Goal: Information Seeking & Learning: Check status

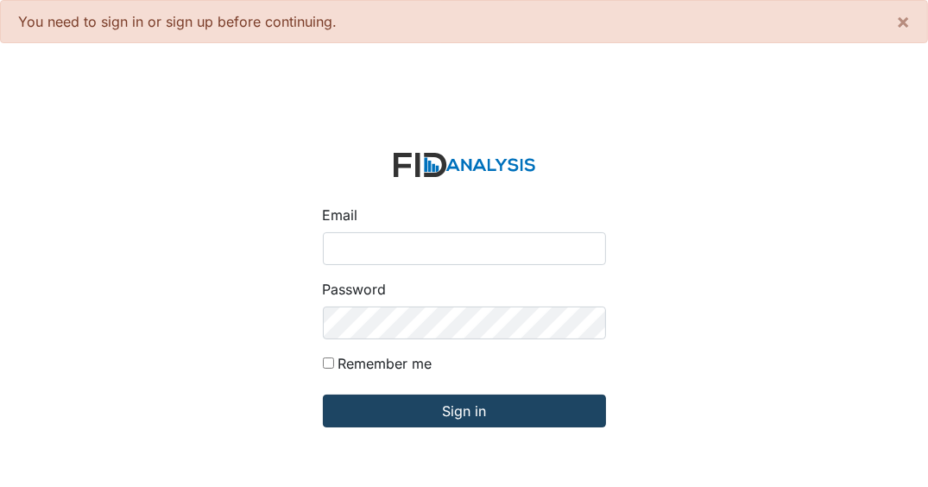
type input "[EMAIL_ADDRESS][DOMAIN_NAME]"
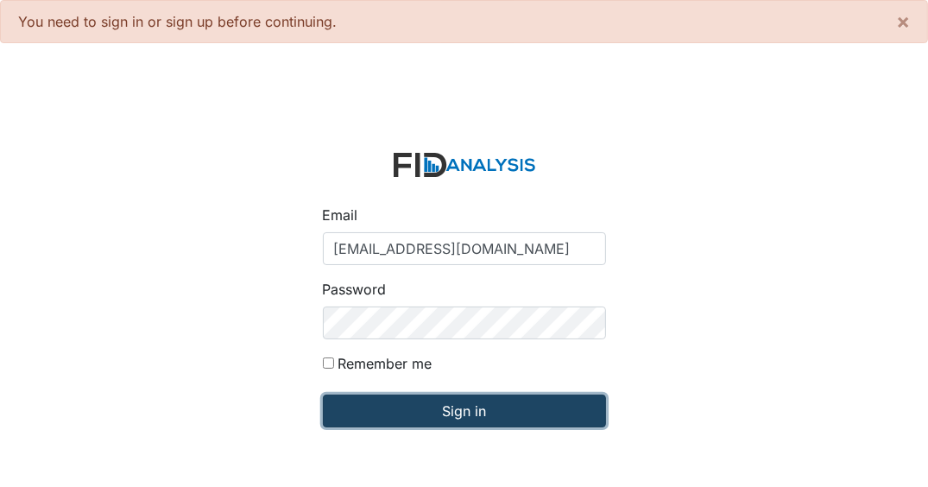
click at [465, 418] on input "Sign in" at bounding box center [464, 410] width 283 height 33
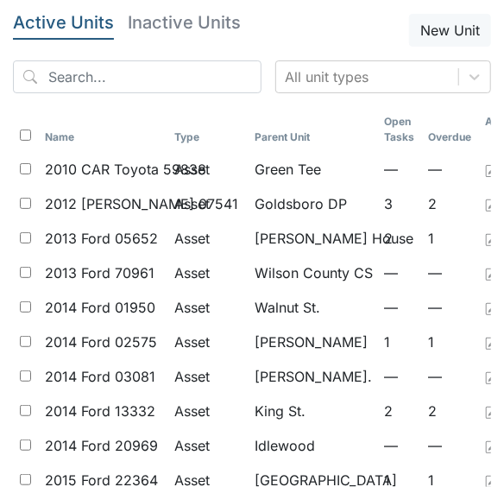
click at [263, 32] on header "Active Units Inactive Units New Unit" at bounding box center [252, 30] width 478 height 33
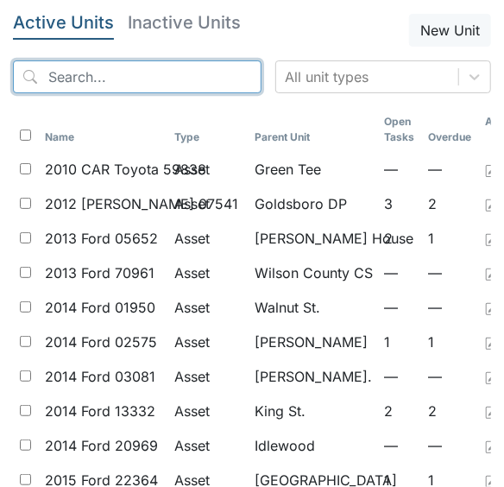
click at [115, 72] on input "search" at bounding box center [137, 76] width 249 height 33
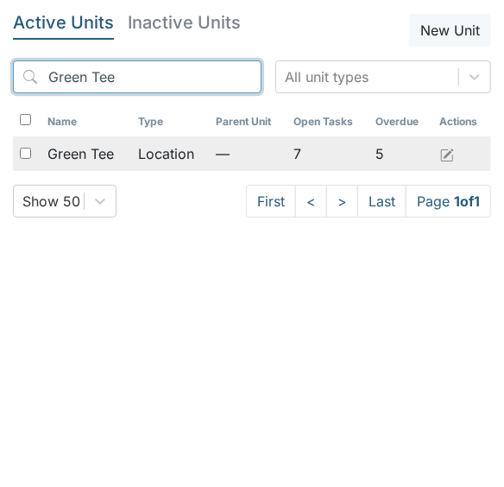
type input "Green Tee"
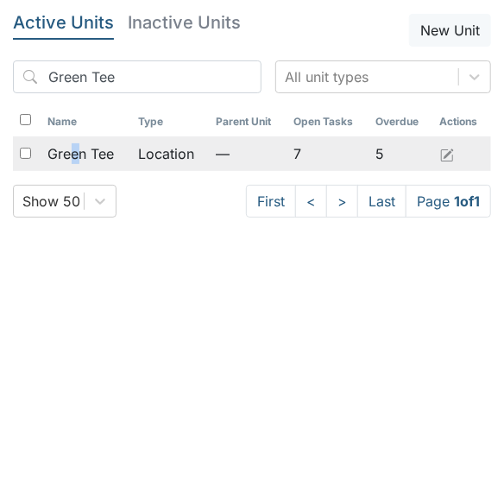
click at [77, 154] on span "Green Tee" at bounding box center [81, 153] width 66 height 21
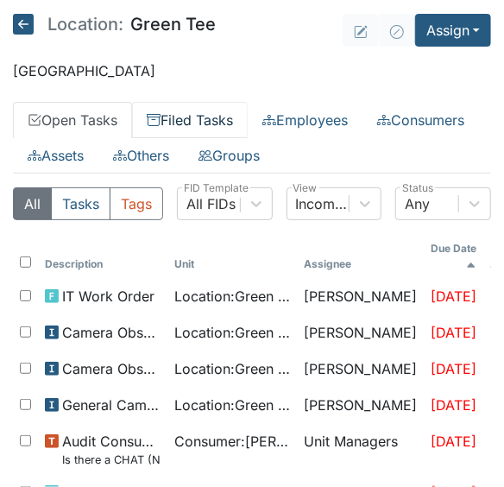
click at [205, 121] on link "Filed Tasks" at bounding box center [190, 120] width 116 height 36
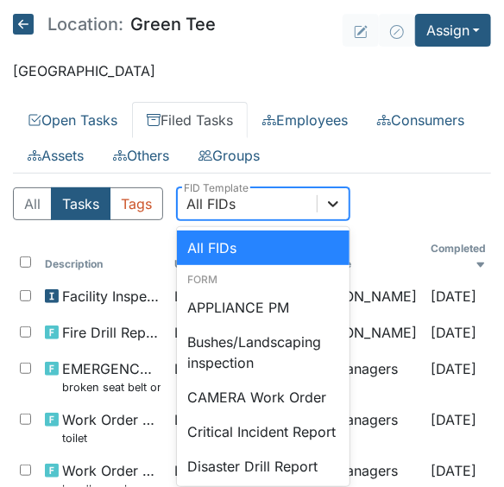
click at [334, 195] on icon at bounding box center [333, 203] width 17 height 17
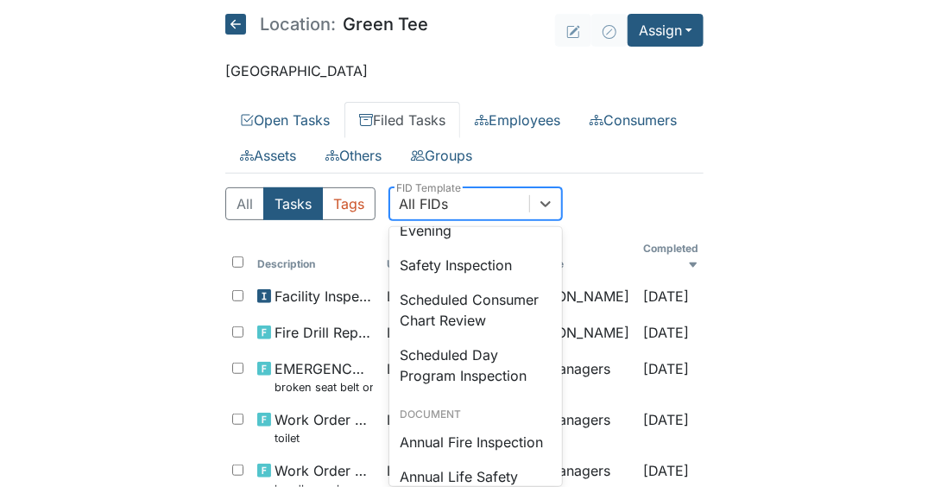
scroll to position [1726, 0]
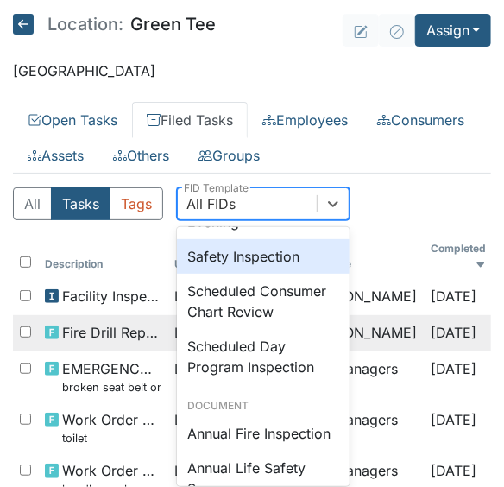
click at [268, 274] on div "Safety Inspection" at bounding box center [263, 256] width 173 height 35
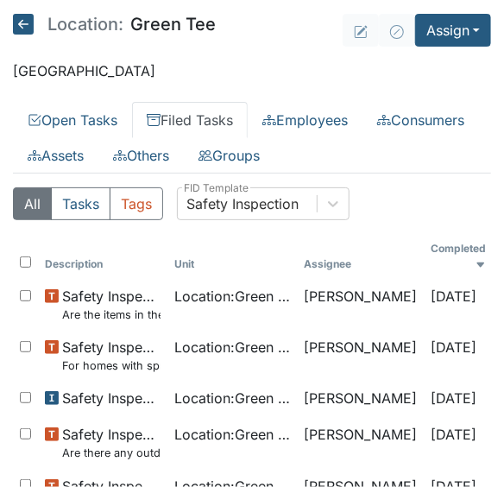
click at [449, 217] on div "All Tasks Tags Safety Inspection FID Template" at bounding box center [252, 210] width 478 height 47
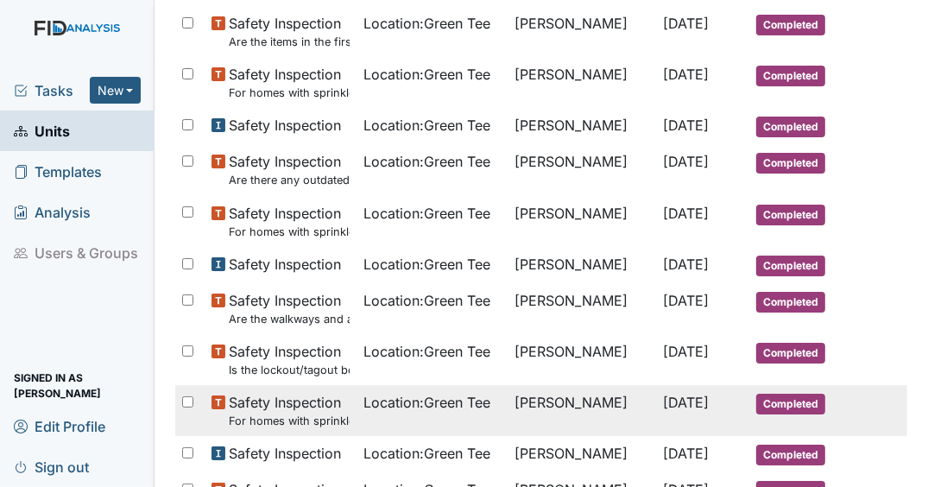
scroll to position [69, 0]
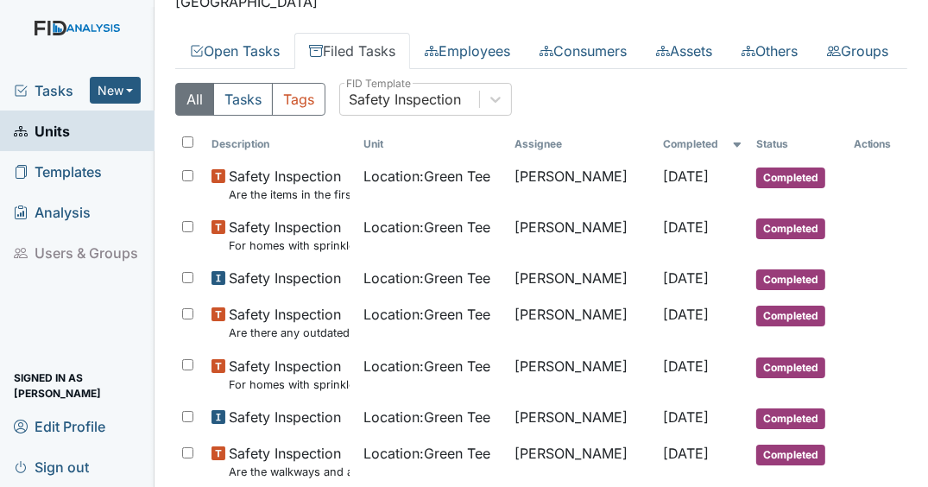
click at [405, 49] on link "Filed Tasks" at bounding box center [352, 51] width 116 height 36
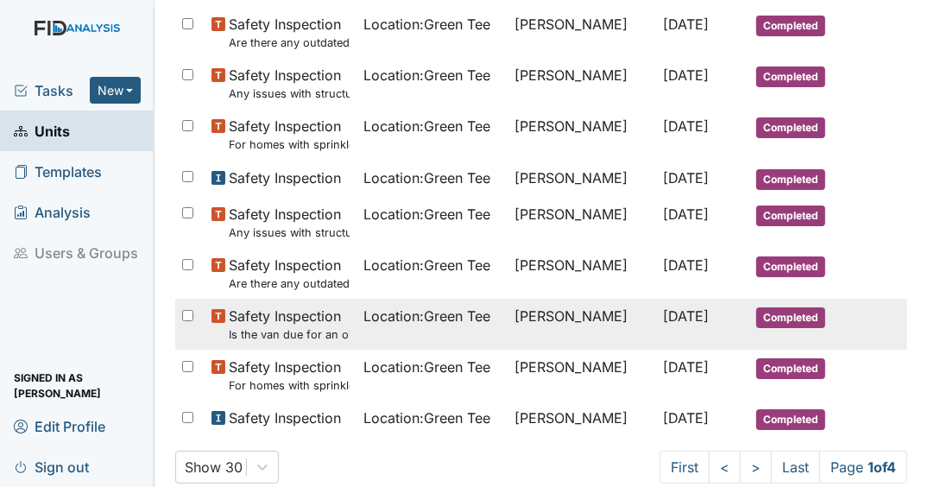
scroll to position [1289, 0]
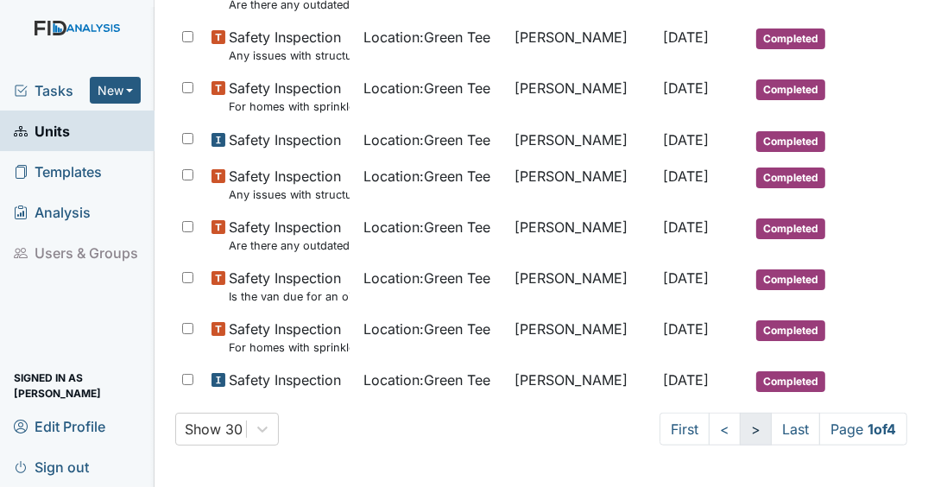
click at [503, 425] on link ">" at bounding box center [756, 429] width 32 height 33
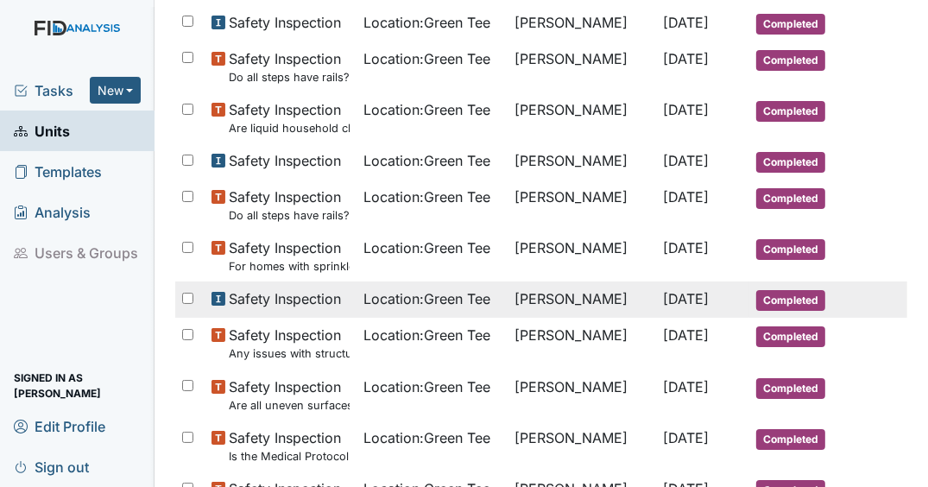
scroll to position [829, 0]
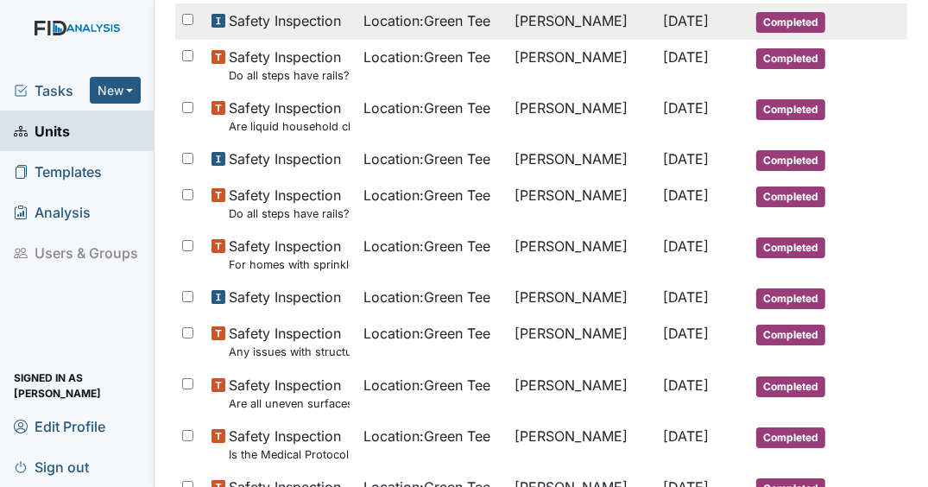
click at [503, 40] on td "Dec 15, 2024" at bounding box center [703, 21] width 93 height 36
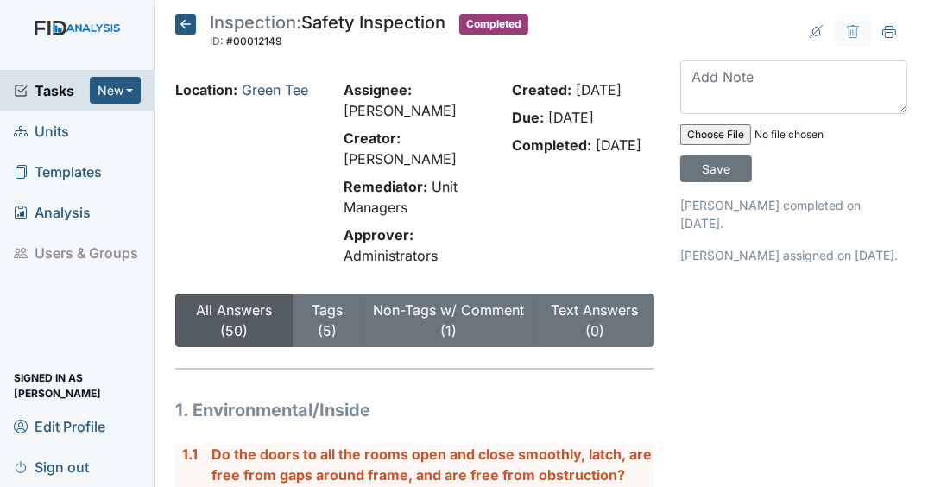
click at [191, 26] on icon at bounding box center [185, 24] width 21 height 21
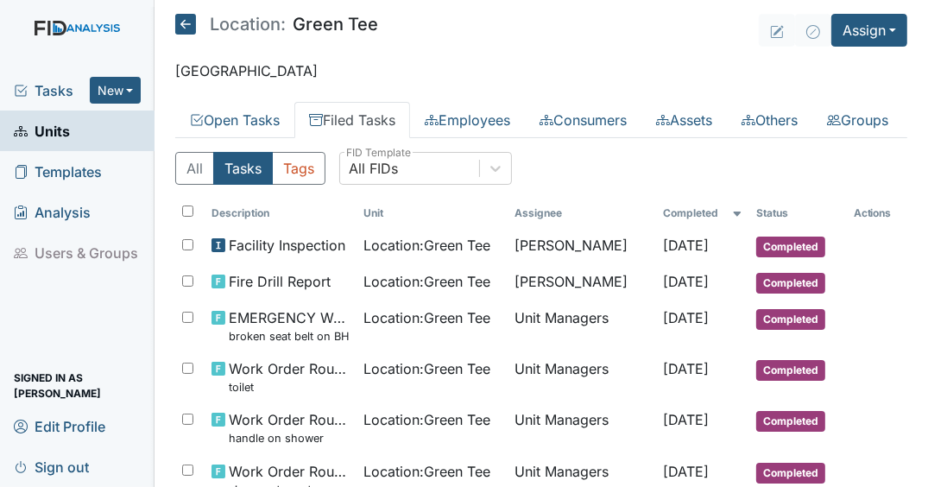
click at [42, 134] on span "Units" at bounding box center [42, 130] width 56 height 27
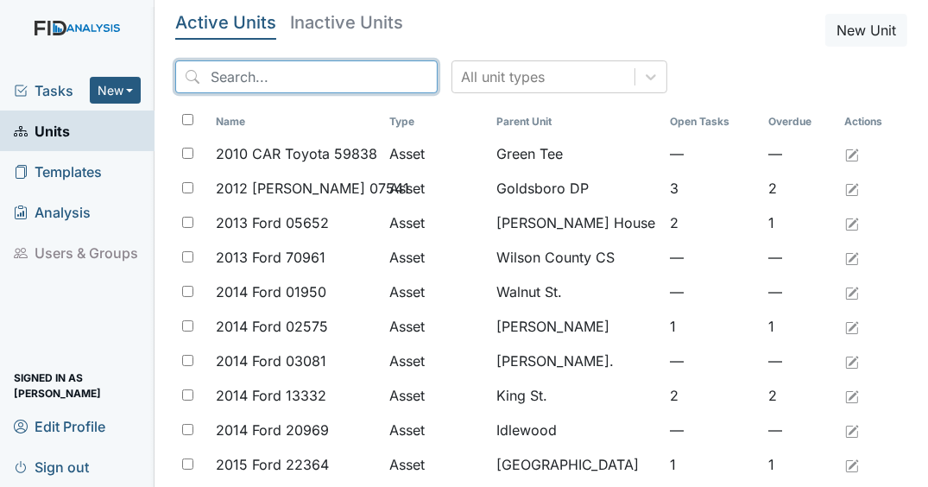
click at [304, 83] on input "search" at bounding box center [306, 76] width 262 height 33
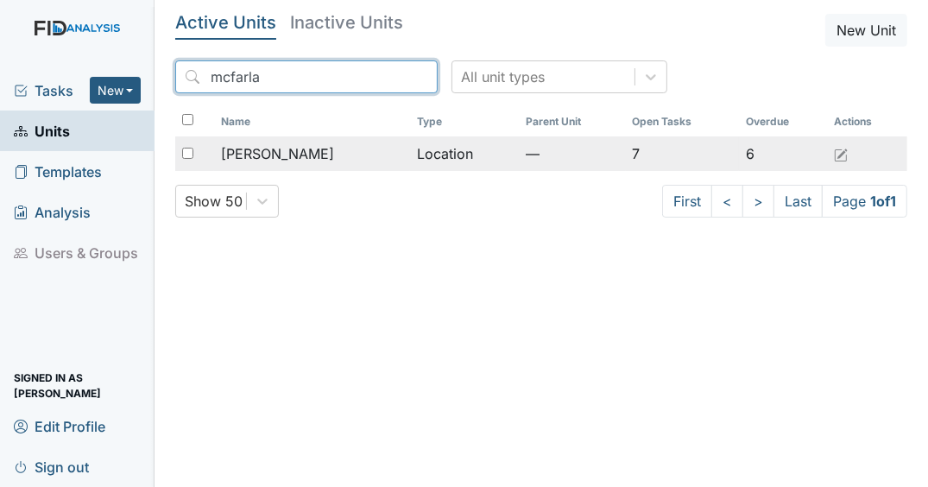
type input "mcfarla"
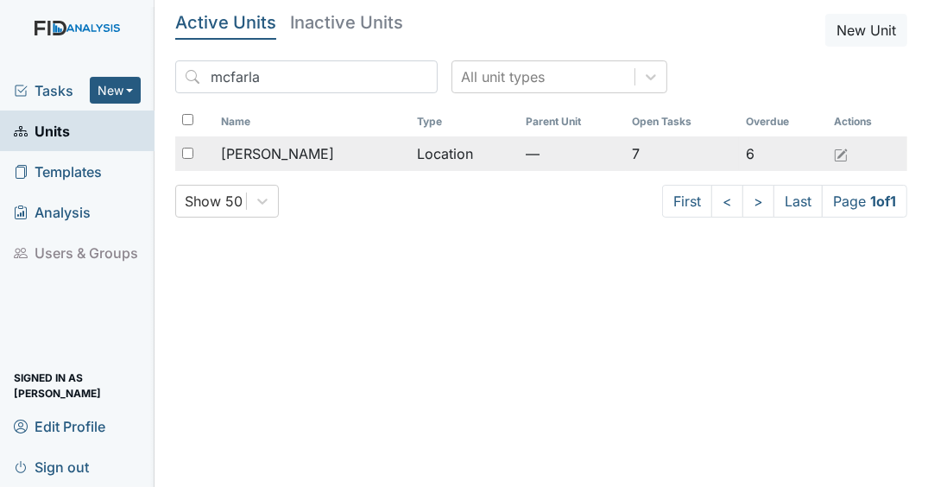
click at [262, 148] on span "[PERSON_NAME]" at bounding box center [277, 153] width 113 height 21
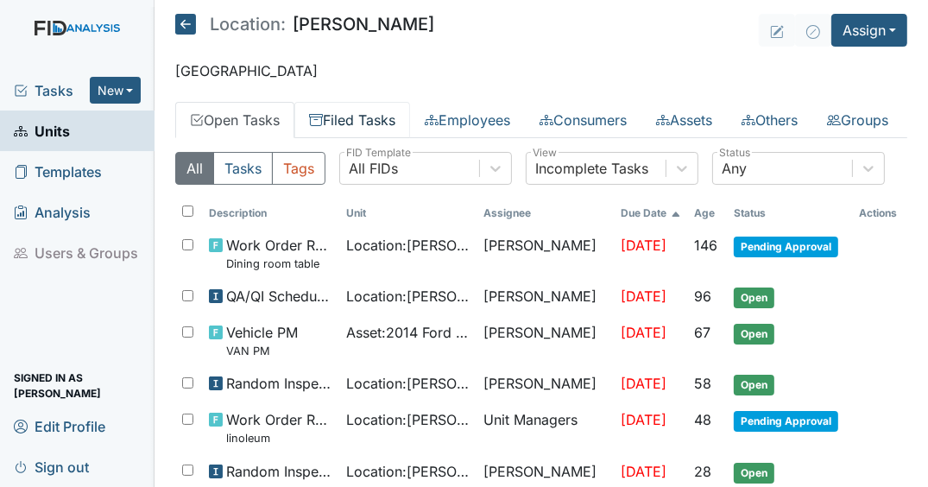
click at [350, 110] on link "Filed Tasks" at bounding box center [352, 120] width 116 height 36
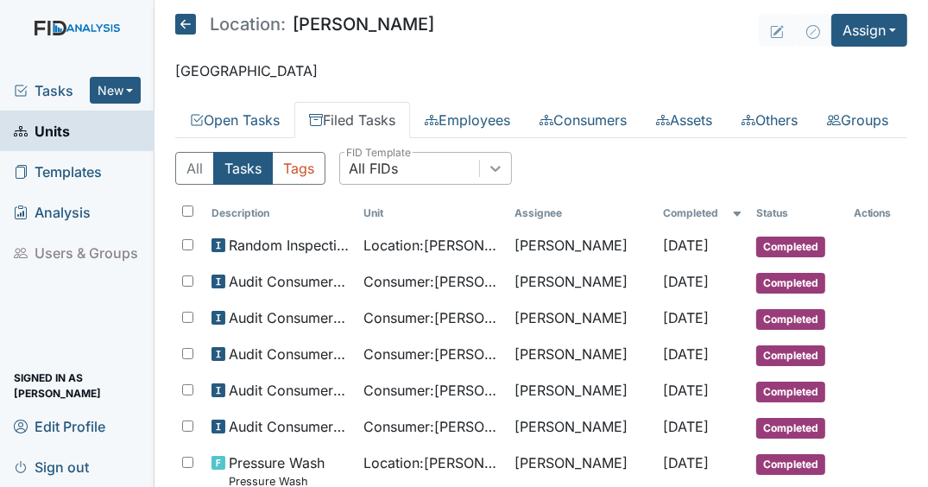
click at [500, 177] on icon at bounding box center [495, 168] width 17 height 17
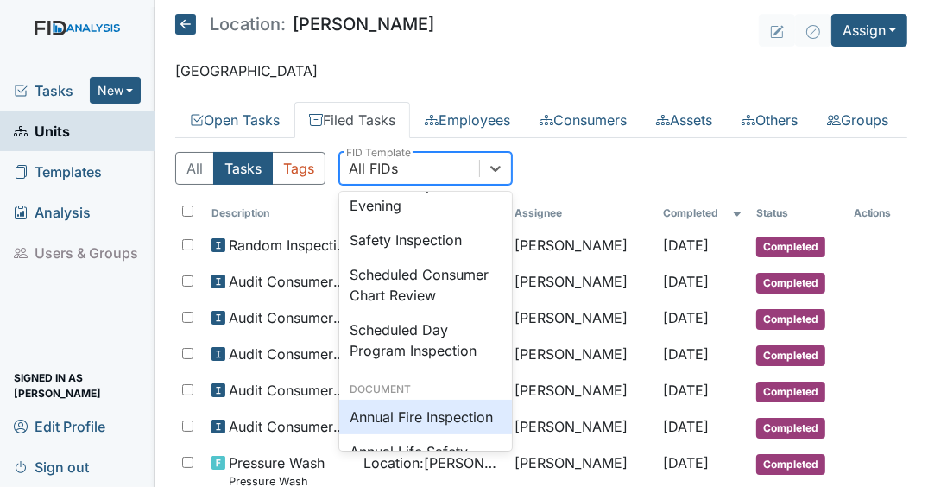
scroll to position [1686, 0]
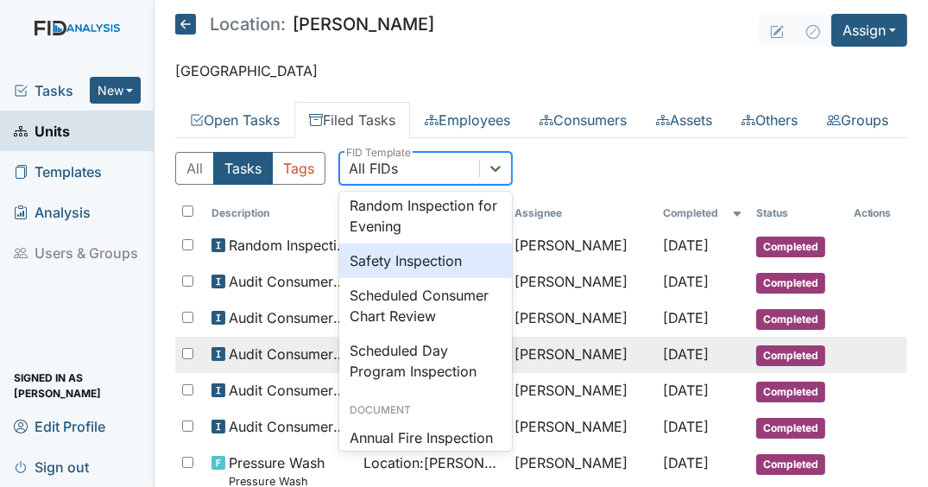
click at [428, 278] on div "Safety Inspection" at bounding box center [425, 260] width 173 height 35
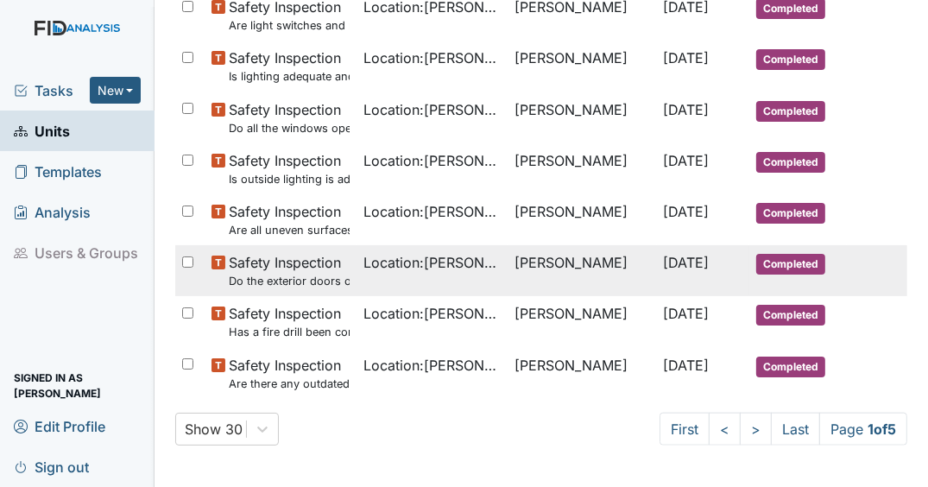
scroll to position [1319, 0]
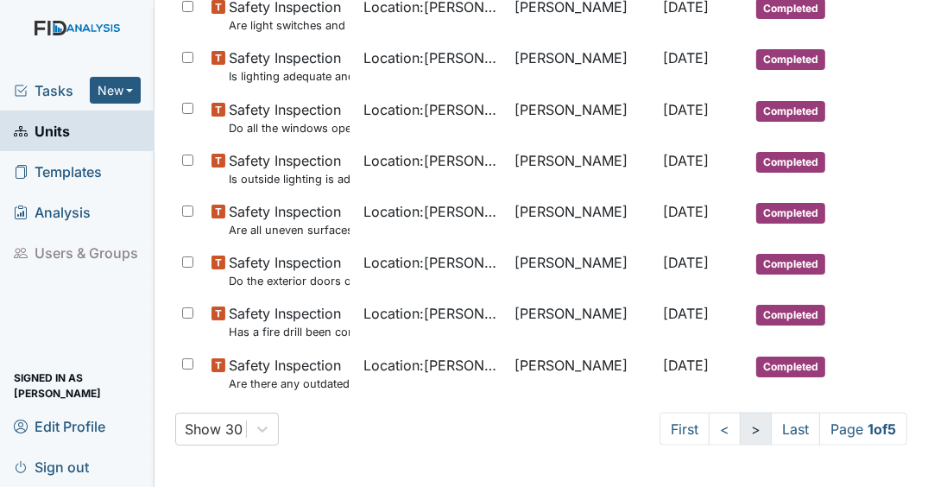
click at [740, 432] on link ">" at bounding box center [756, 429] width 32 height 33
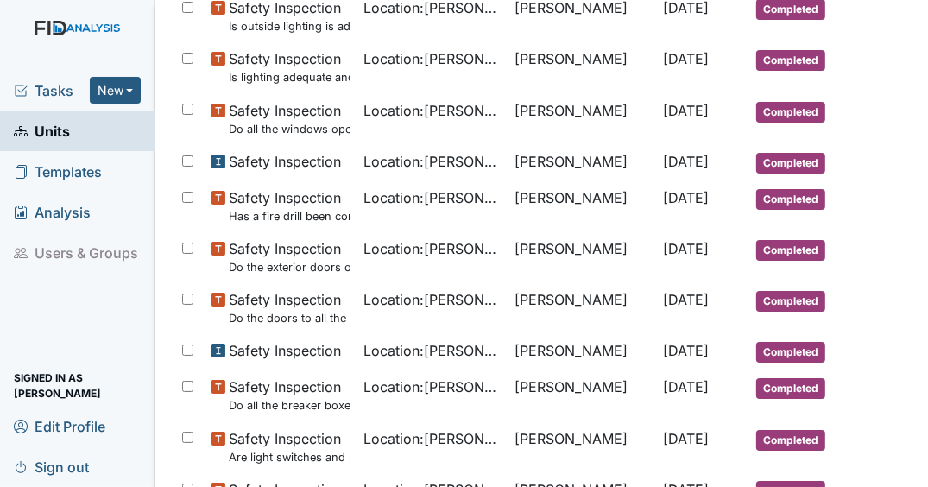
scroll to position [752, 0]
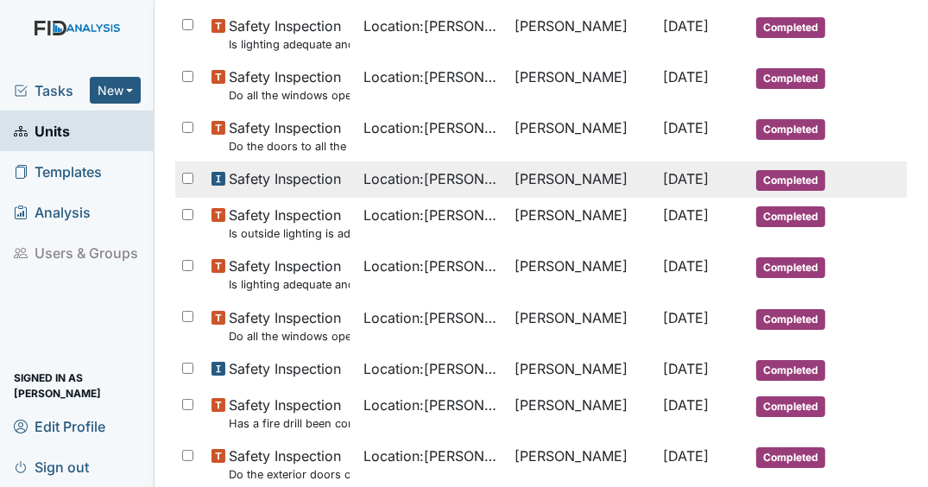
click at [558, 198] on td "Gloria Coppage" at bounding box center [581, 179] width 148 height 36
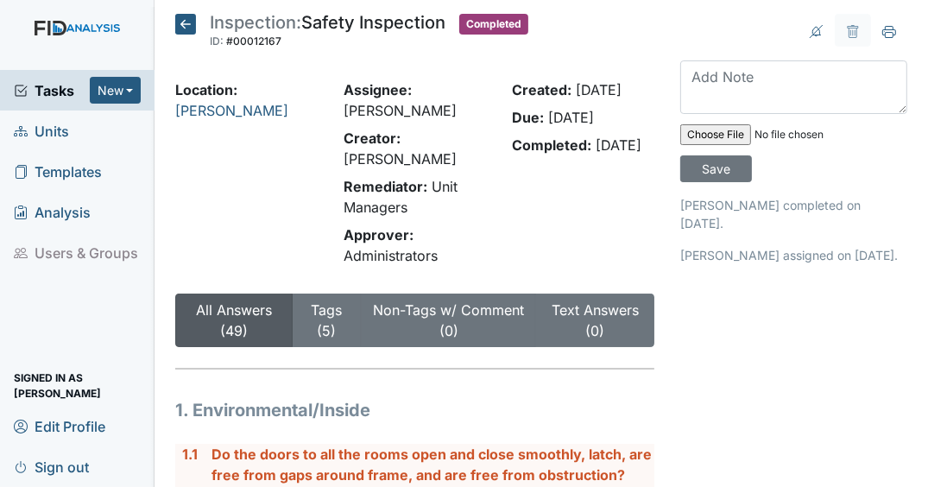
click at [189, 25] on icon at bounding box center [185, 24] width 21 height 21
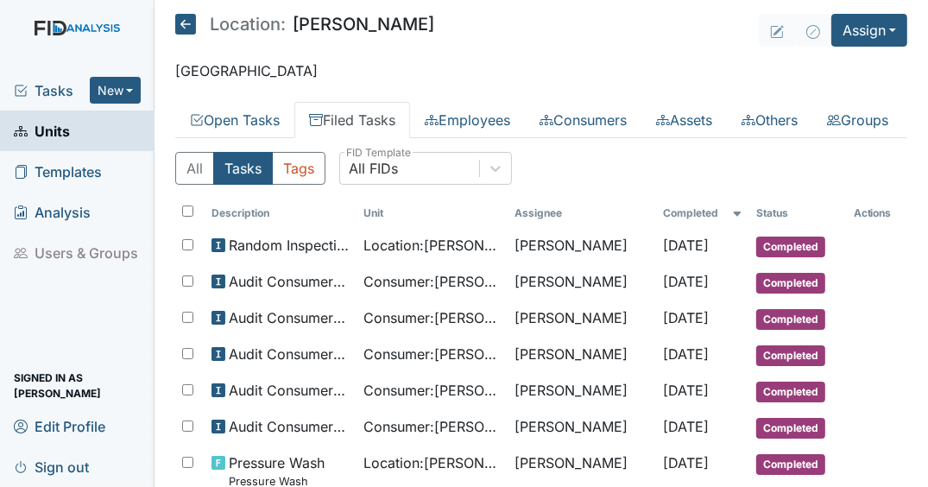
click at [55, 124] on span "Units" at bounding box center [42, 130] width 56 height 27
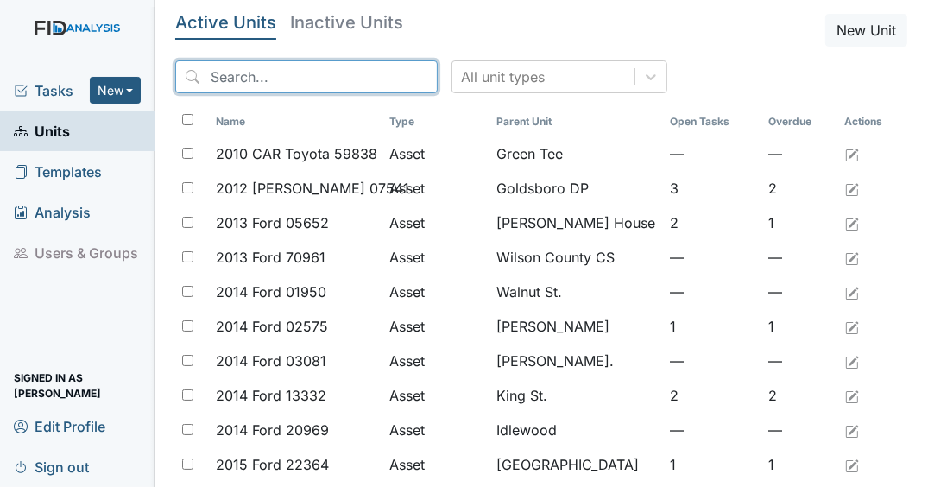
click at [236, 85] on input "search" at bounding box center [306, 76] width 262 height 33
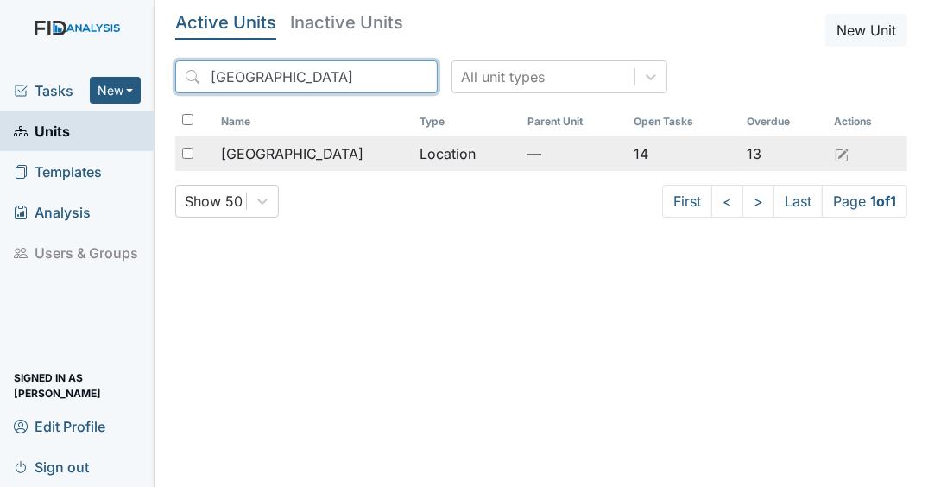
type input "[GEOGRAPHIC_DATA]"
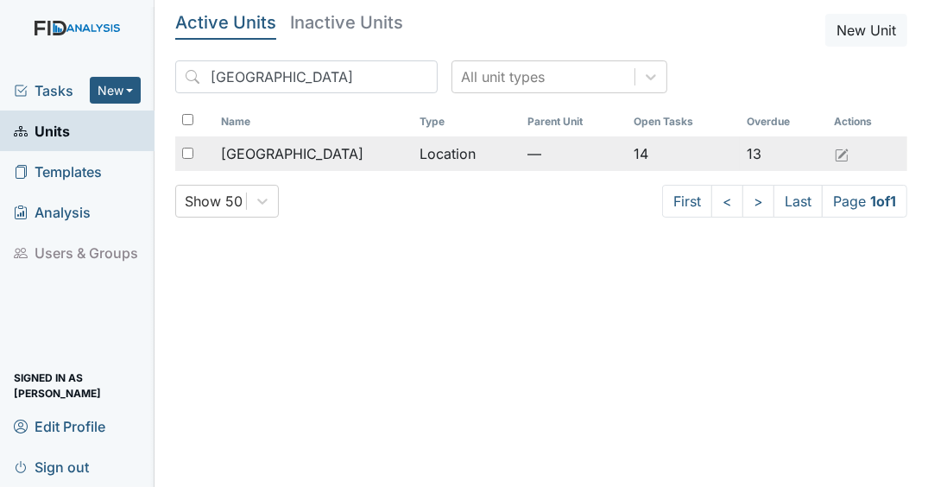
click at [272, 148] on span "[GEOGRAPHIC_DATA]" at bounding box center [292, 153] width 142 height 21
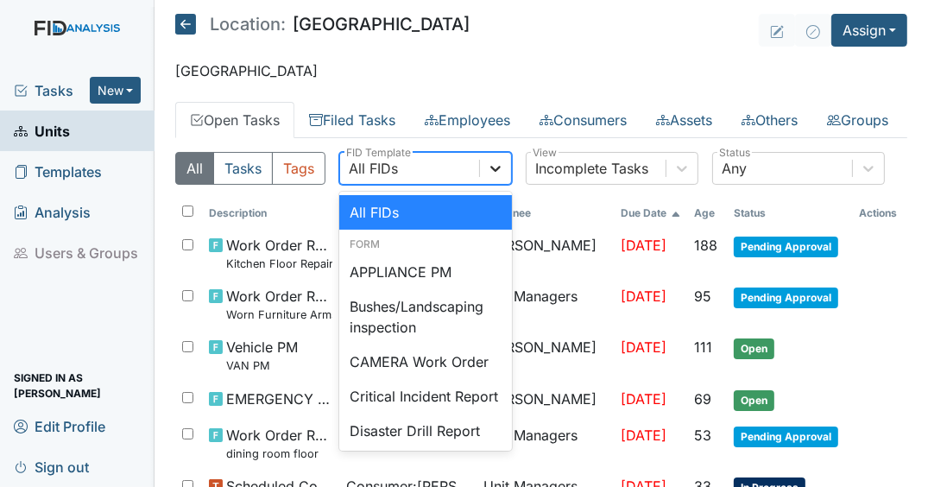
click at [495, 177] on icon at bounding box center [495, 168] width 17 height 17
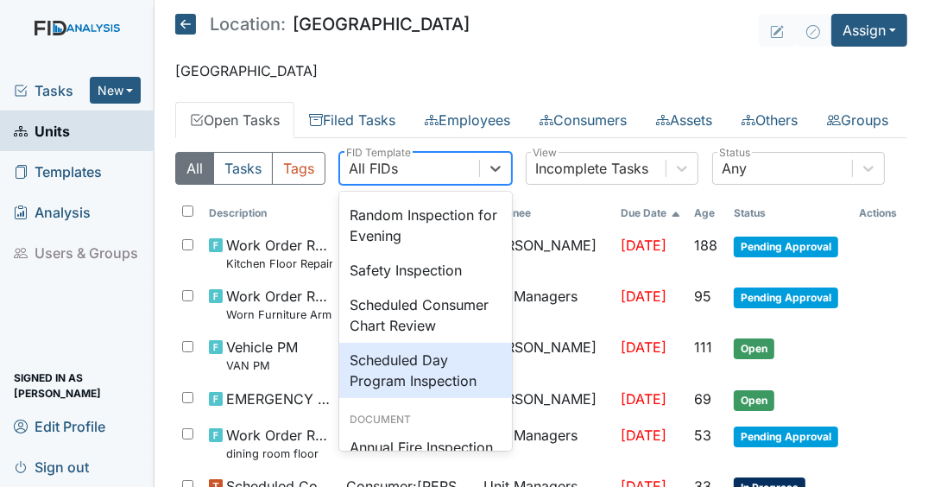
scroll to position [1795, 0]
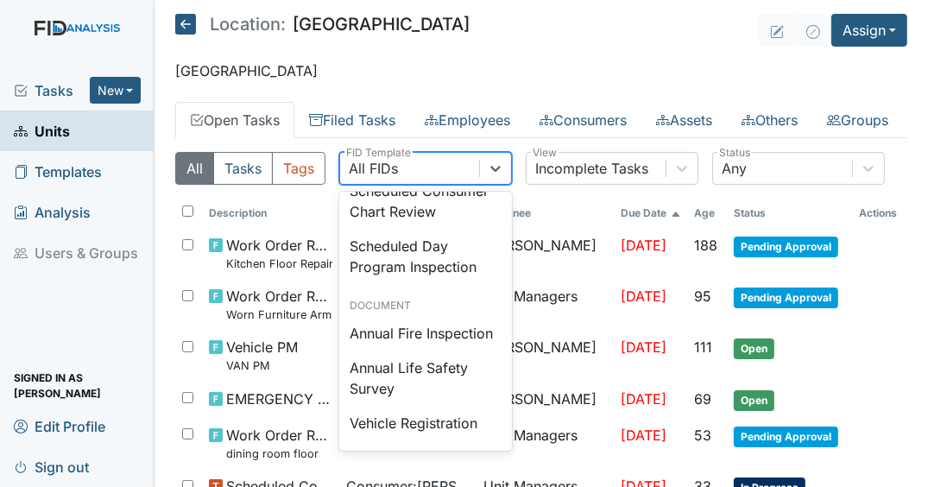
click at [398, 173] on div "Safety Inspection" at bounding box center [425, 156] width 173 height 35
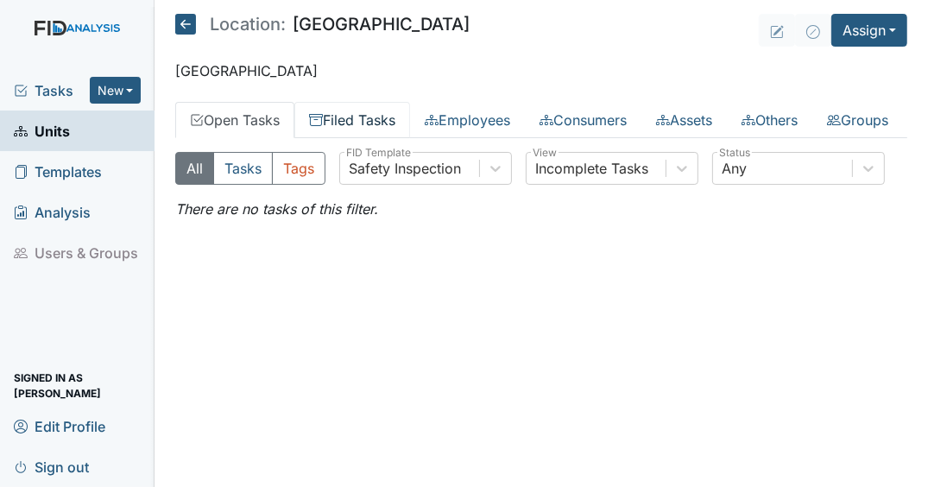
click at [360, 123] on link "Filed Tasks" at bounding box center [352, 120] width 116 height 36
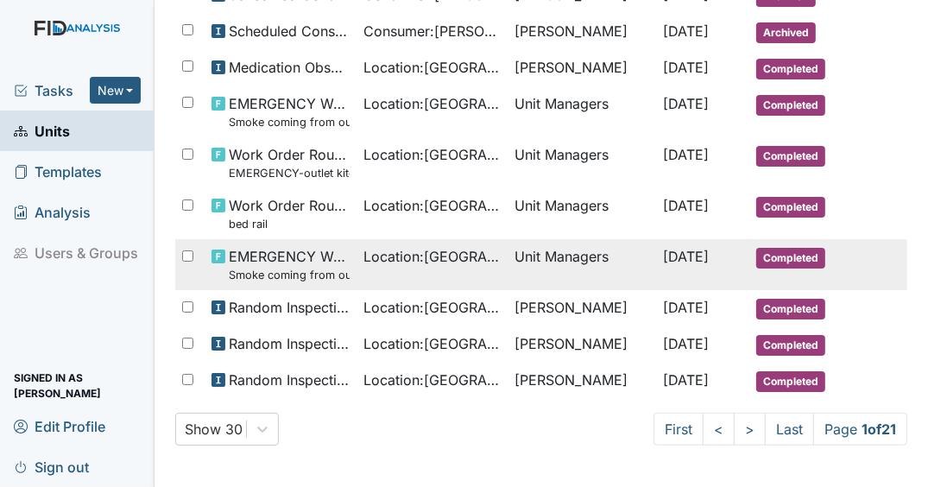
scroll to position [1047, 0]
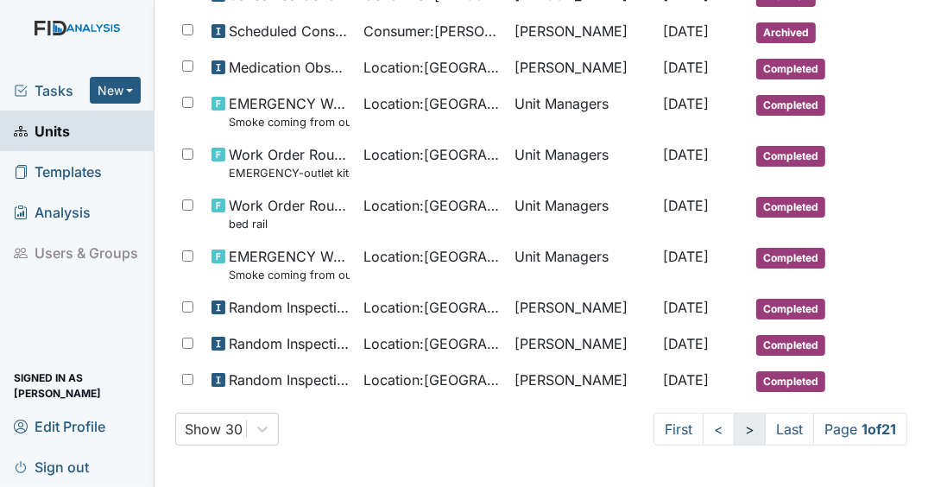
click at [734, 430] on link ">" at bounding box center [750, 429] width 32 height 33
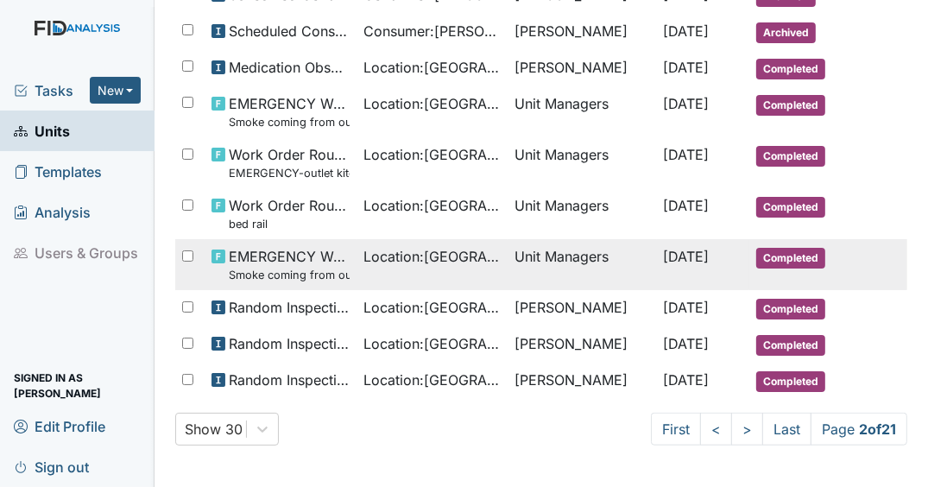
scroll to position [1062, 0]
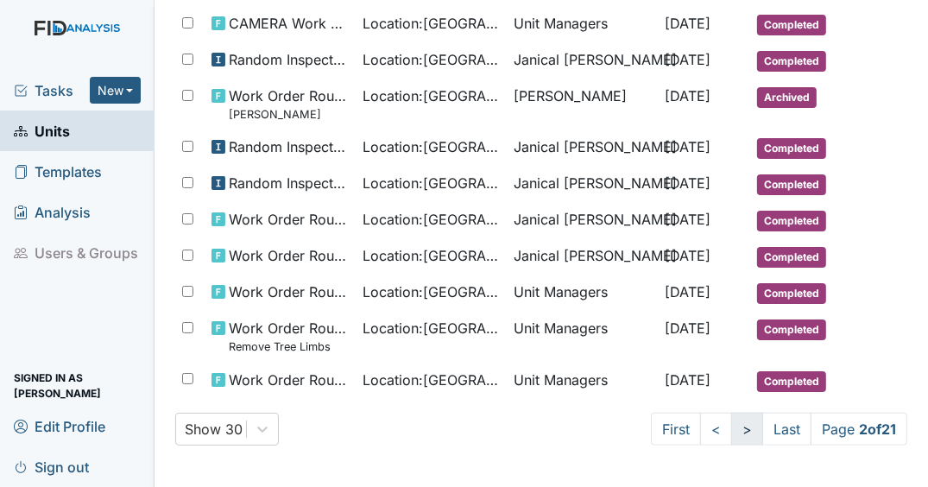
click at [732, 433] on link ">" at bounding box center [747, 429] width 32 height 33
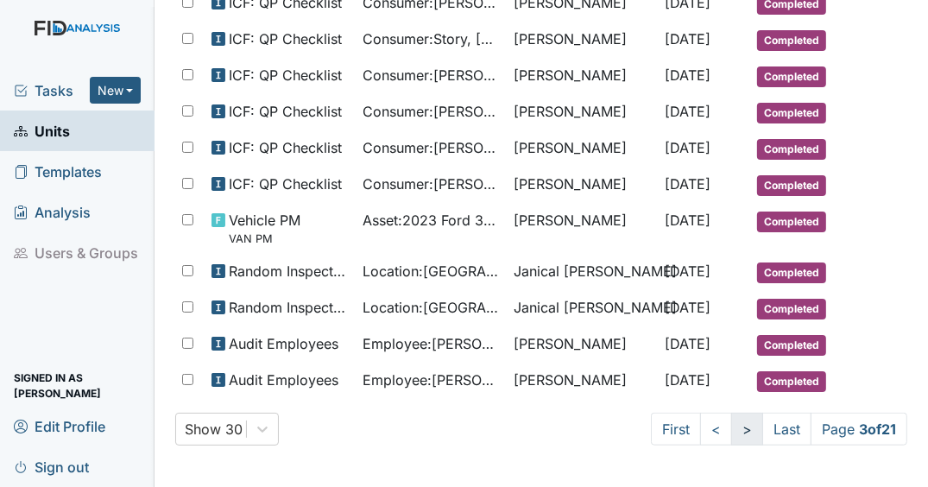
scroll to position [1047, 0]
click at [732, 433] on link ">" at bounding box center [747, 429] width 32 height 33
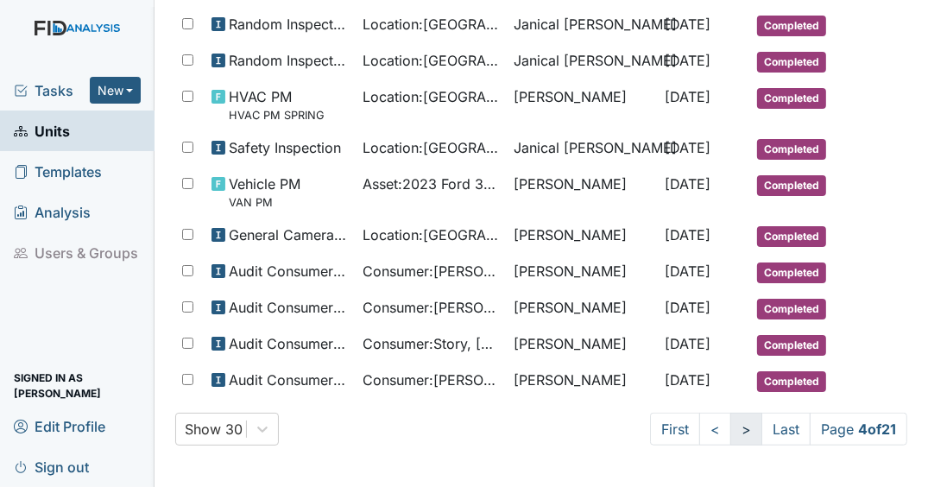
click at [732, 433] on link ">" at bounding box center [746, 429] width 32 height 33
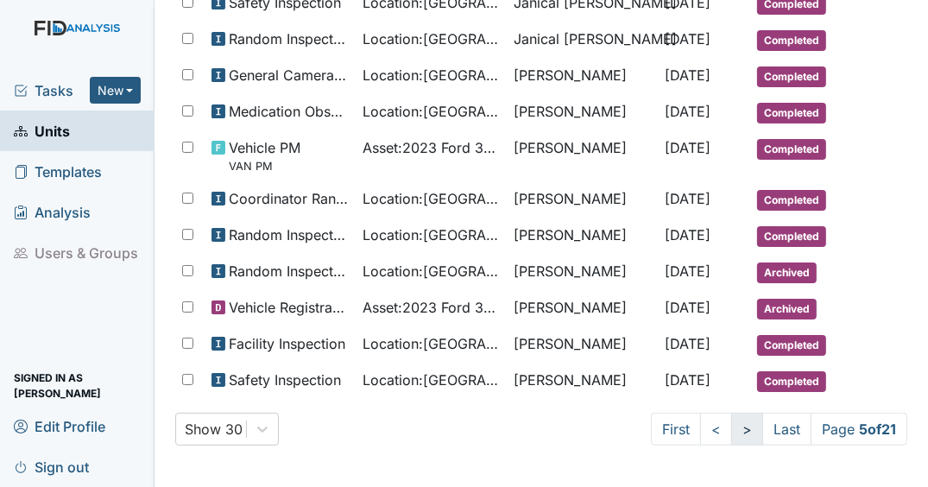
scroll to position [955, 0]
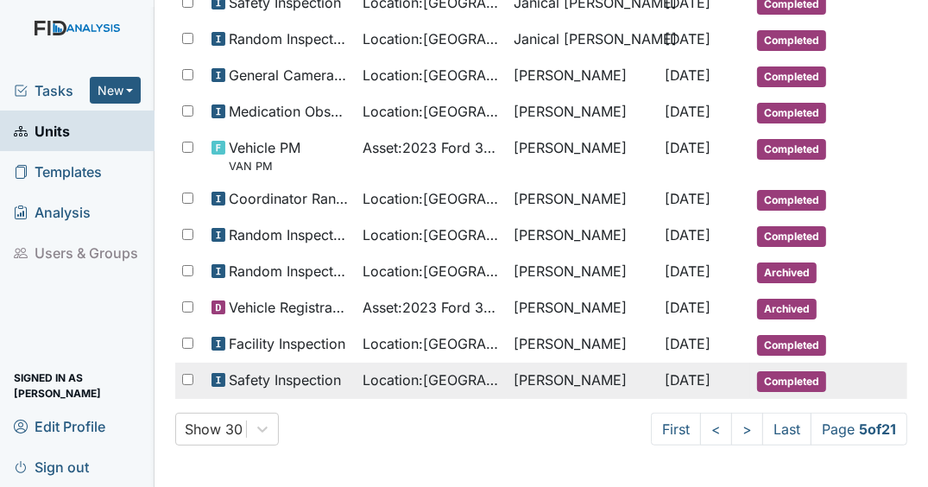
click at [693, 383] on span "Dec 31, 2024" at bounding box center [688, 379] width 46 height 17
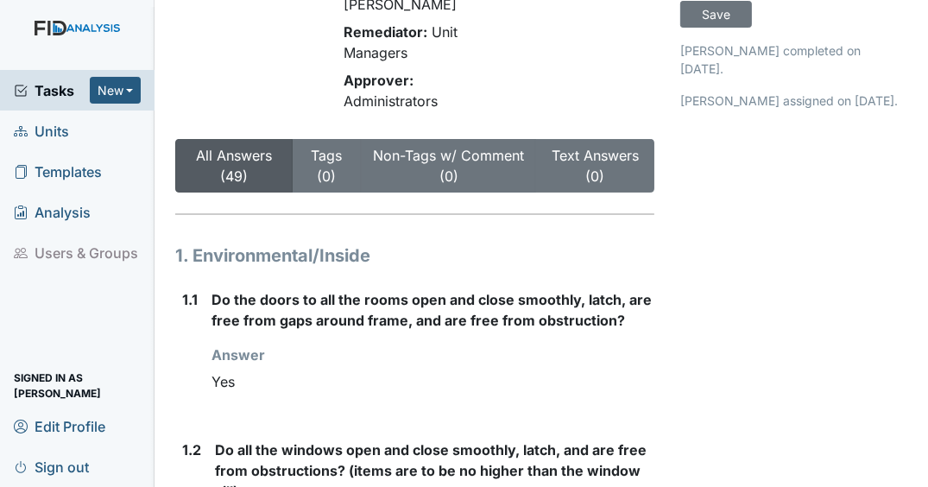
scroll to position [138, 0]
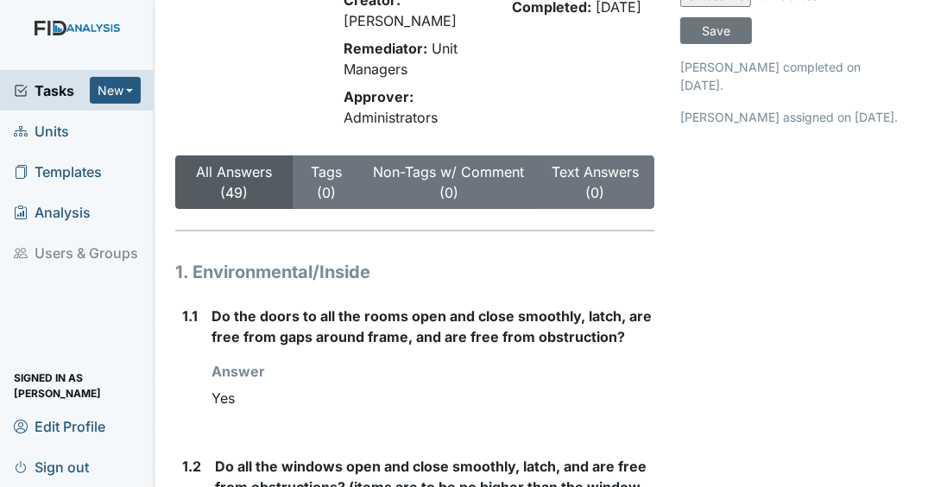
click at [51, 128] on span "Units" at bounding box center [41, 130] width 55 height 27
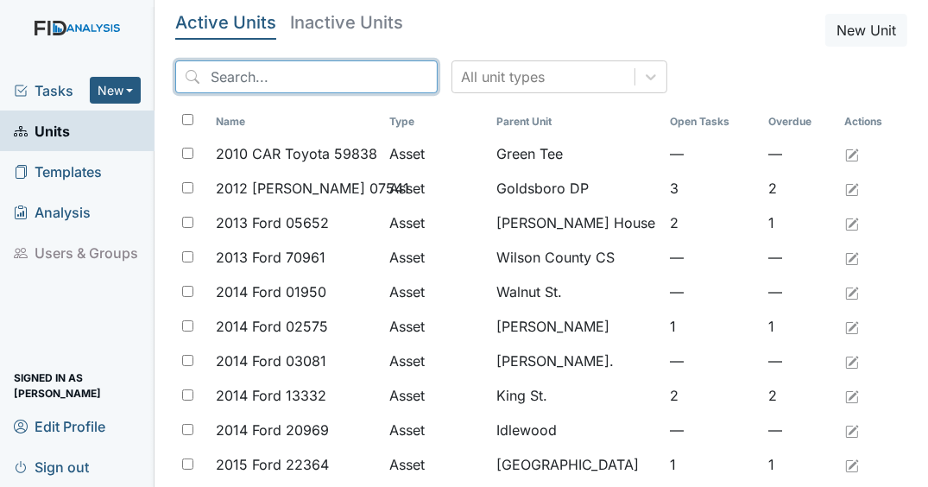
click at [299, 82] on input "search" at bounding box center [306, 76] width 262 height 33
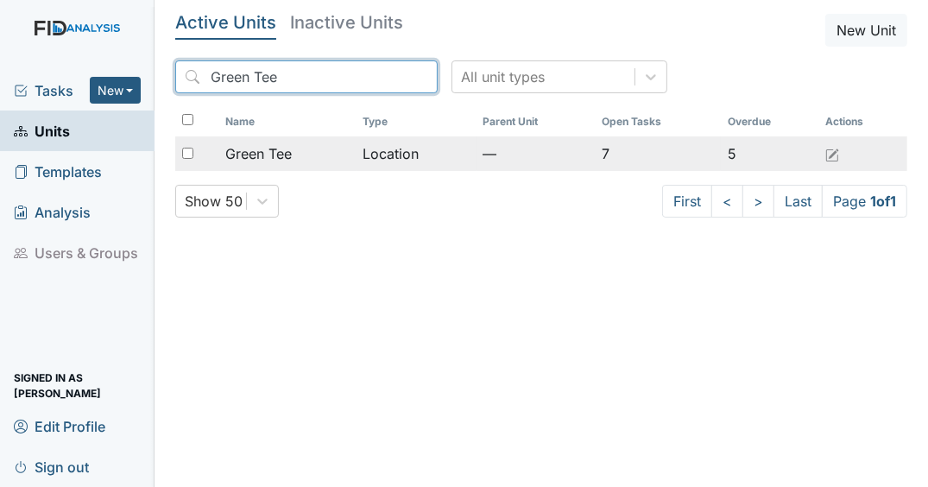
type input "Green Tee"
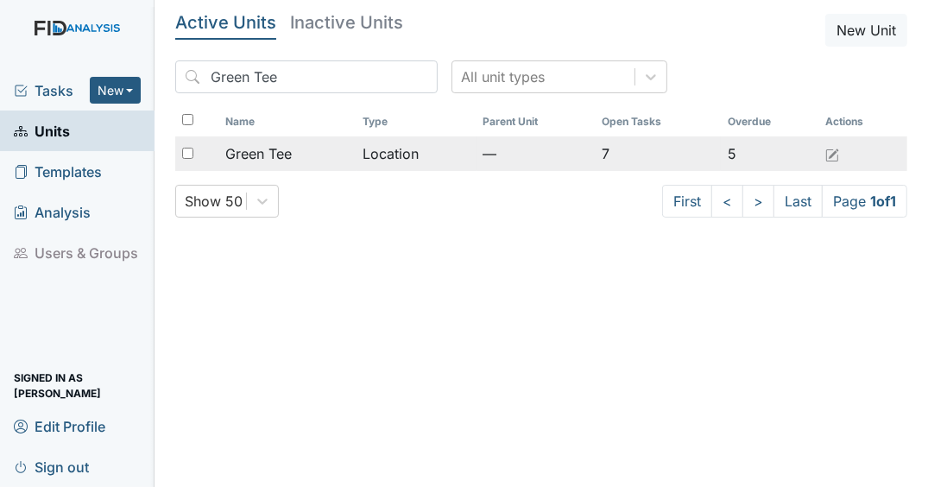
click at [287, 150] on span "Green Tee" at bounding box center [258, 153] width 66 height 21
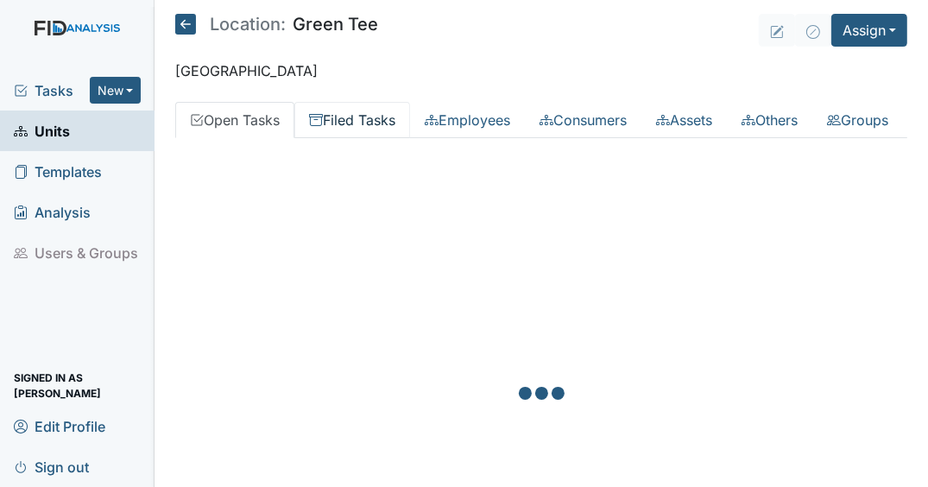
click at [356, 114] on link "Filed Tasks" at bounding box center [352, 120] width 116 height 36
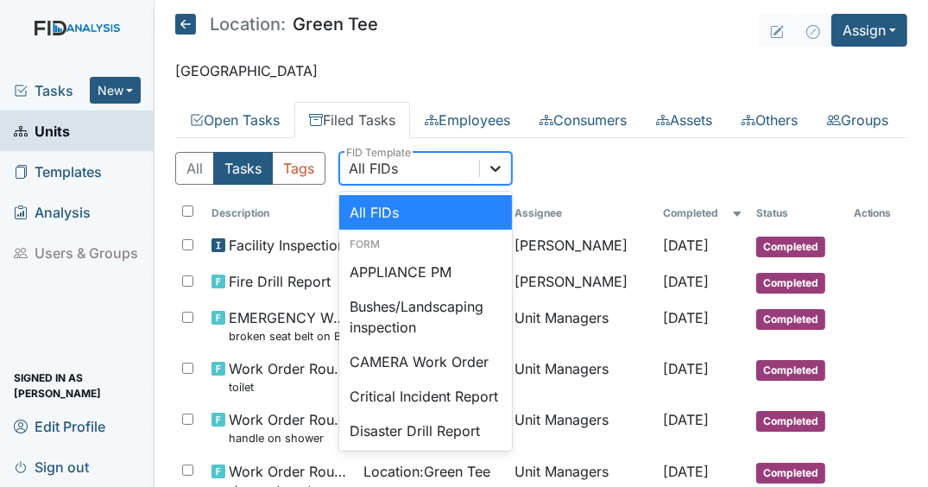
click at [505, 184] on div at bounding box center [495, 168] width 31 height 31
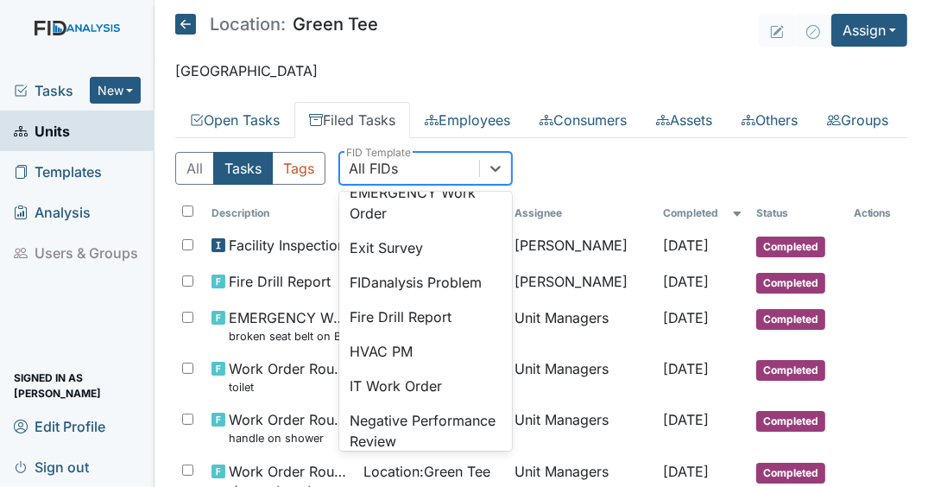
scroll to position [276, 0]
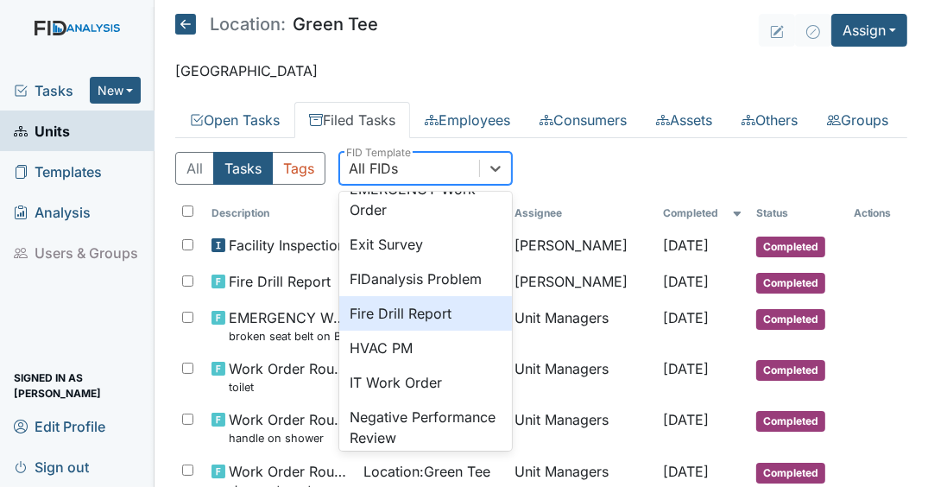
click at [438, 331] on div "Fire Drill Report" at bounding box center [425, 313] width 173 height 35
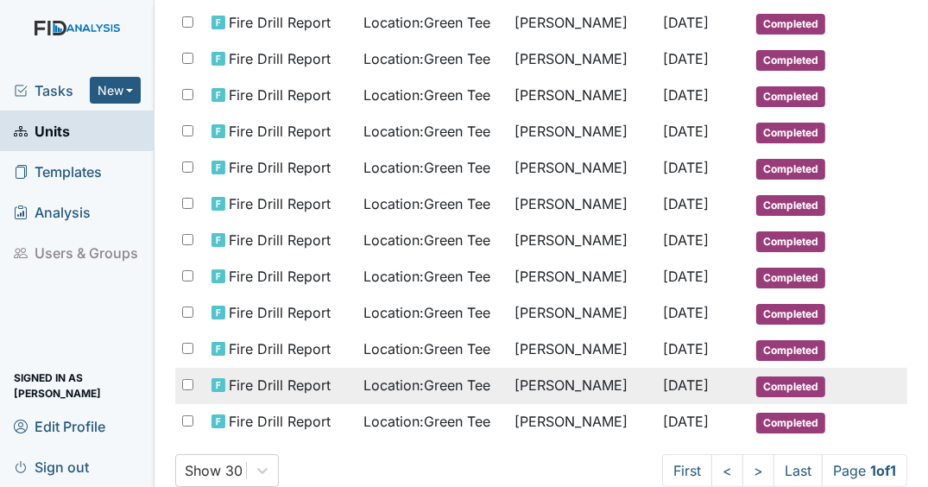
scroll to position [476, 0]
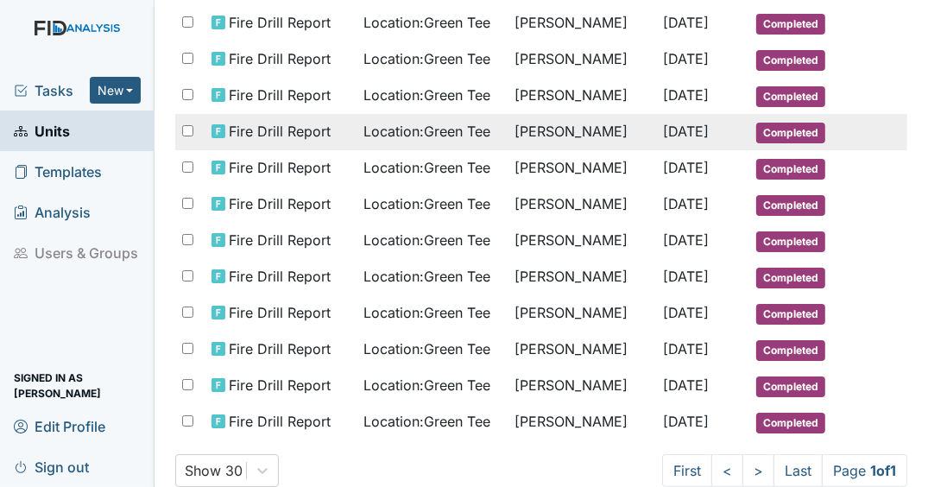
click at [403, 142] on span "Location : Green Tee" at bounding box center [426, 131] width 127 height 21
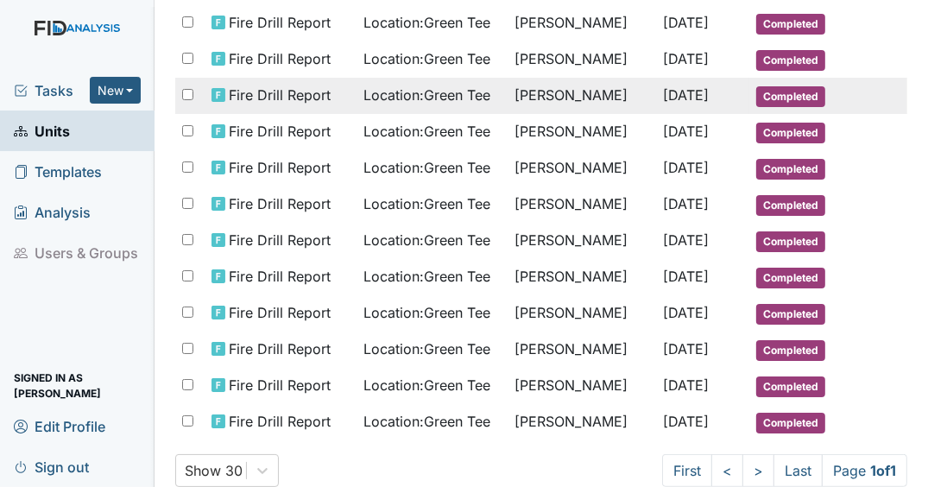
click at [543, 114] on td "Deborah Lucky" at bounding box center [581, 96] width 148 height 36
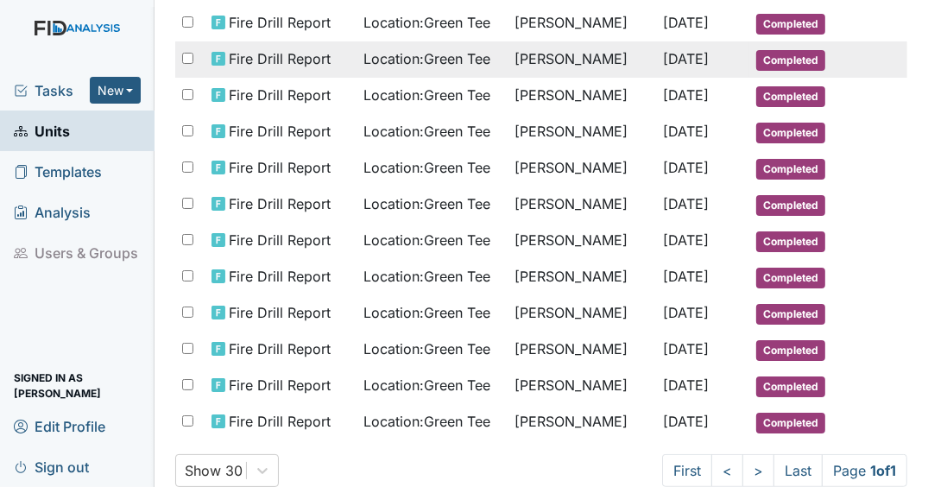
click at [589, 78] on td "Conswella Graham" at bounding box center [581, 59] width 148 height 36
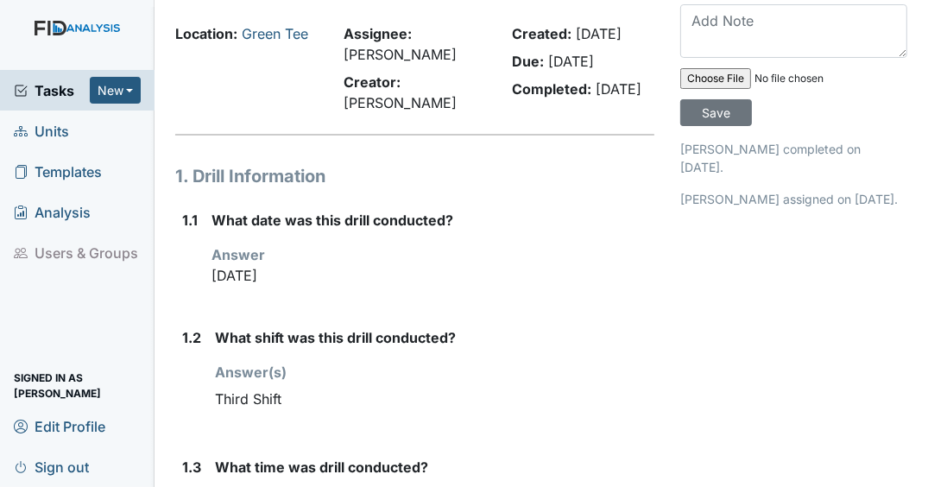
scroll to position [138, 0]
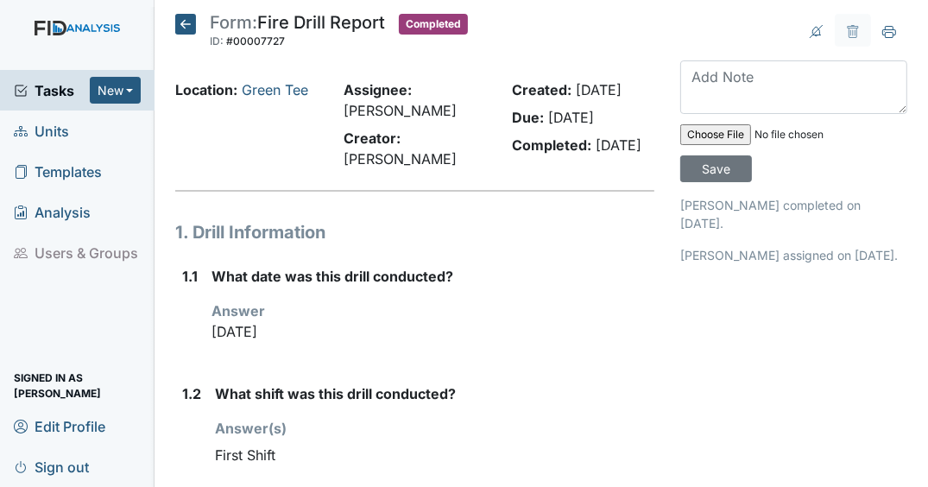
click at [50, 132] on span "Units" at bounding box center [41, 130] width 55 height 27
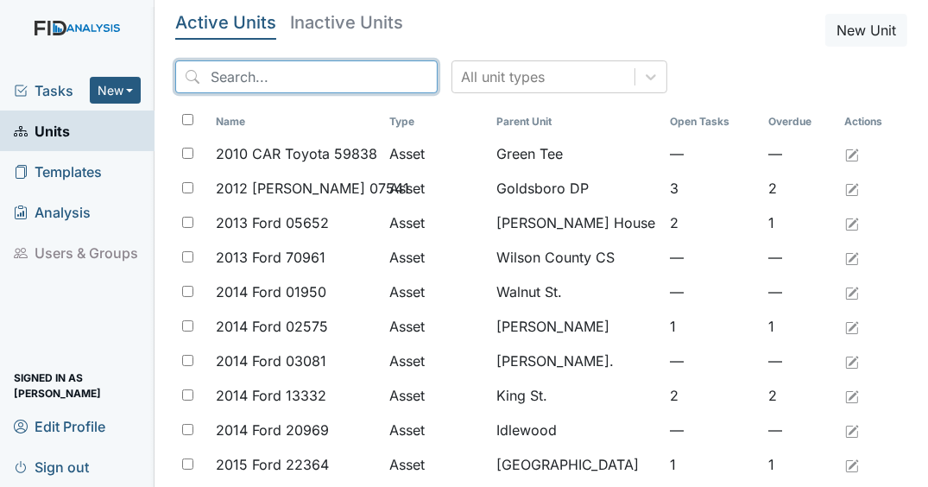
click at [293, 82] on input "search" at bounding box center [306, 76] width 262 height 33
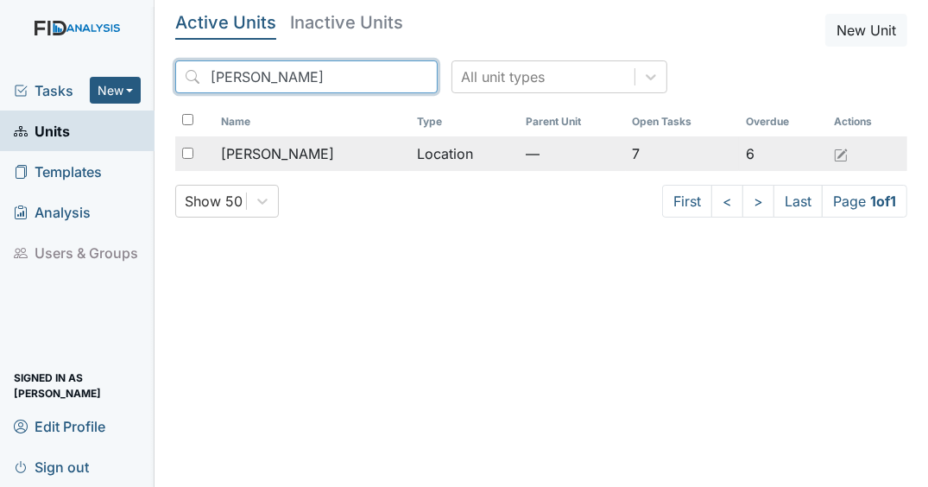
type input "[PERSON_NAME]"
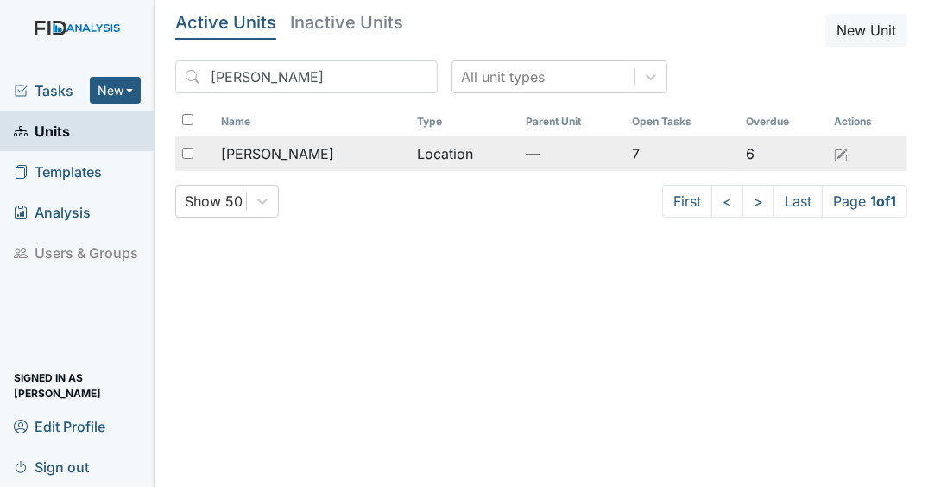
click at [293, 148] on span "[PERSON_NAME]" at bounding box center [277, 153] width 113 height 21
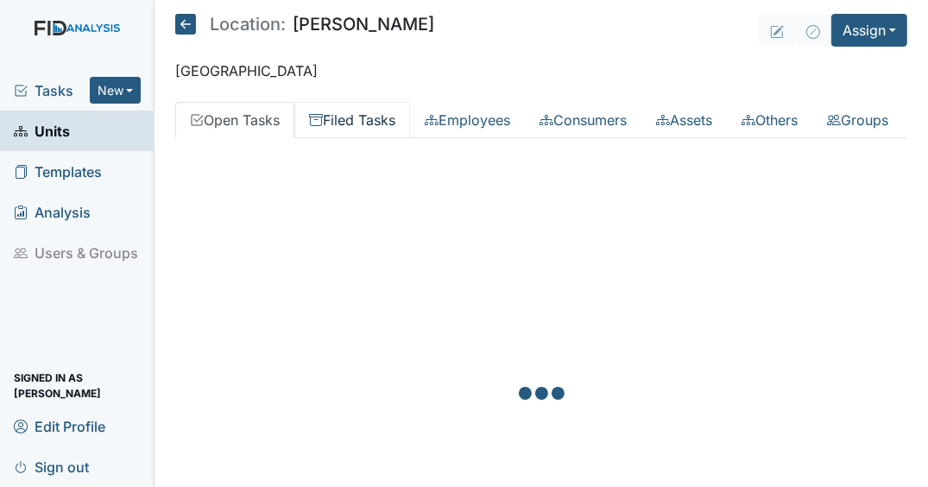
click at [359, 123] on link "Filed Tasks" at bounding box center [352, 120] width 116 height 36
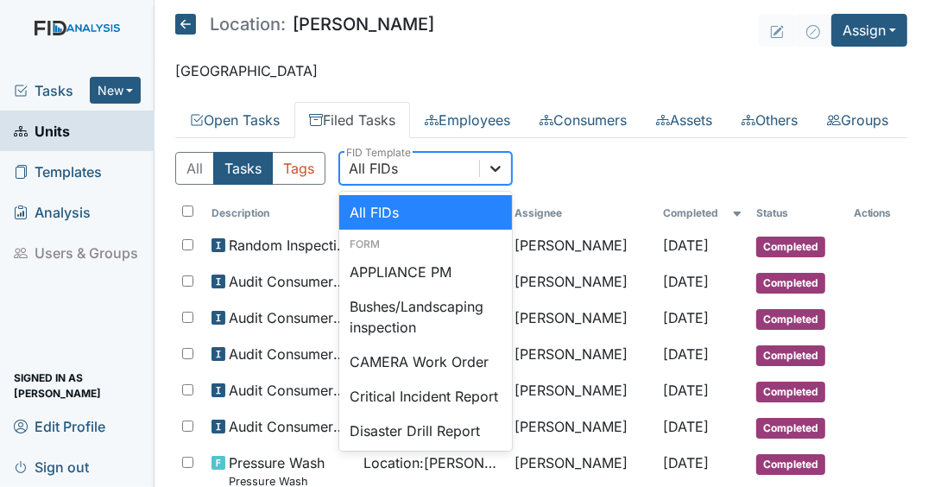
click at [495, 184] on div at bounding box center [495, 168] width 31 height 31
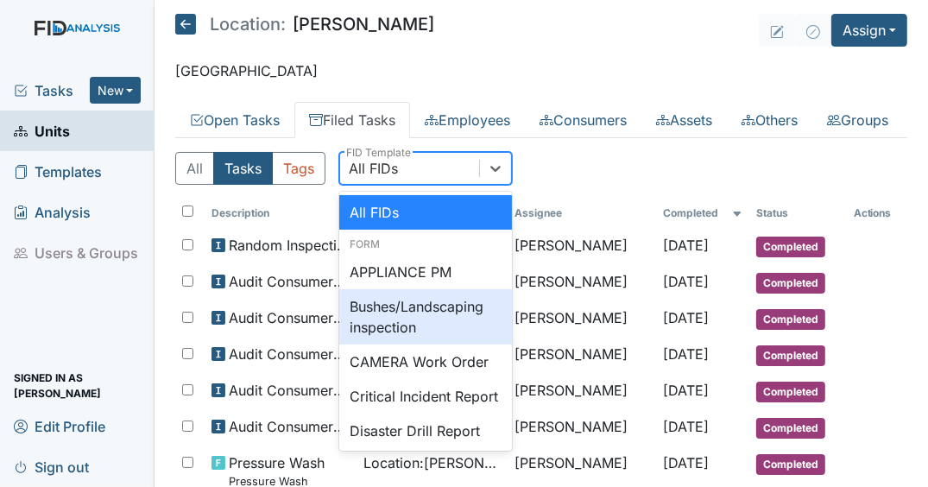
scroll to position [207, 0]
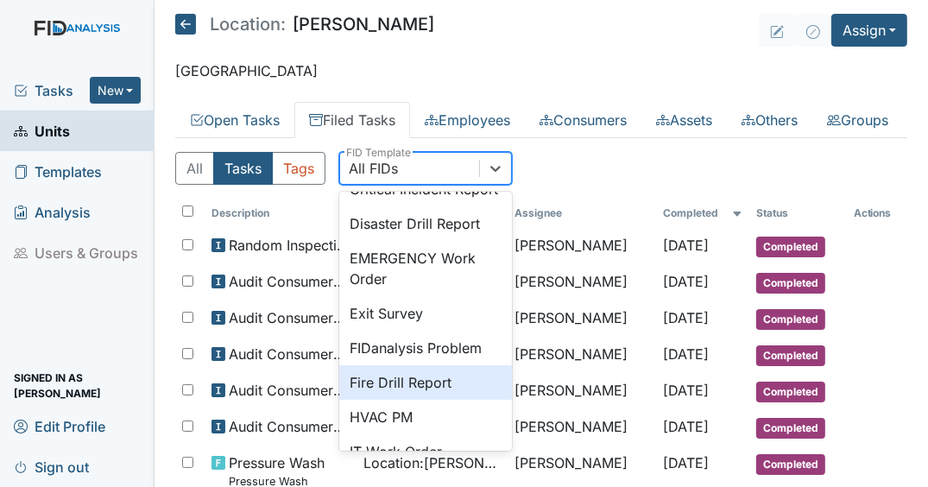
click at [411, 400] on div "Fire Drill Report" at bounding box center [425, 382] width 173 height 35
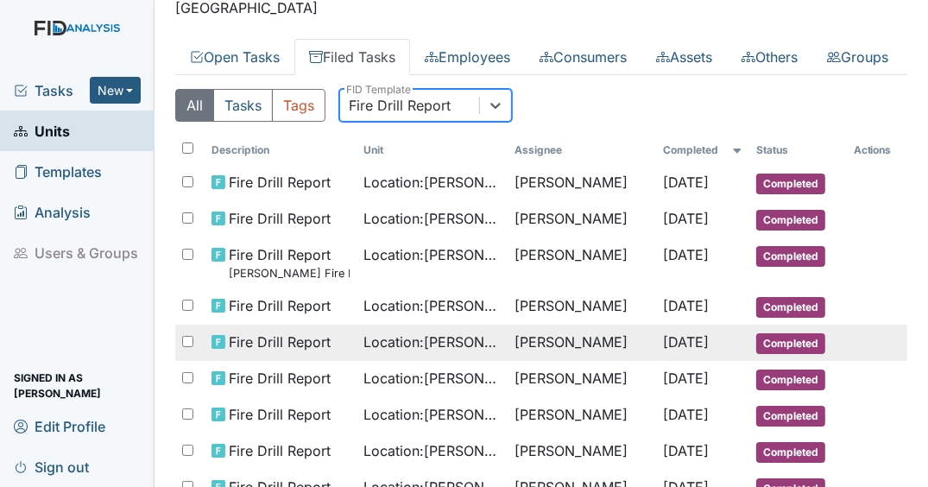
scroll to position [276, 0]
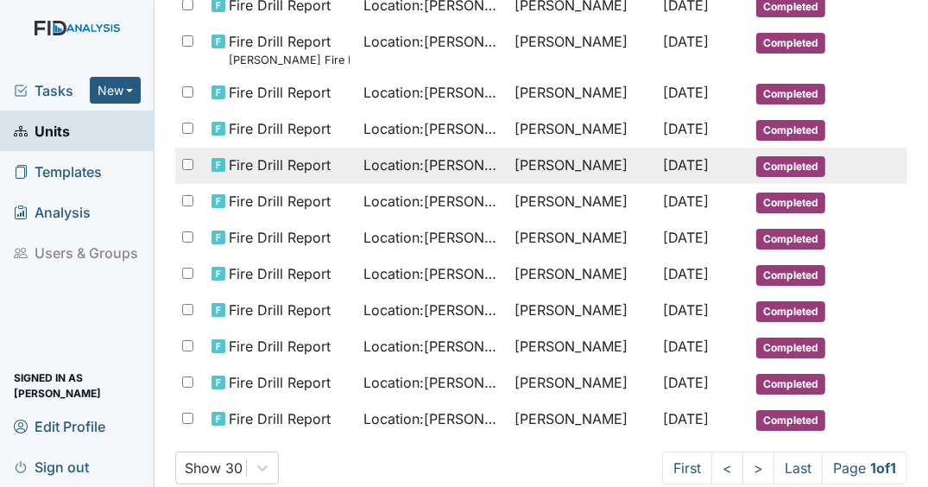
click at [679, 173] on span "Nov 6, 2024" at bounding box center [687, 164] width 46 height 17
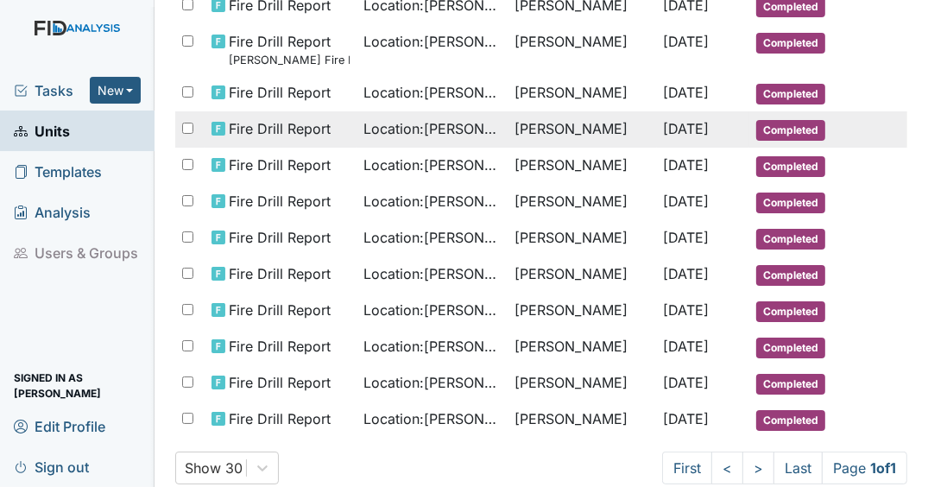
click at [681, 137] on span "Jan 23, 2025" at bounding box center [687, 128] width 46 height 17
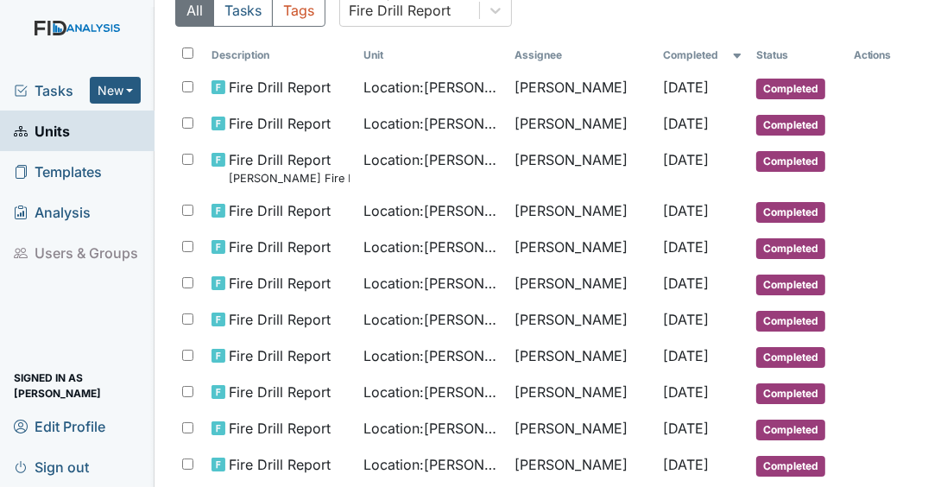
scroll to position [0, 0]
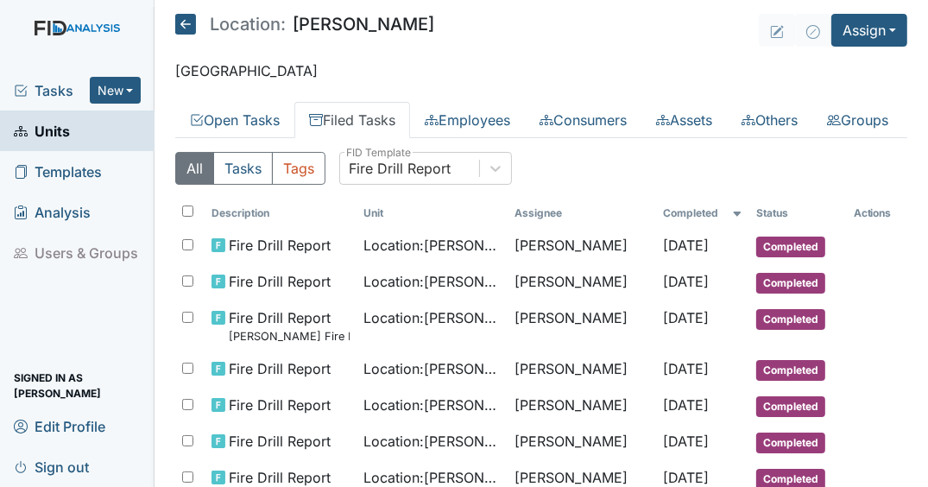
click at [59, 121] on span "Units" at bounding box center [42, 130] width 56 height 27
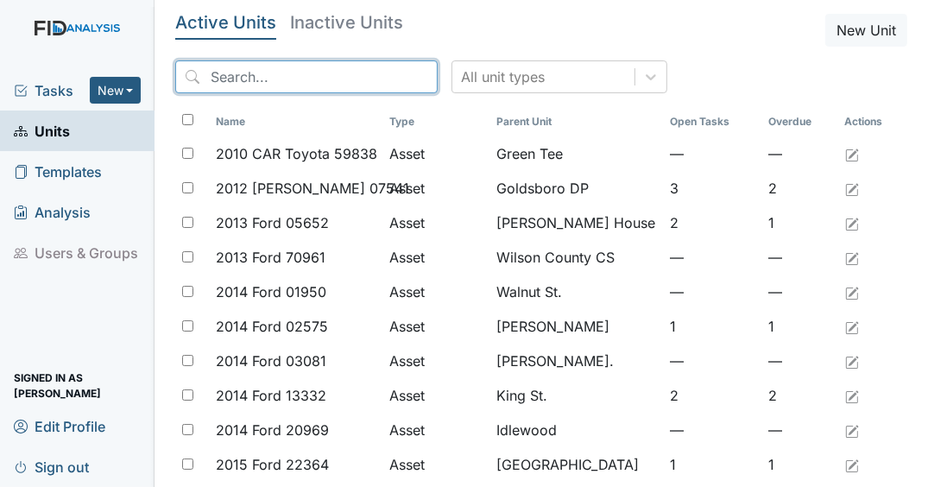
click at [262, 76] on input "search" at bounding box center [306, 76] width 262 height 33
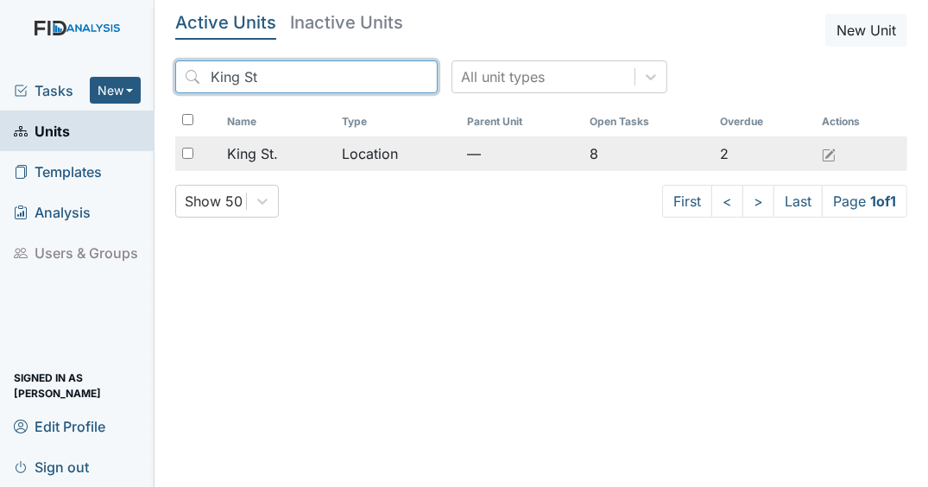
type input "King St"
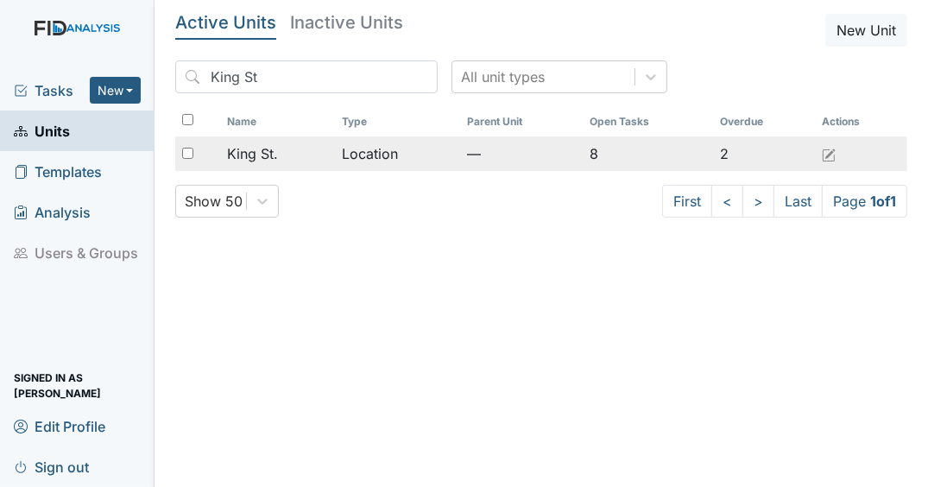
click at [255, 161] on span "King St." at bounding box center [252, 153] width 51 height 21
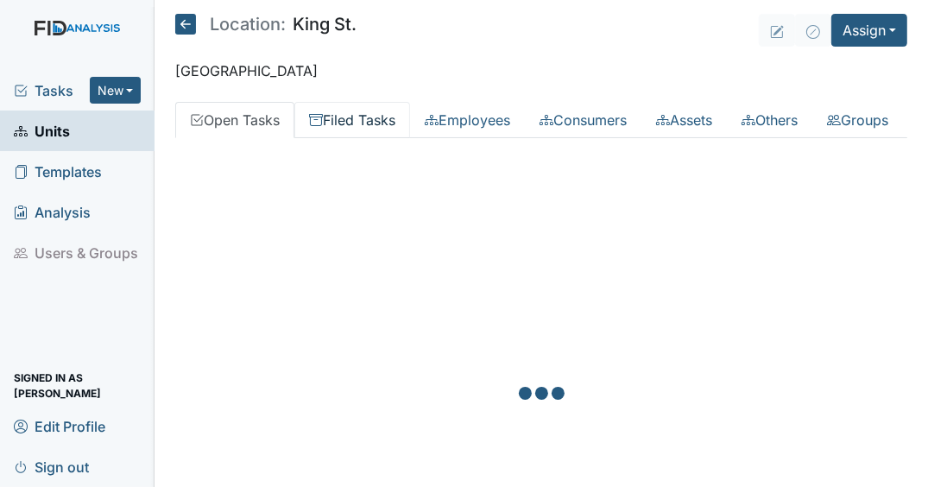
click at [369, 123] on link "Filed Tasks" at bounding box center [352, 120] width 116 height 36
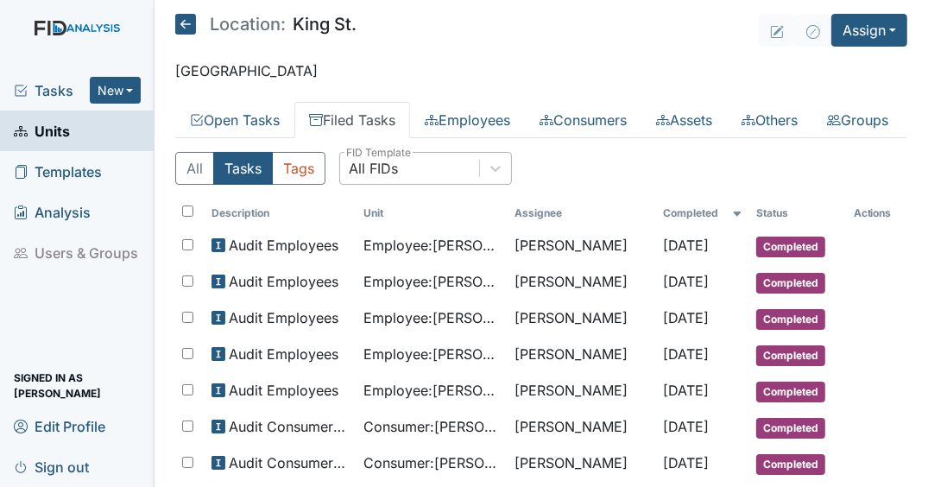
click at [414, 184] on div "All FIDs" at bounding box center [409, 168] width 139 height 31
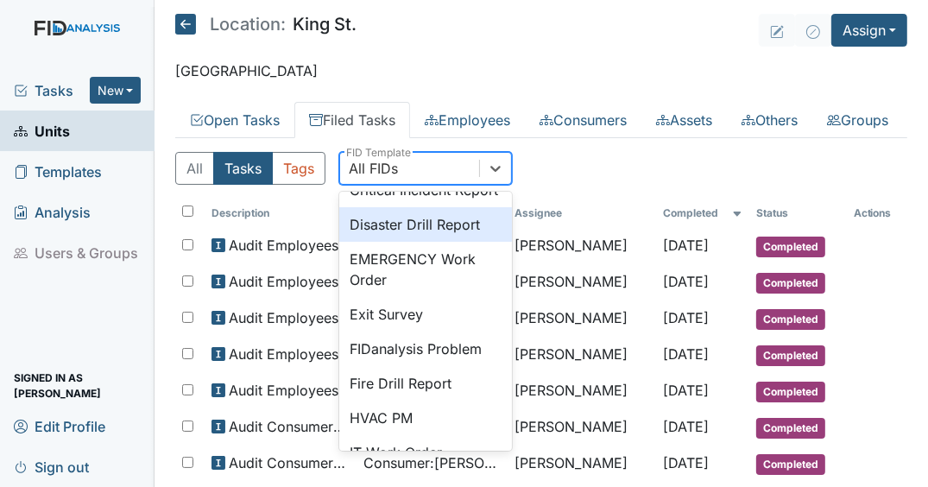
scroll to position [207, 0]
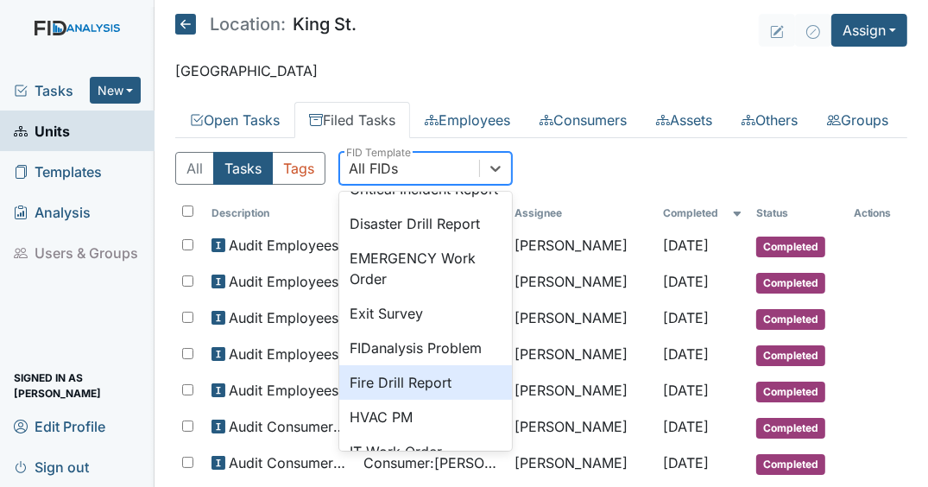
click at [414, 400] on div "Fire Drill Report" at bounding box center [425, 382] width 173 height 35
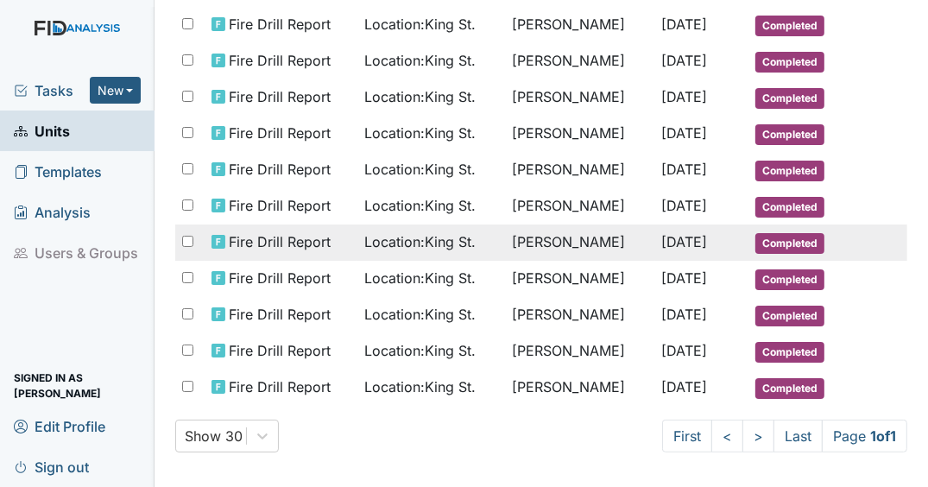
scroll to position [414, 0]
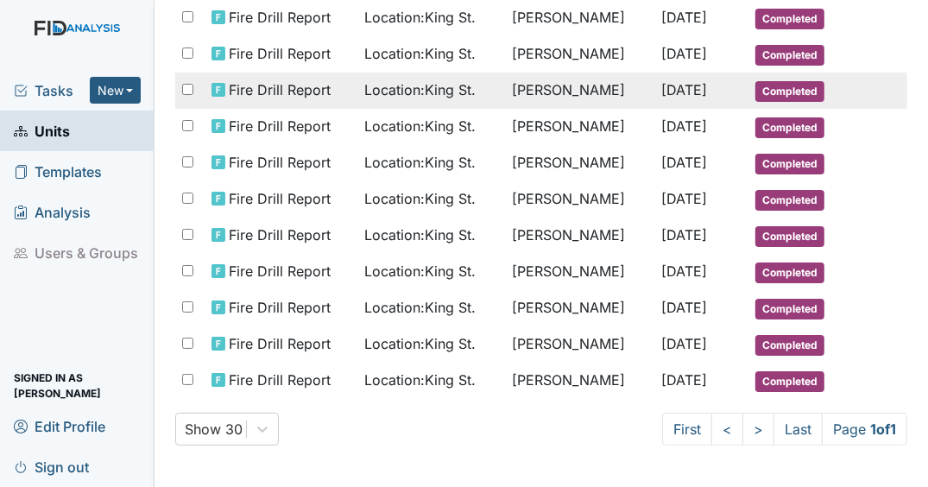
click at [662, 98] on span "[DATE]" at bounding box center [685, 89] width 46 height 17
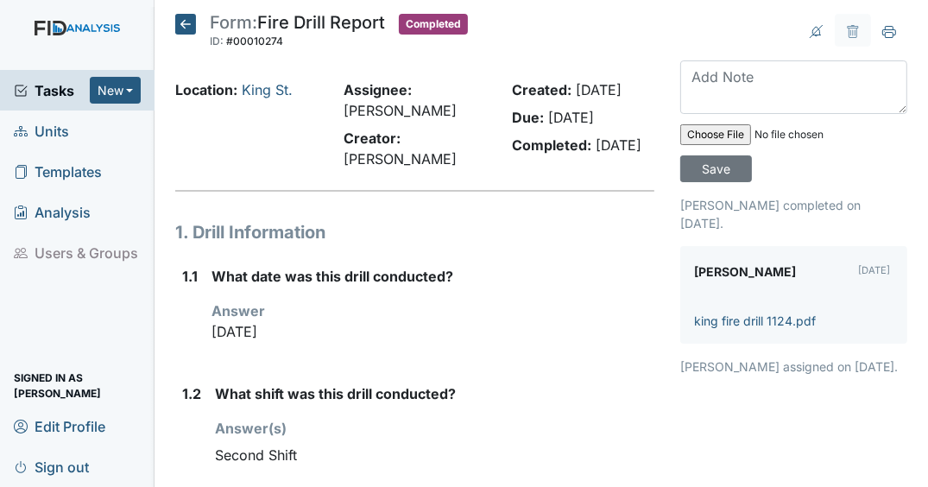
click at [193, 22] on icon at bounding box center [185, 24] width 21 height 21
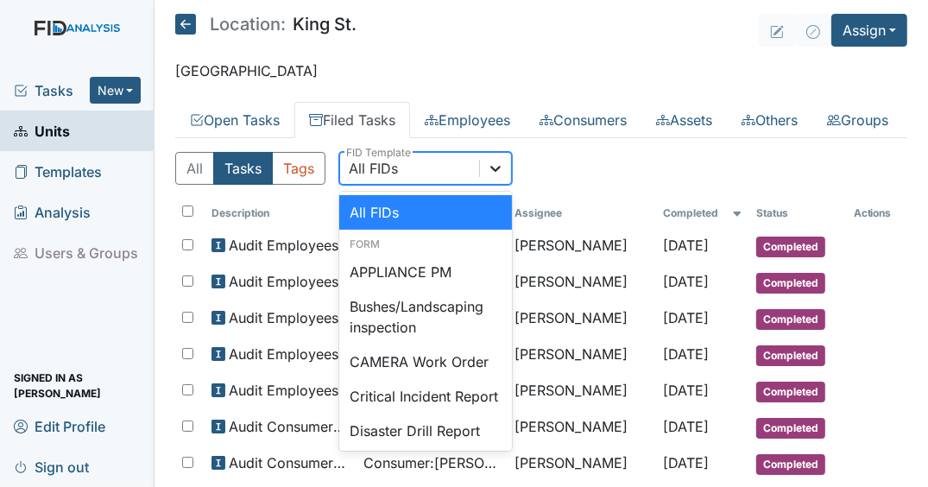
click at [509, 184] on div at bounding box center [495, 168] width 31 height 31
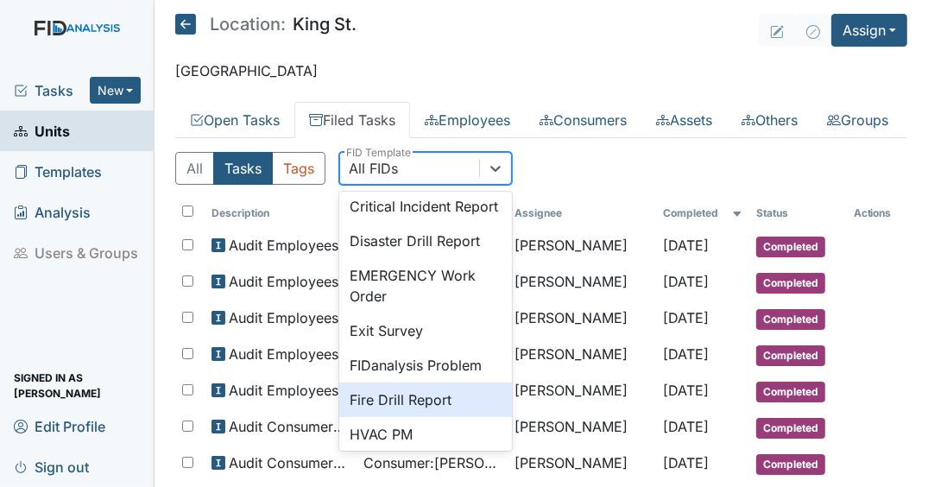
scroll to position [276, 0]
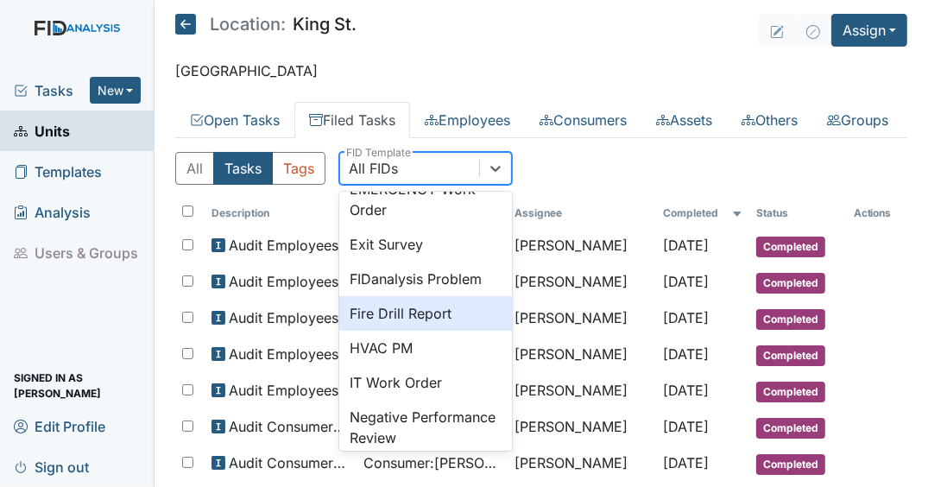
click at [417, 331] on div "Fire Drill Report" at bounding box center [425, 313] width 173 height 35
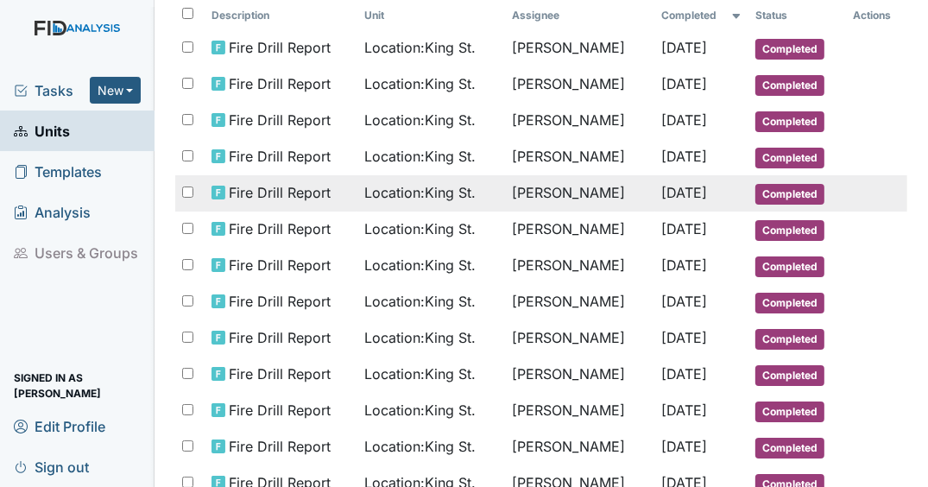
scroll to position [207, 0]
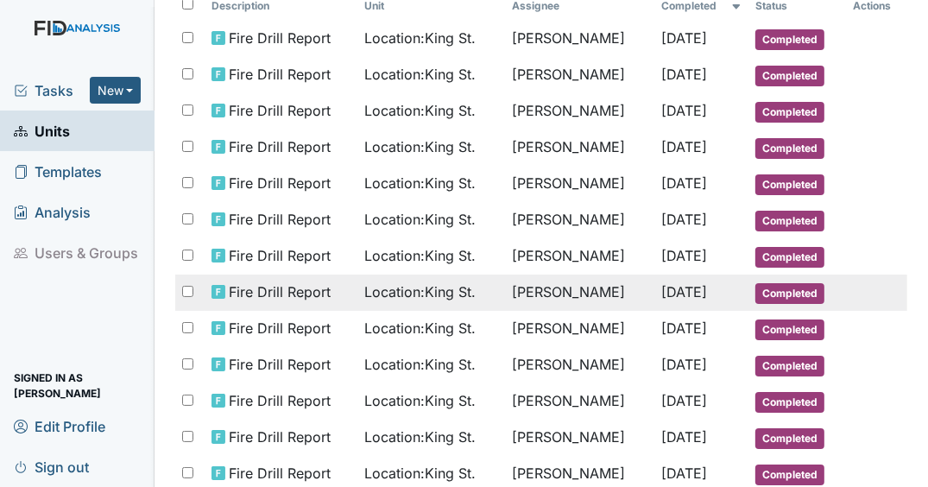
click at [682, 300] on span "Nov 12, 2024" at bounding box center [685, 291] width 46 height 17
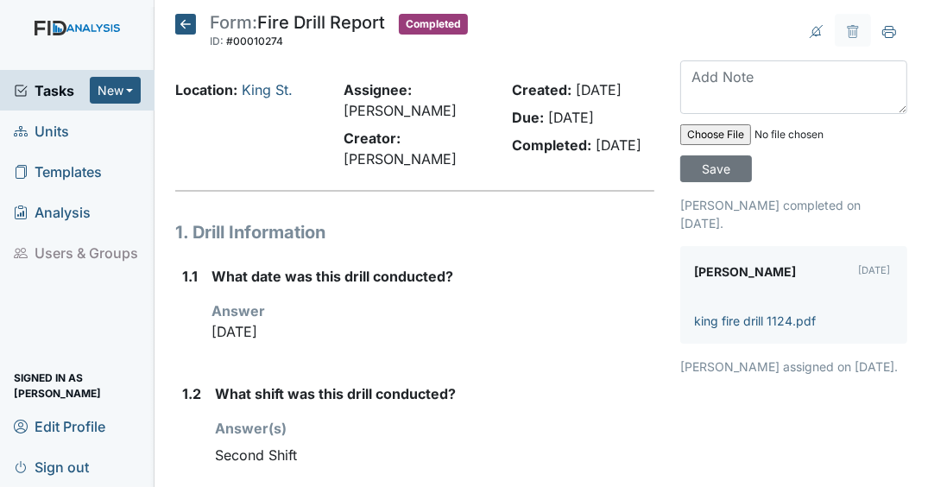
click at [192, 20] on icon at bounding box center [185, 24] width 21 height 21
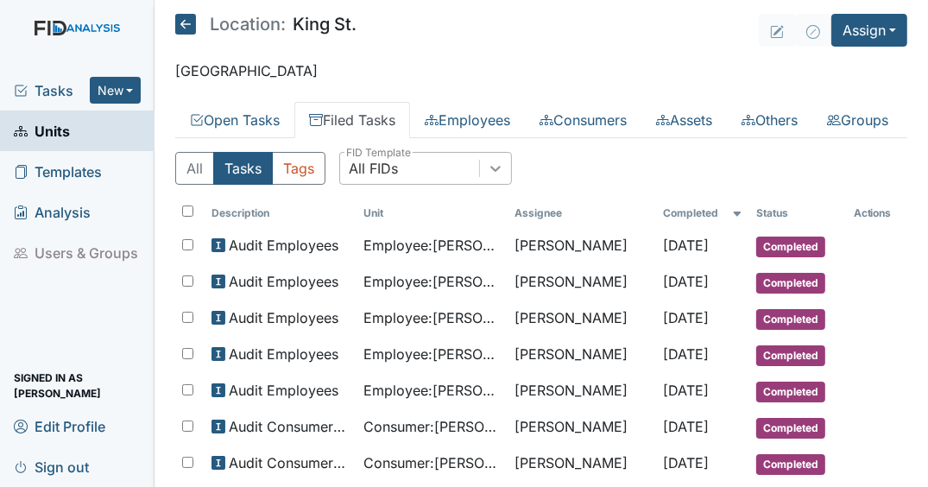
drag, startPoint x: 495, startPoint y: 198, endPoint x: 489, endPoint y: 209, distance: 12.7
click at [495, 177] on icon at bounding box center [495, 168] width 17 height 17
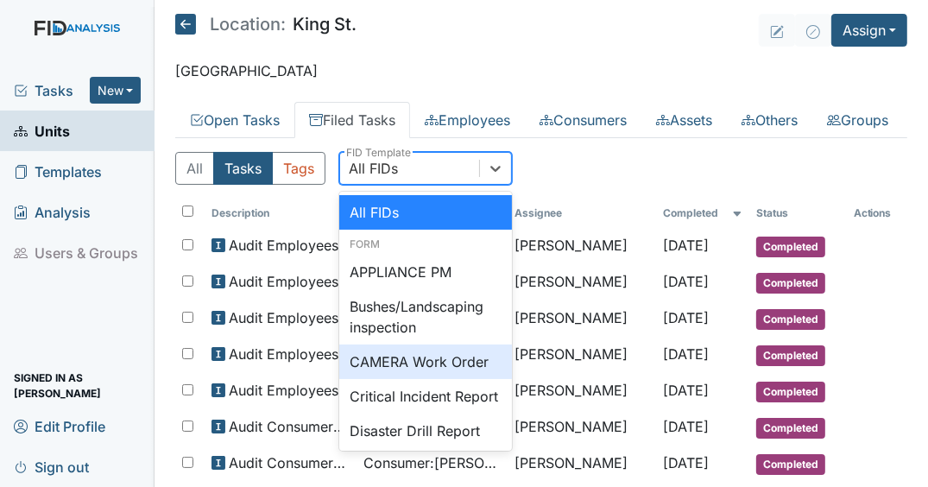
scroll to position [207, 0]
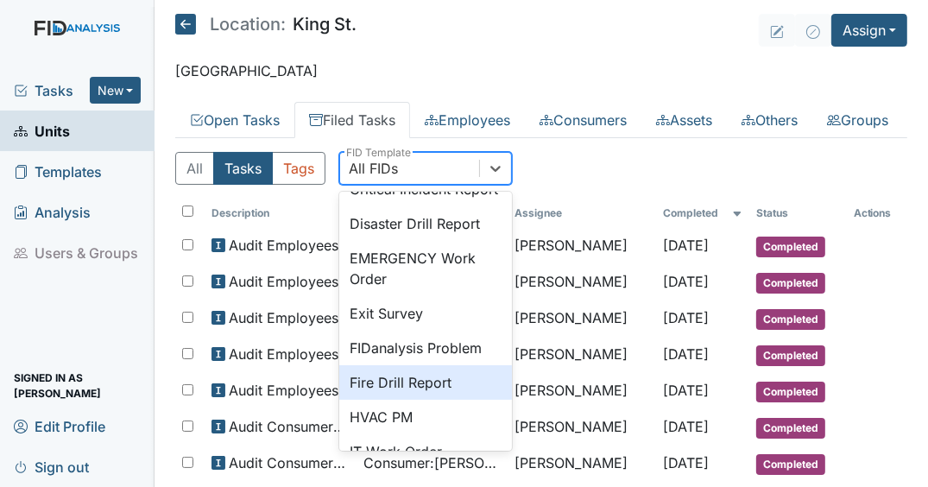
click at [419, 400] on div "Fire Drill Report" at bounding box center [425, 382] width 173 height 35
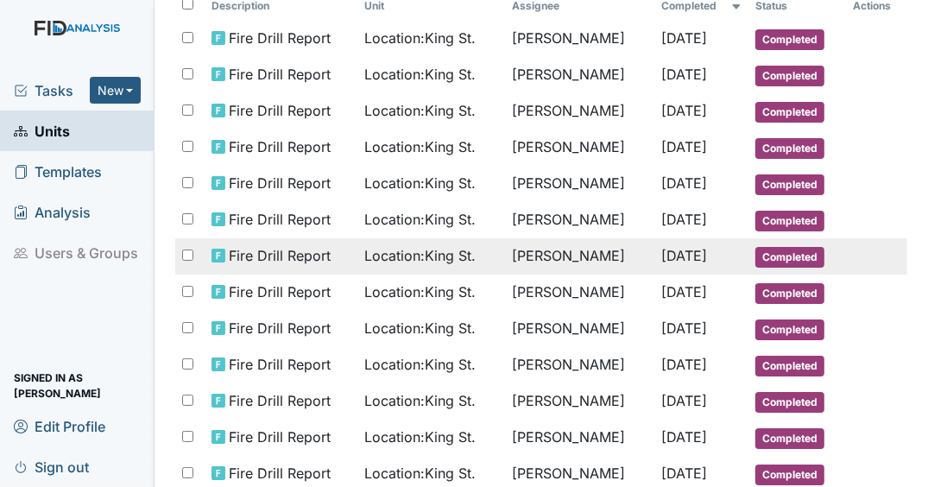
click at [662, 264] on span "Dec 31, 2024" at bounding box center [685, 255] width 46 height 17
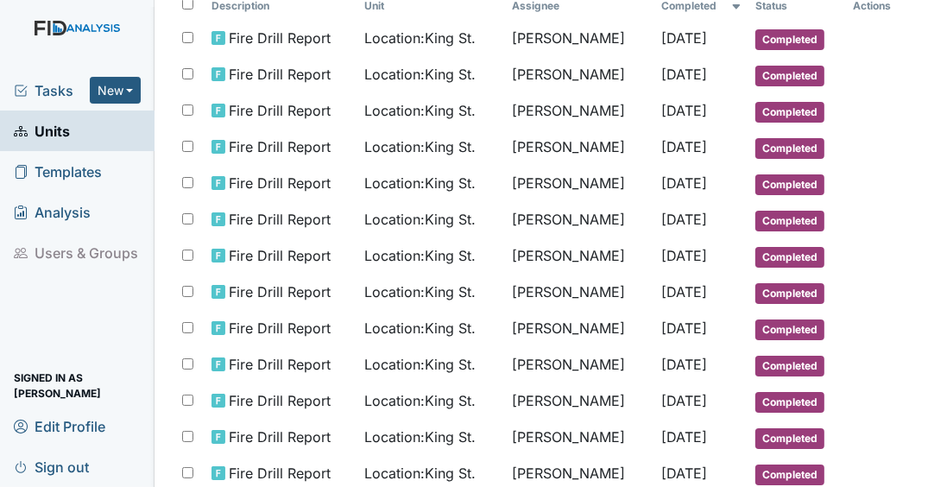
click at [90, 136] on link "Units" at bounding box center [77, 130] width 154 height 41
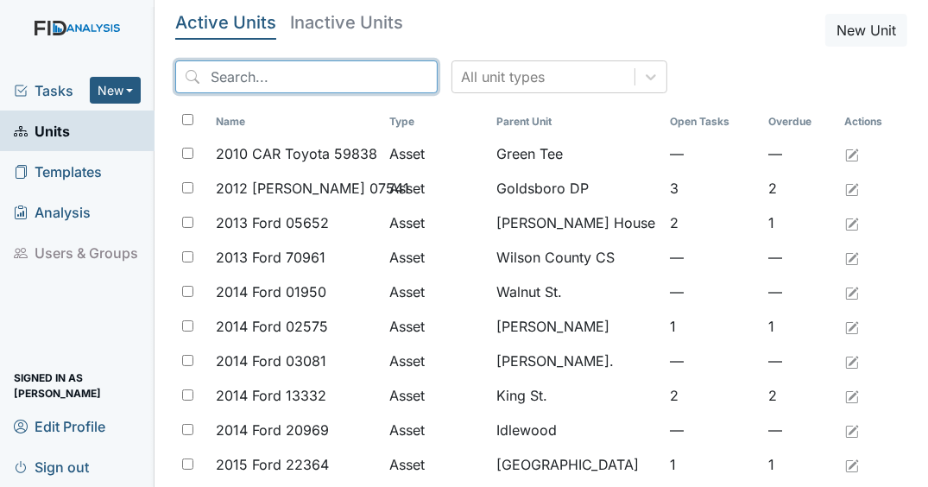
click at [325, 84] on input "search" at bounding box center [306, 76] width 262 height 33
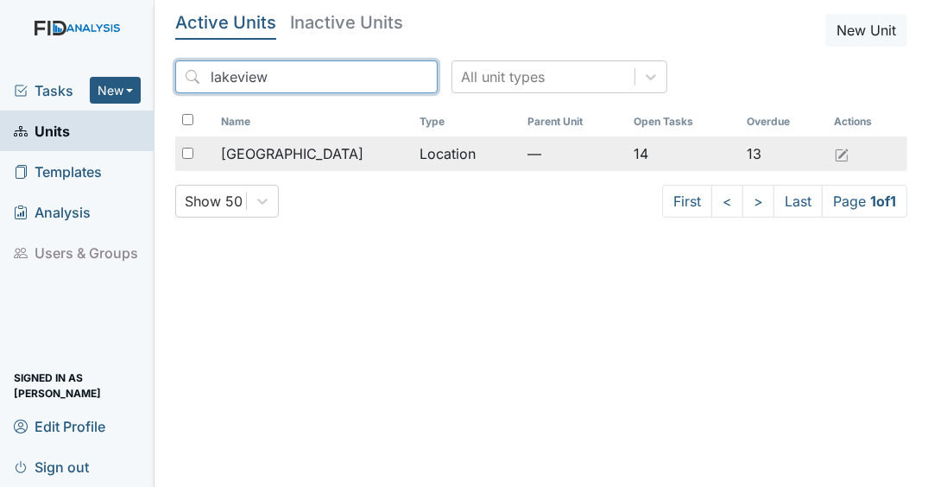
type input "lakeview"
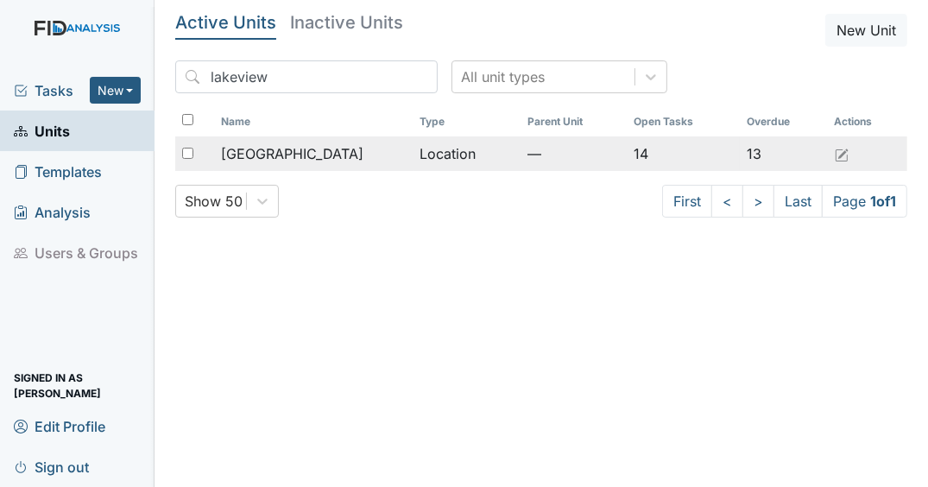
click at [248, 149] on span "[GEOGRAPHIC_DATA]" at bounding box center [292, 153] width 142 height 21
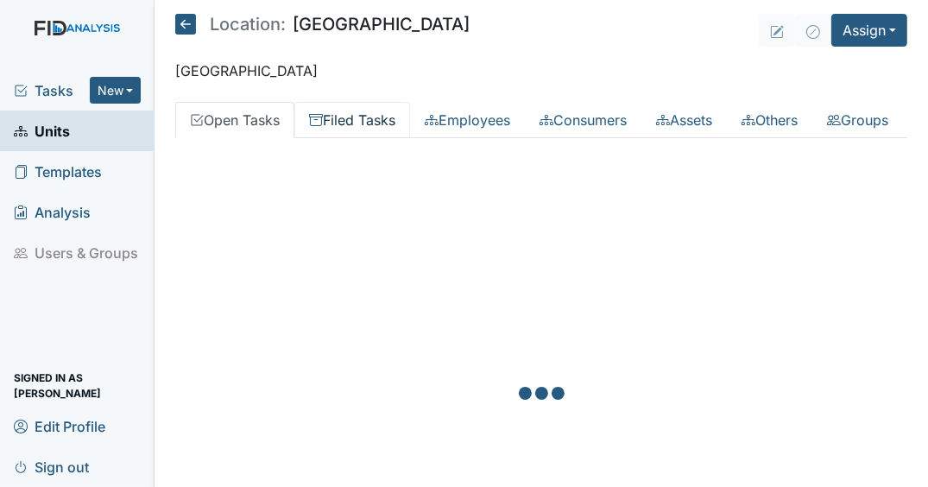
click at [388, 128] on link "Filed Tasks" at bounding box center [352, 120] width 116 height 36
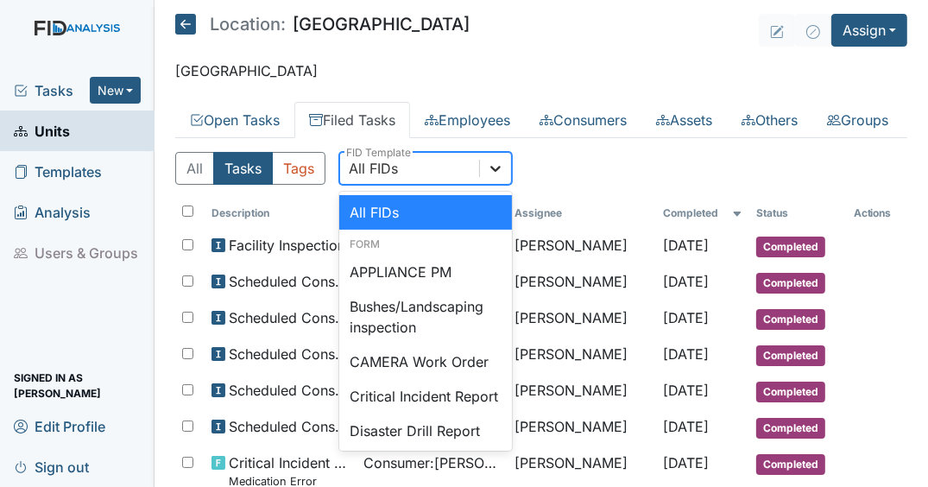
click at [488, 177] on icon at bounding box center [495, 168] width 17 height 17
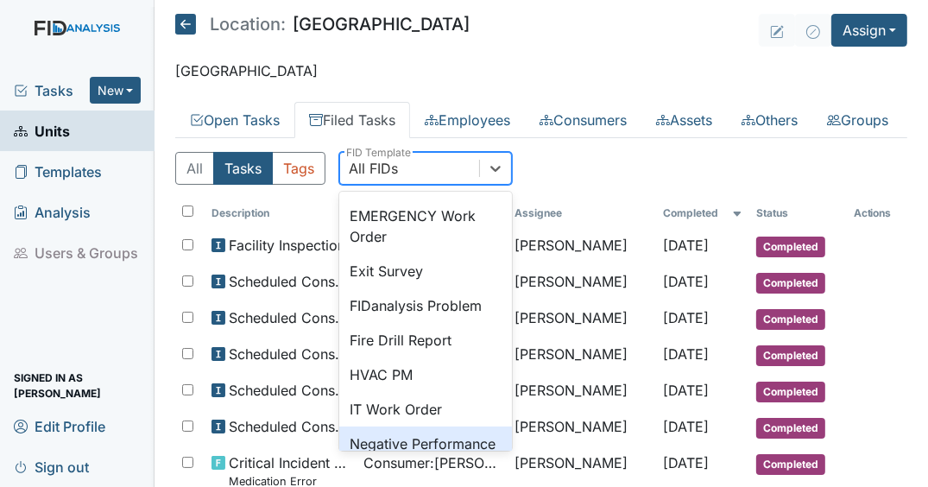
scroll to position [345, 0]
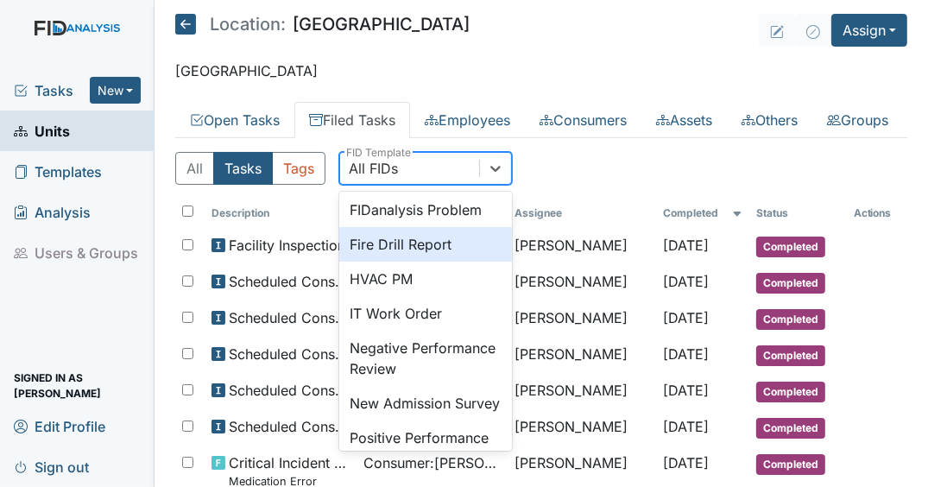
click at [387, 262] on div "Fire Drill Report" at bounding box center [425, 244] width 173 height 35
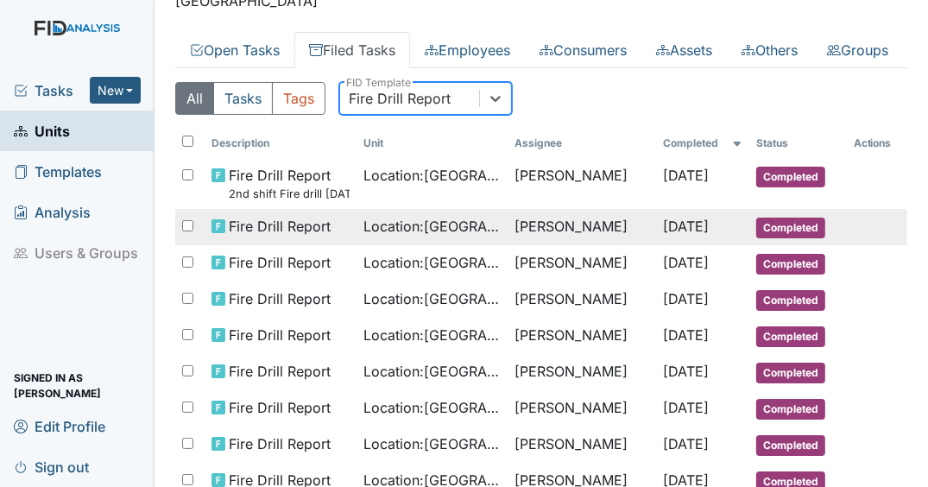
scroll to position [200, 0]
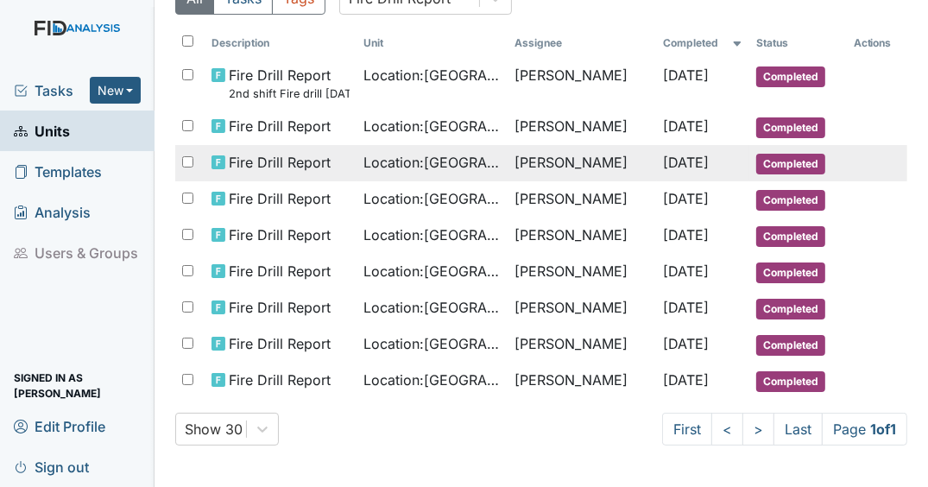
click at [664, 164] on span "[DATE]" at bounding box center [687, 162] width 46 height 17
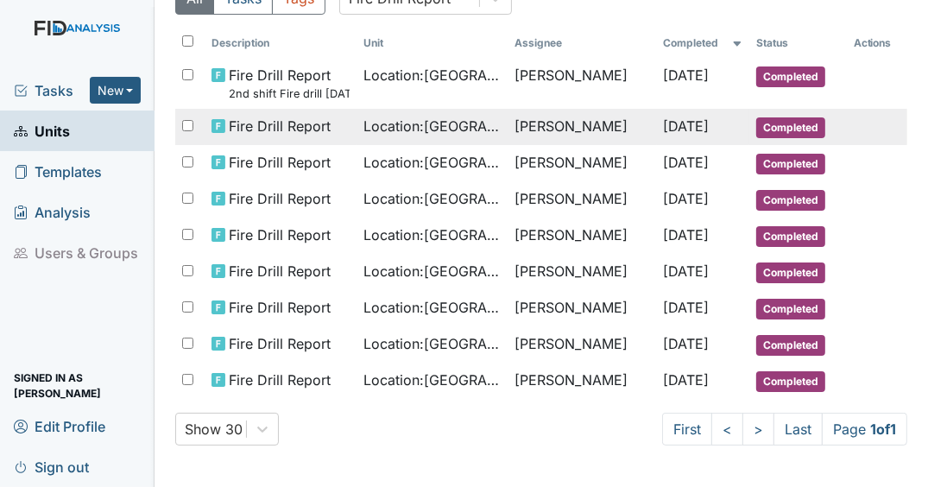
click at [695, 136] on td "[DATE]" at bounding box center [703, 127] width 93 height 36
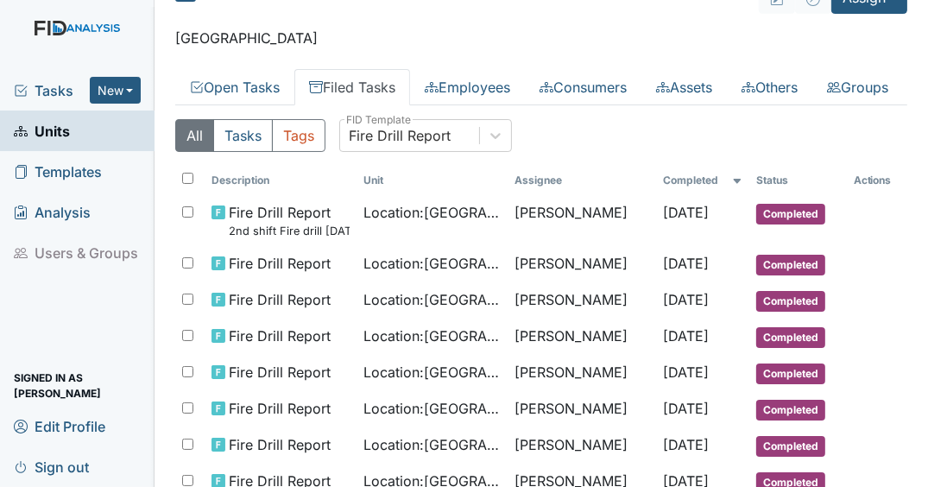
scroll to position [0, 0]
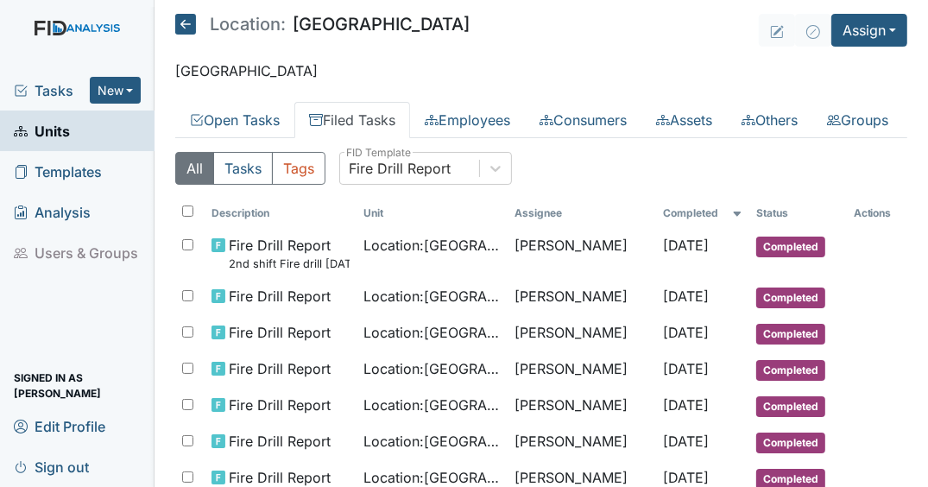
click at [69, 142] on span "Units" at bounding box center [42, 130] width 56 height 27
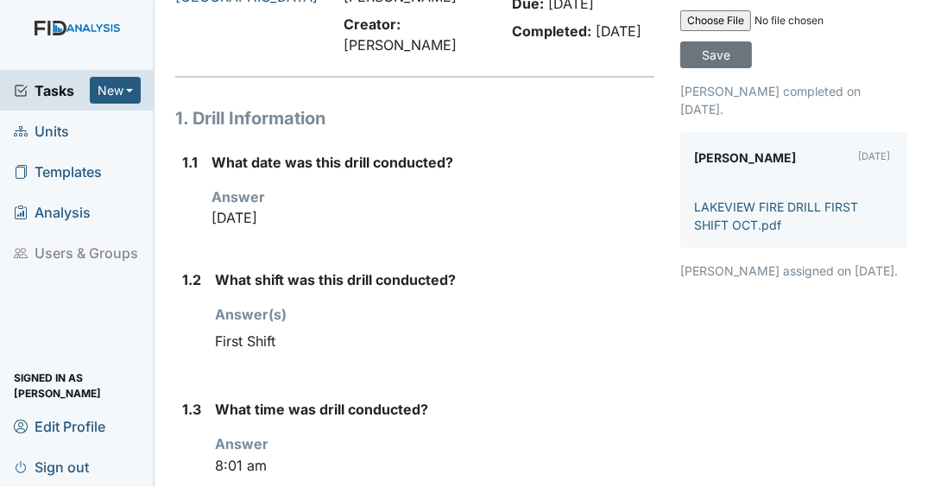
scroll to position [138, 0]
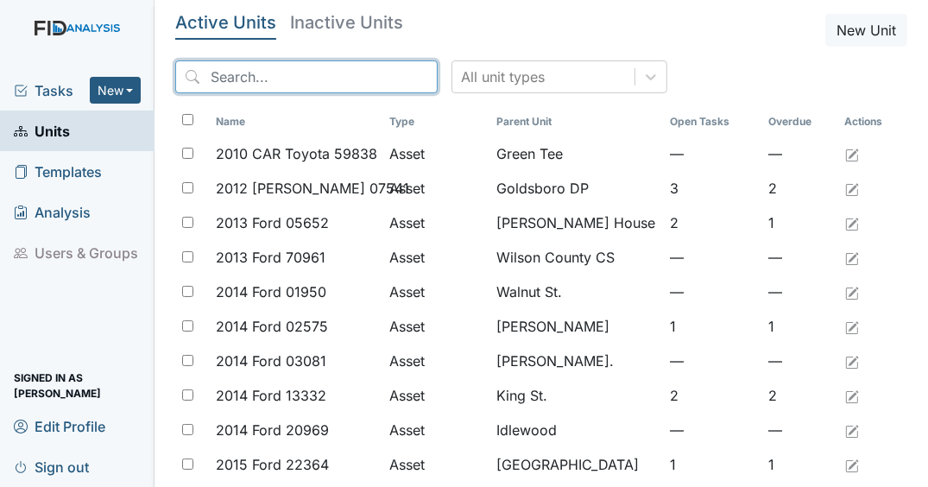
click at [300, 83] on input "search" at bounding box center [306, 76] width 262 height 33
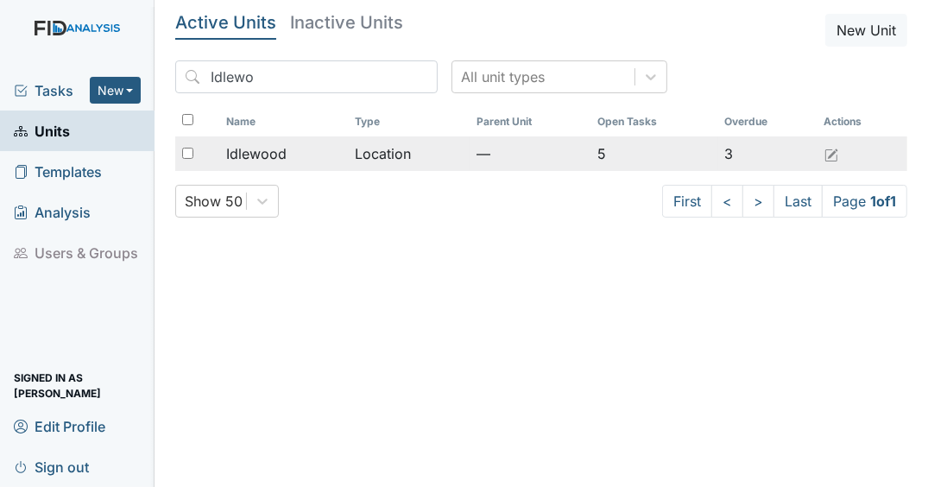
click at [269, 146] on span "Idlewood" at bounding box center [256, 153] width 60 height 21
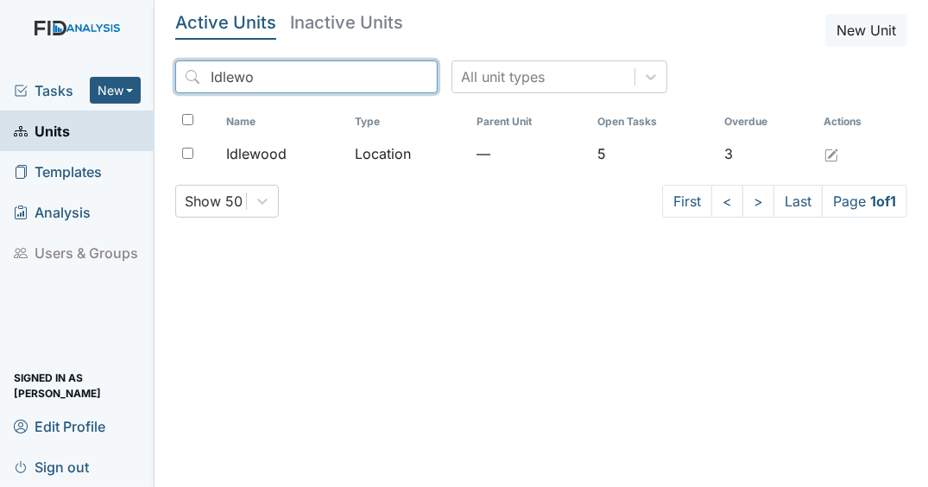
drag, startPoint x: 273, startPoint y: 83, endPoint x: 161, endPoint y: 94, distance: 111.9
click at [161, 94] on main "Active Units Inactive Units New Unit Idlewo All unit types Name Type Parent Uni…" at bounding box center [540, 243] width 773 height 487
type input "a"
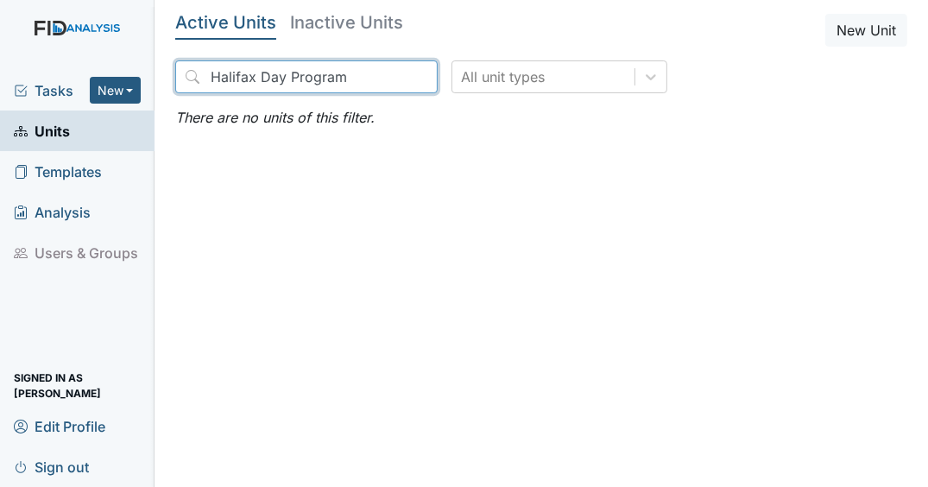
drag, startPoint x: 350, startPoint y: 79, endPoint x: 253, endPoint y: 77, distance: 96.7
click at [253, 77] on input "Halifax Day Program" at bounding box center [306, 76] width 262 height 33
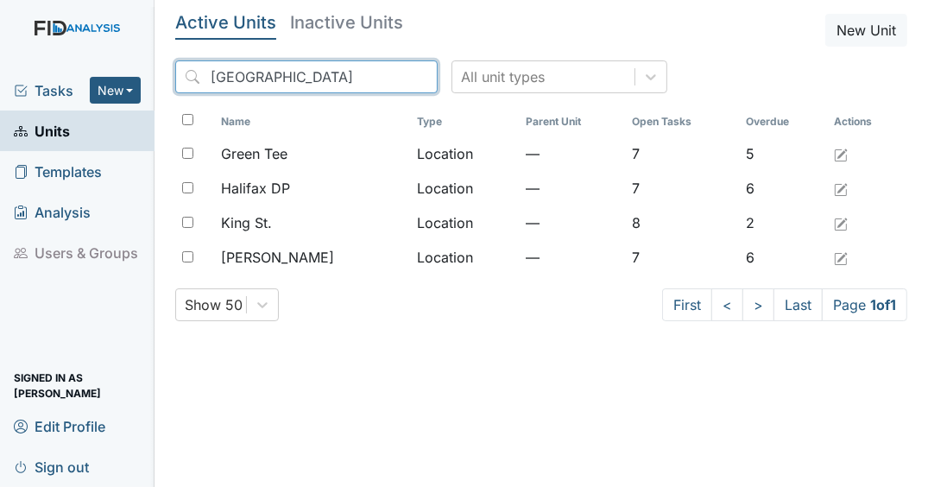
type input "[GEOGRAPHIC_DATA]"
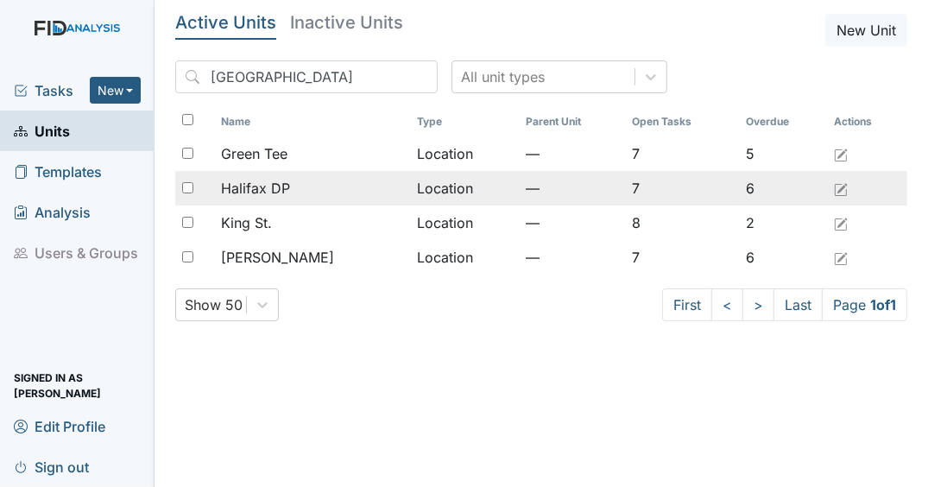
click at [272, 186] on span "Halifax DP" at bounding box center [255, 188] width 69 height 21
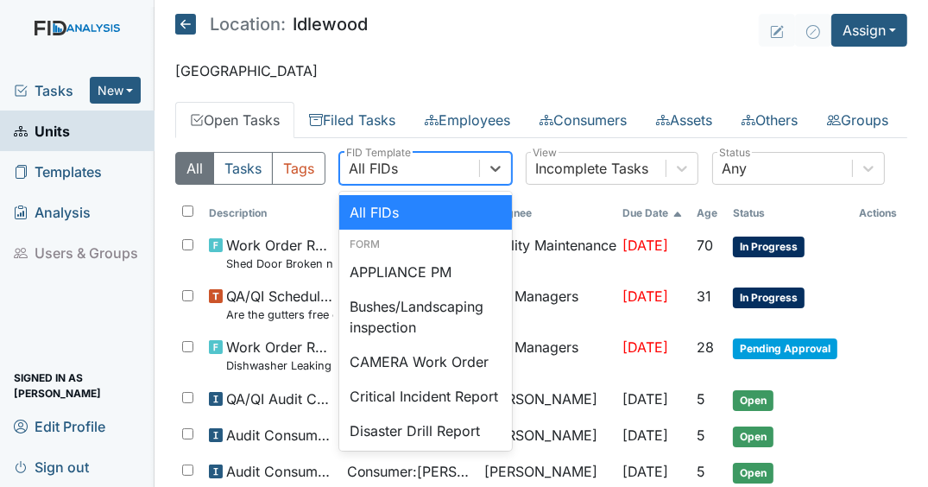
click at [476, 184] on div "All FIDs" at bounding box center [409, 168] width 139 height 31
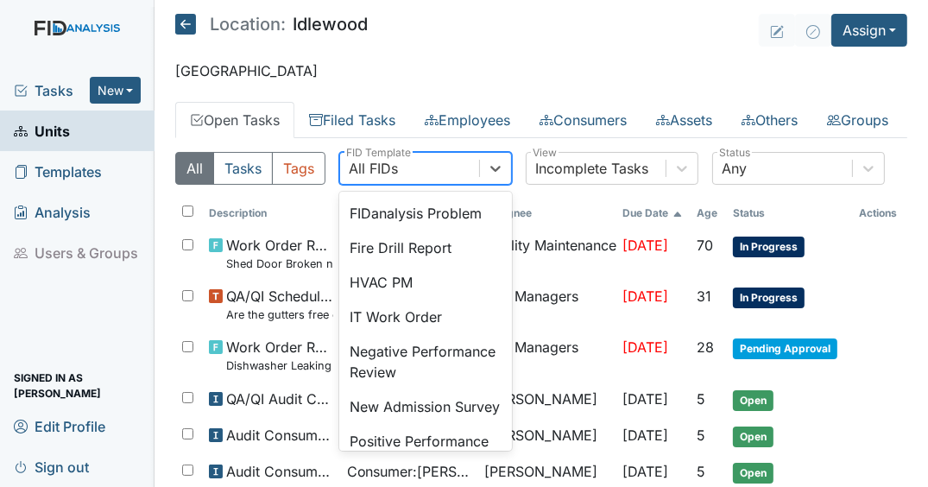
scroll to position [345, 0]
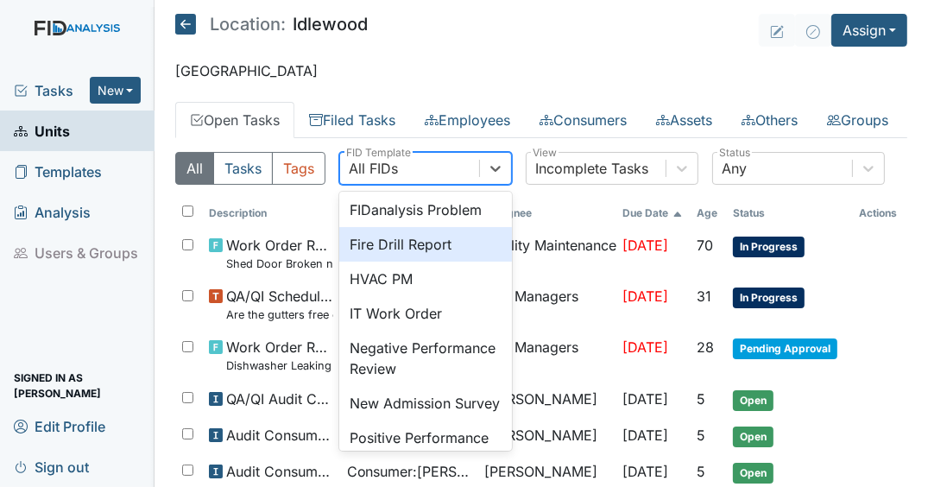
click at [402, 262] on div "Fire Drill Report" at bounding box center [425, 244] width 173 height 35
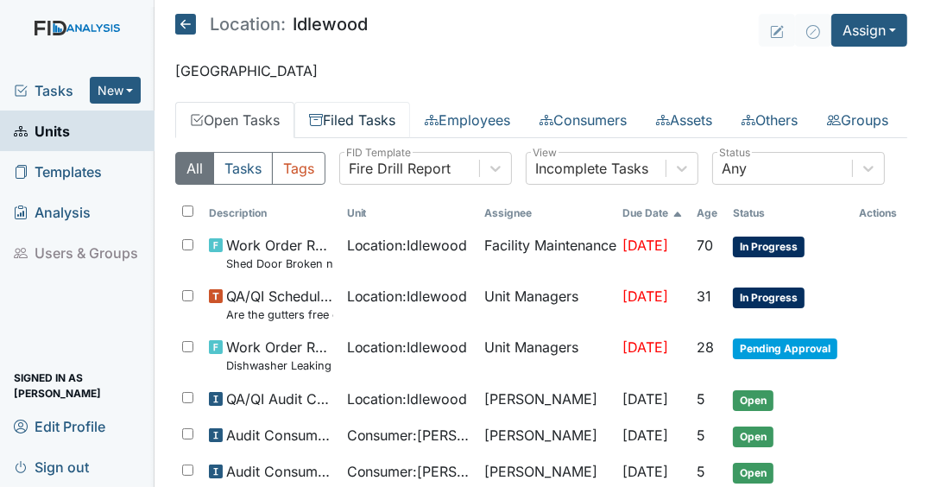
click at [349, 106] on link "Filed Tasks" at bounding box center [352, 120] width 116 height 36
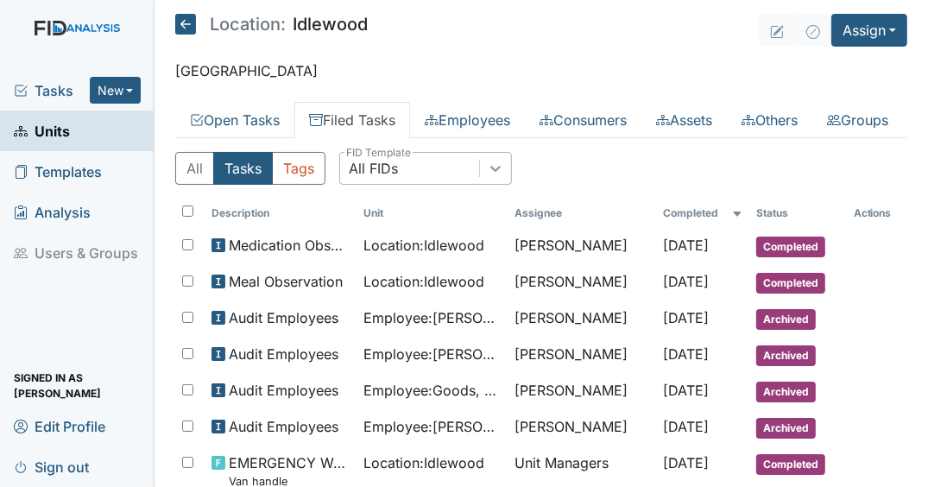
click at [506, 184] on div at bounding box center [495, 168] width 31 height 31
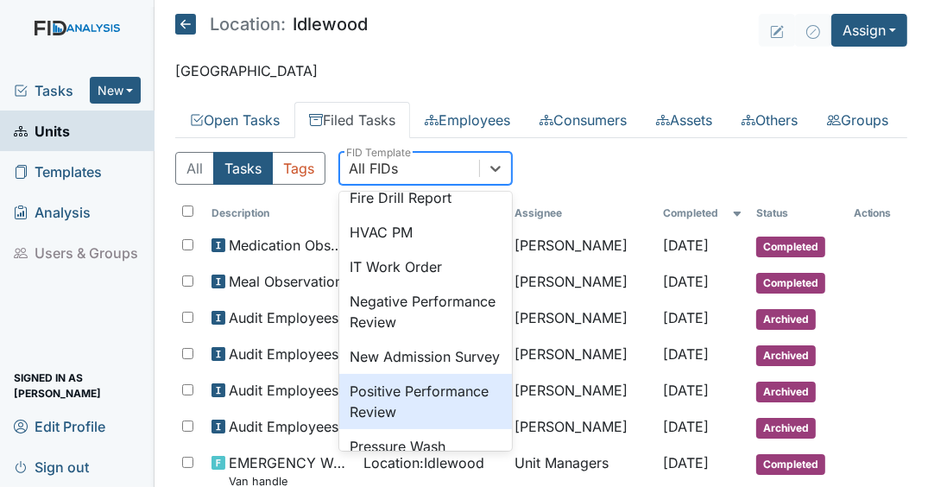
scroll to position [375, 0]
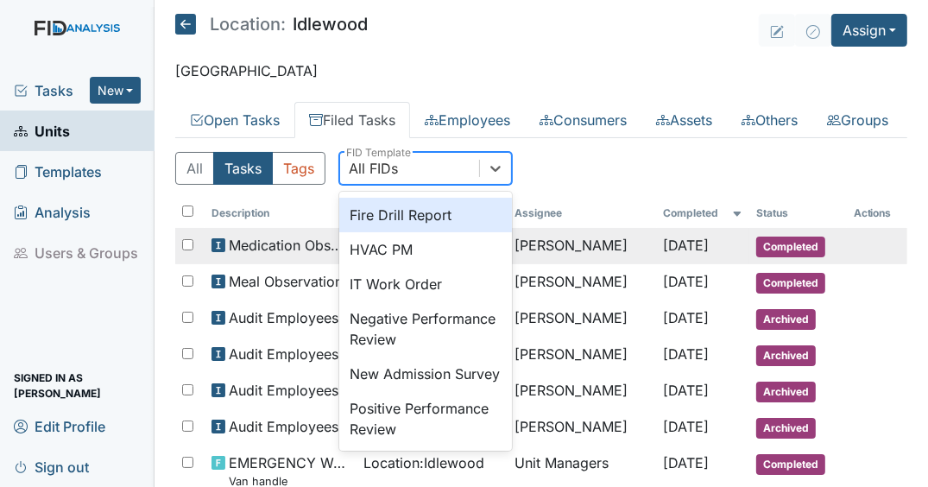
click at [422, 232] on div "Fire Drill Report" at bounding box center [425, 215] width 173 height 35
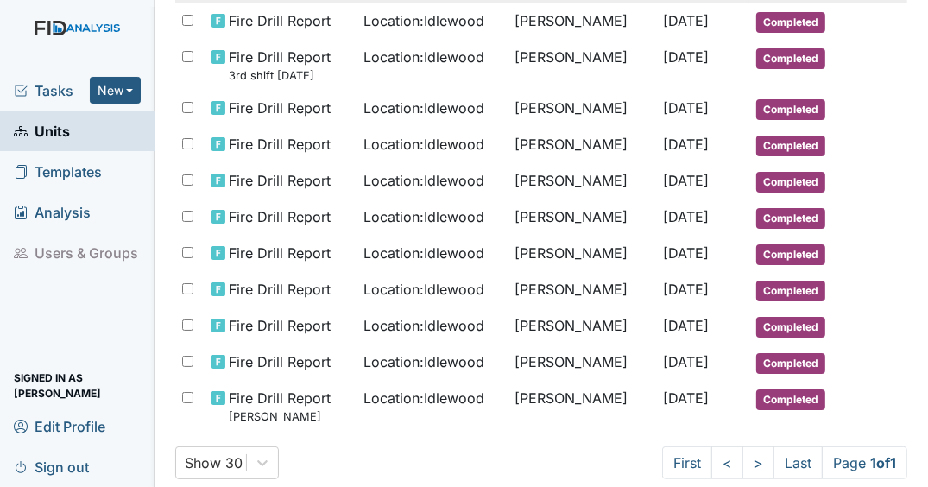
scroll to position [276, 0]
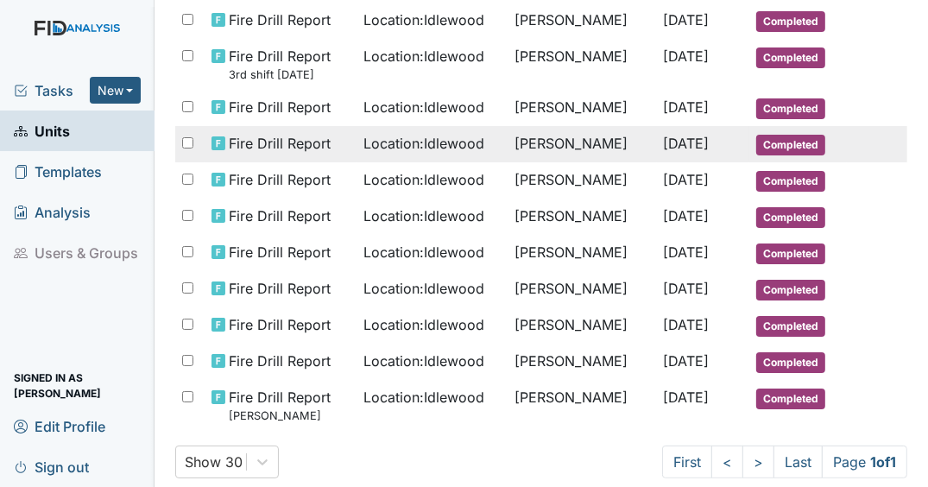
click at [533, 162] on td "Keren Bennett" at bounding box center [581, 144] width 148 height 36
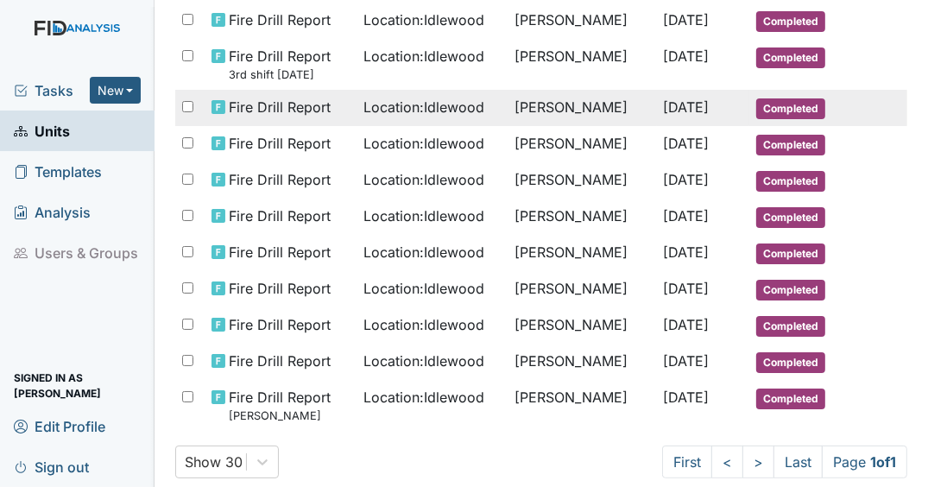
click at [607, 126] on td "Keren Bennett" at bounding box center [581, 108] width 148 height 36
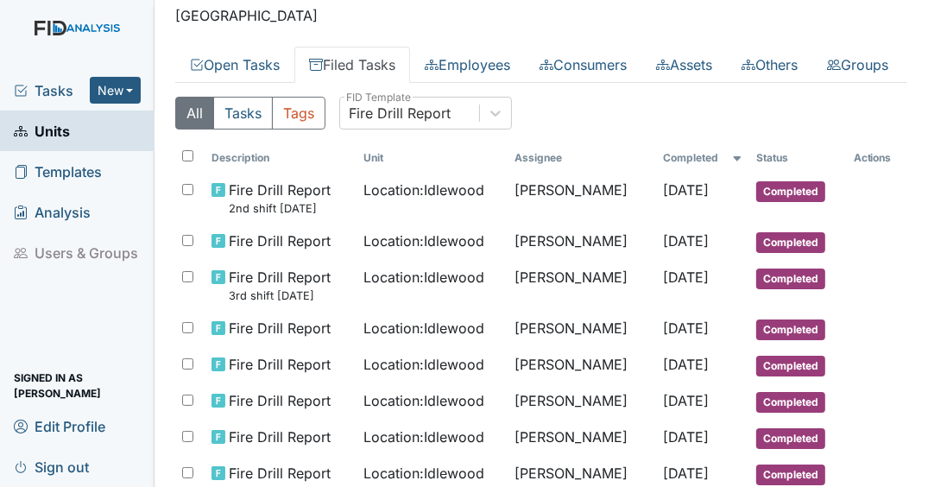
scroll to position [0, 0]
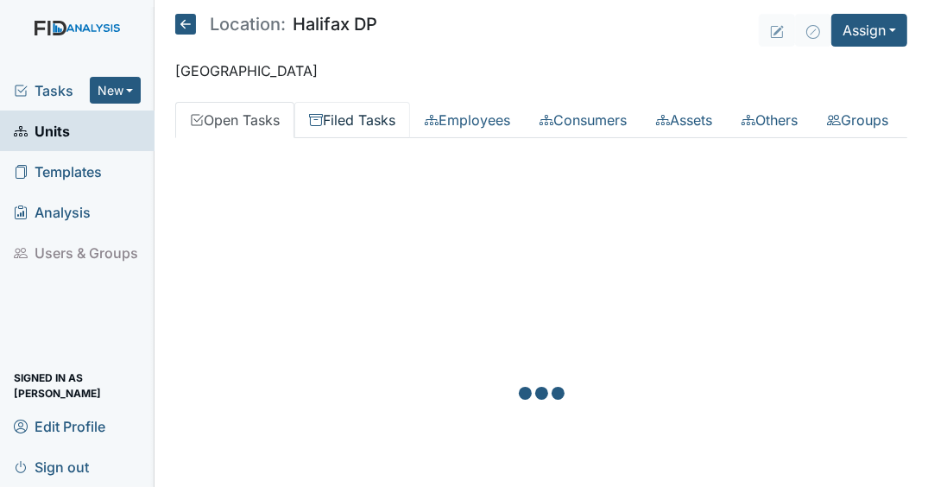
click at [369, 114] on link "Filed Tasks" at bounding box center [352, 120] width 116 height 36
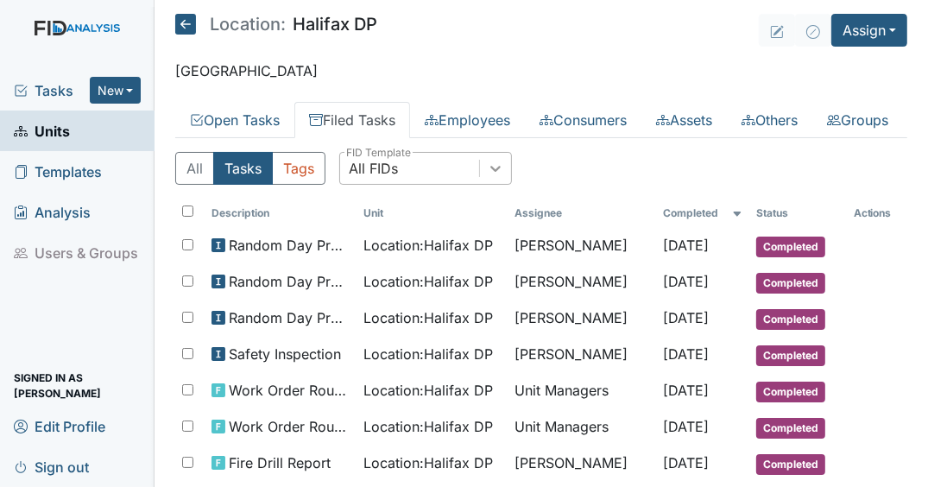
click at [500, 177] on icon at bounding box center [495, 168] width 17 height 17
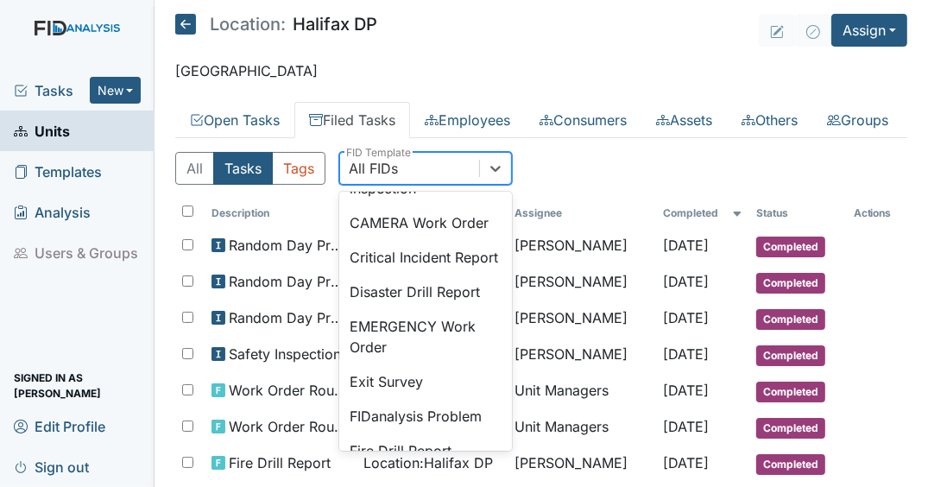
scroll to position [345, 0]
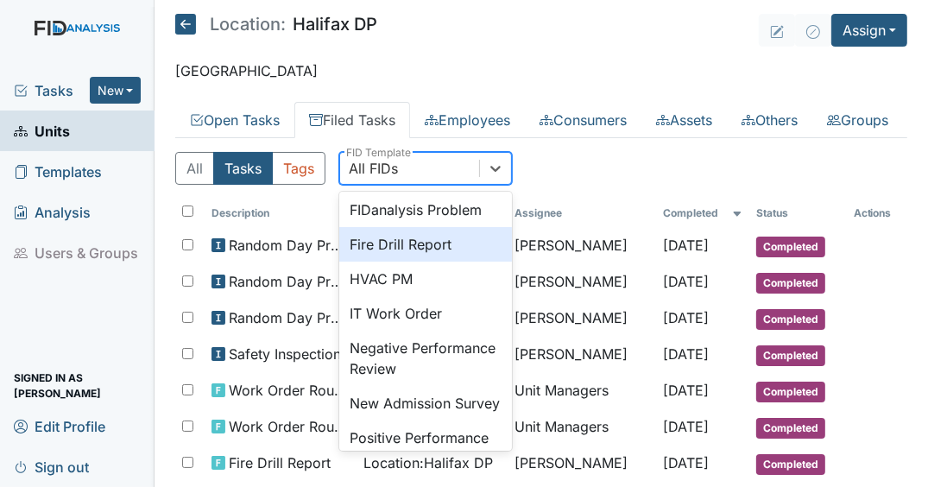
click at [431, 262] on div "Fire Drill Report" at bounding box center [425, 244] width 173 height 35
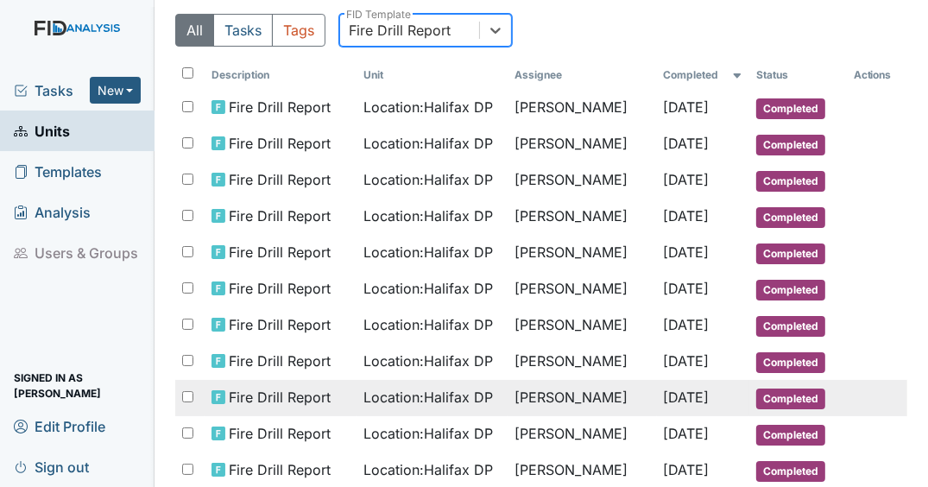
scroll to position [276, 0]
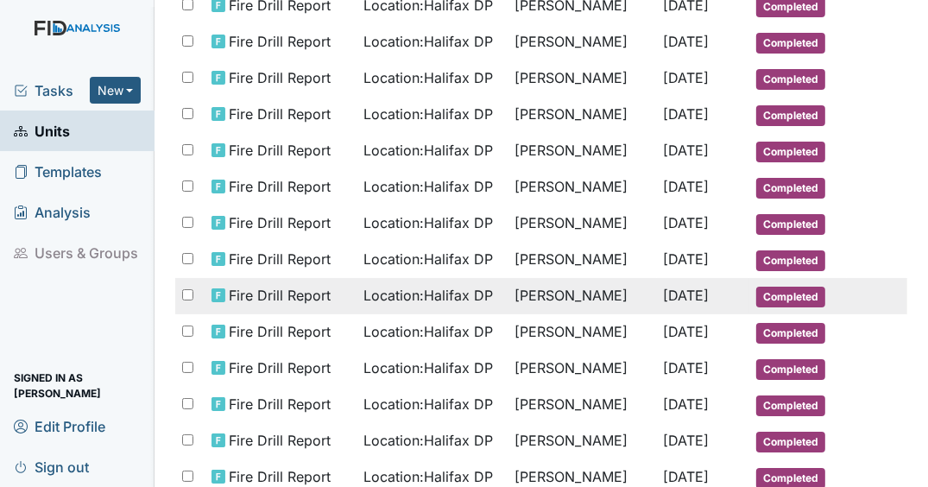
click at [527, 314] on td "[PERSON_NAME]" at bounding box center [581, 296] width 148 height 36
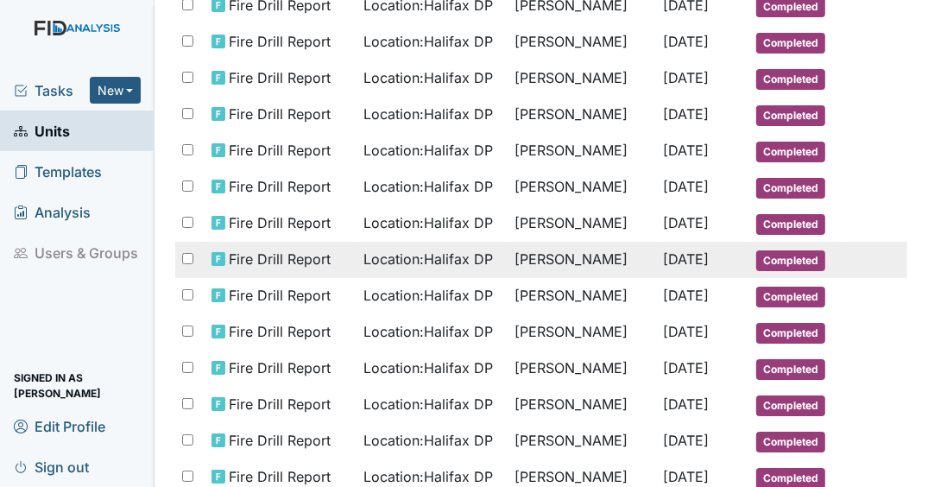
click at [467, 269] on span "Location : Halifax DP" at bounding box center [427, 259] width 129 height 21
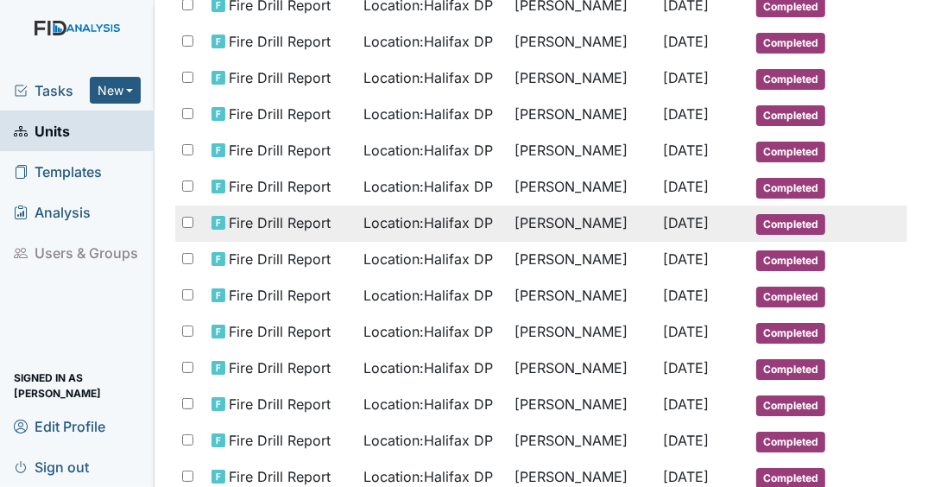
click at [658, 242] on td "Jan 14, 2025" at bounding box center [703, 223] width 93 height 36
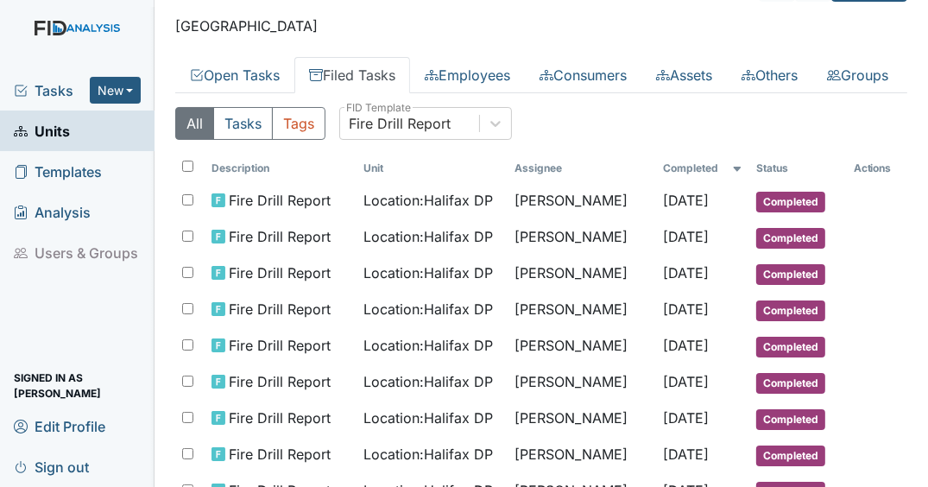
scroll to position [0, 0]
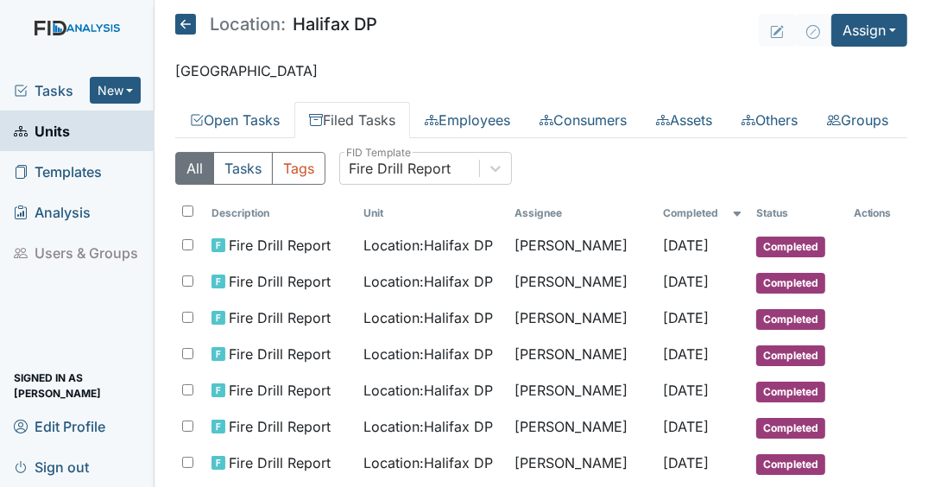
click at [104, 124] on link "Units" at bounding box center [77, 130] width 154 height 41
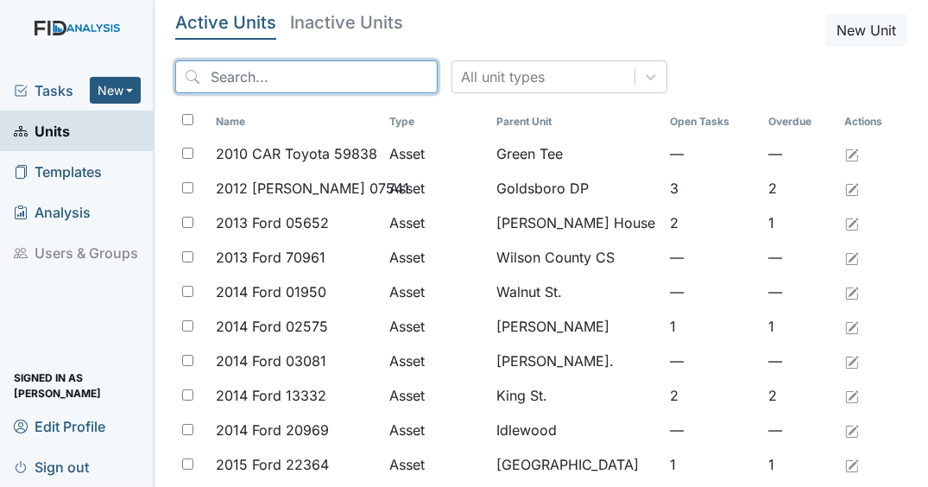
click at [318, 85] on input "search" at bounding box center [306, 76] width 262 height 33
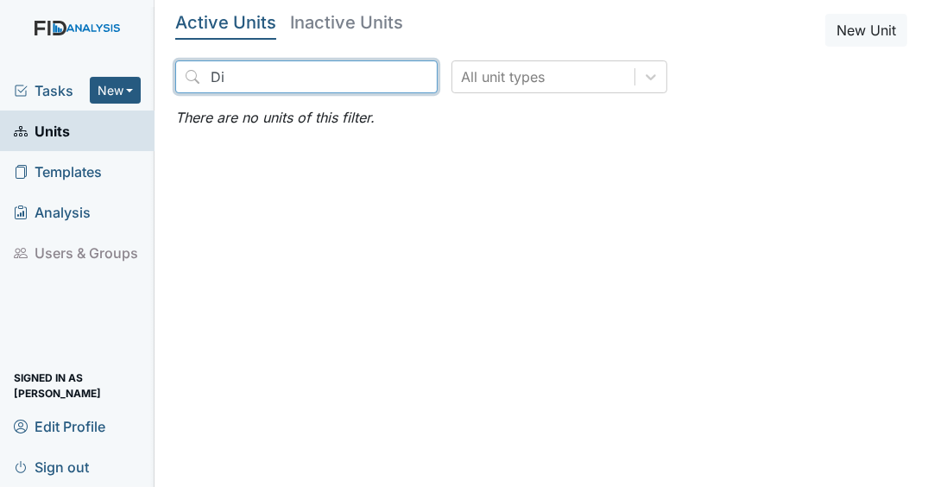
type input "D"
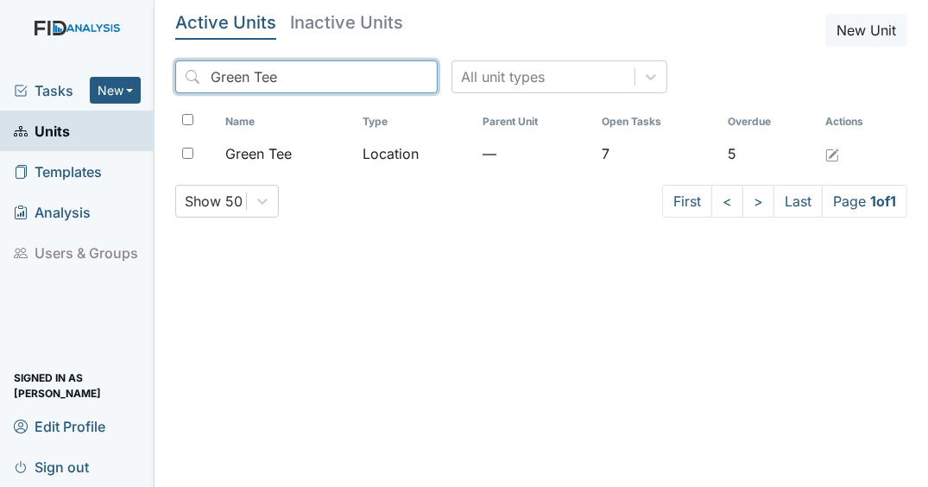
type input "Green Tee"
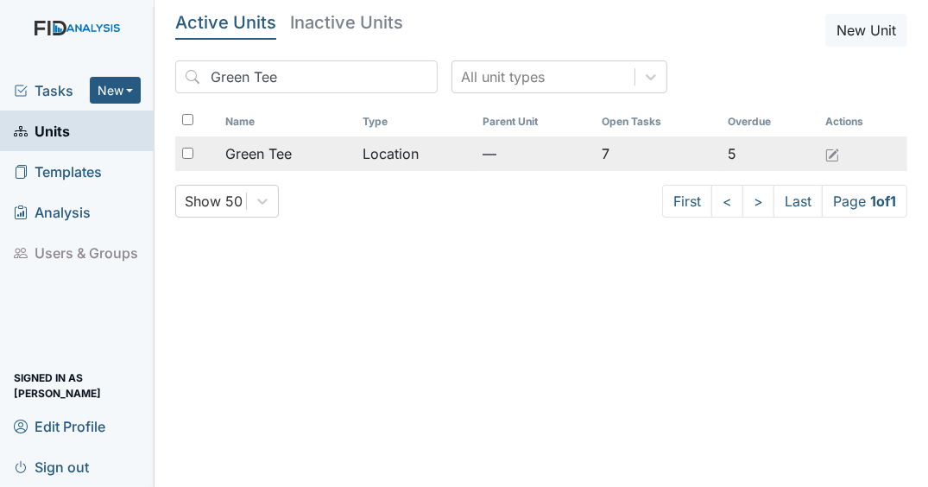
click at [262, 157] on span "Green Tee" at bounding box center [258, 153] width 66 height 21
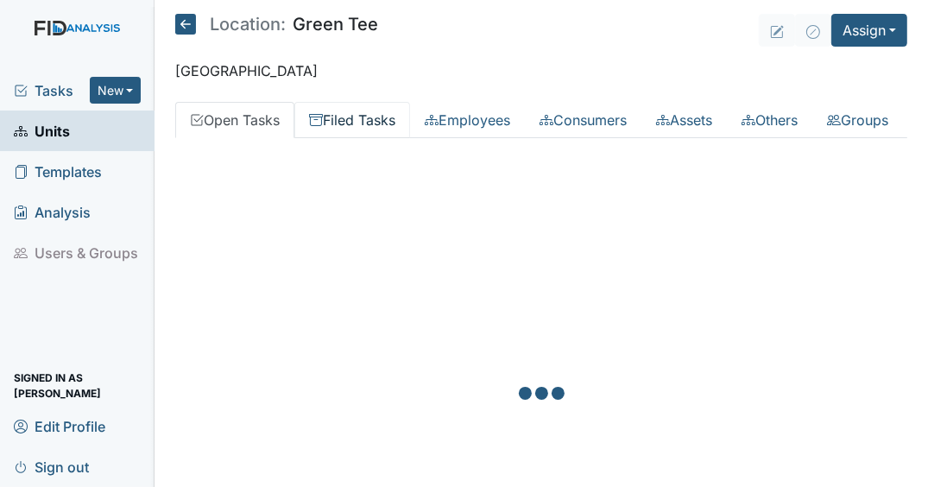
click at [365, 123] on link "Filed Tasks" at bounding box center [352, 120] width 116 height 36
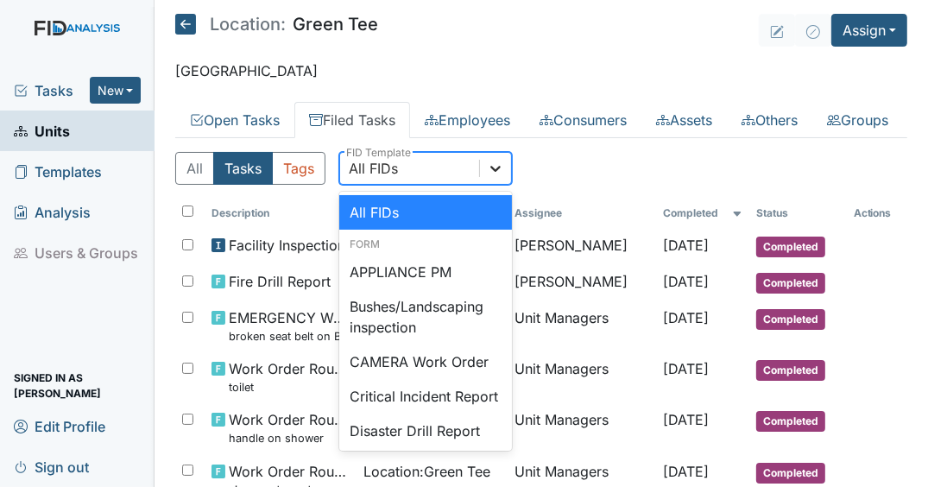
click at [498, 177] on icon at bounding box center [495, 168] width 17 height 17
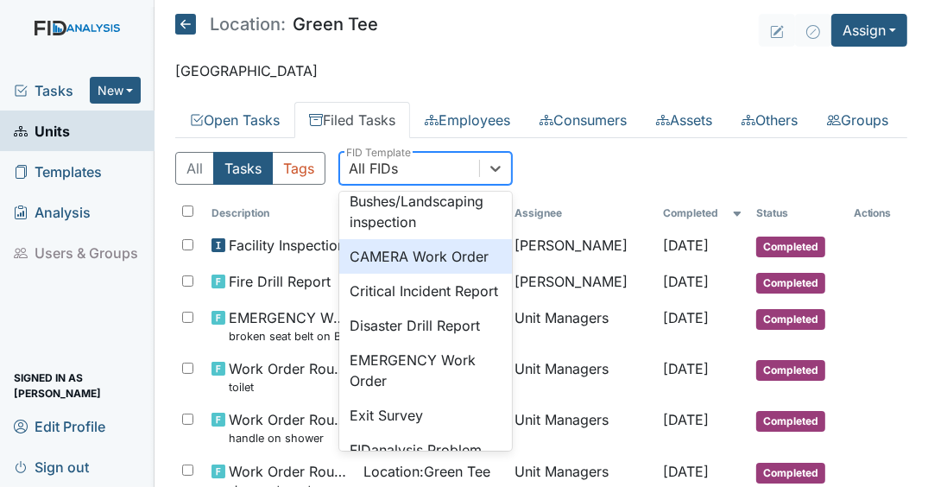
scroll to position [207, 0]
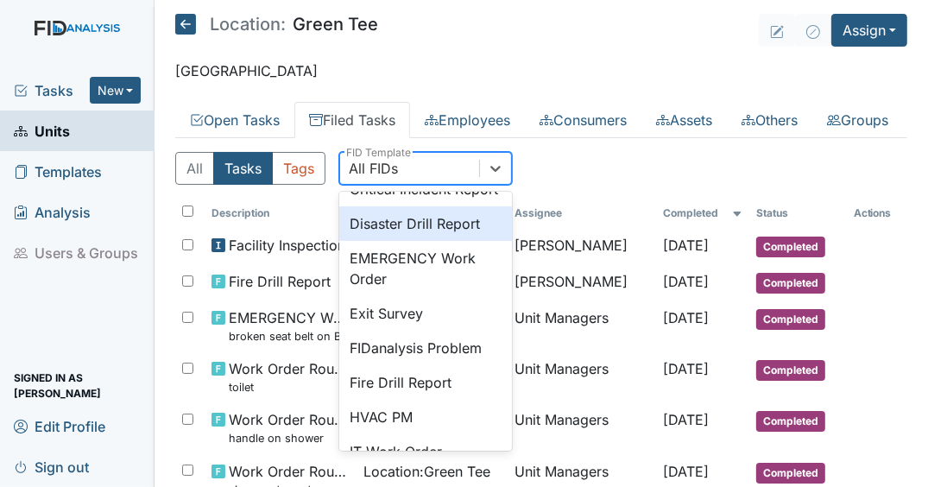
click at [413, 241] on div "Disaster Drill Report" at bounding box center [425, 223] width 173 height 35
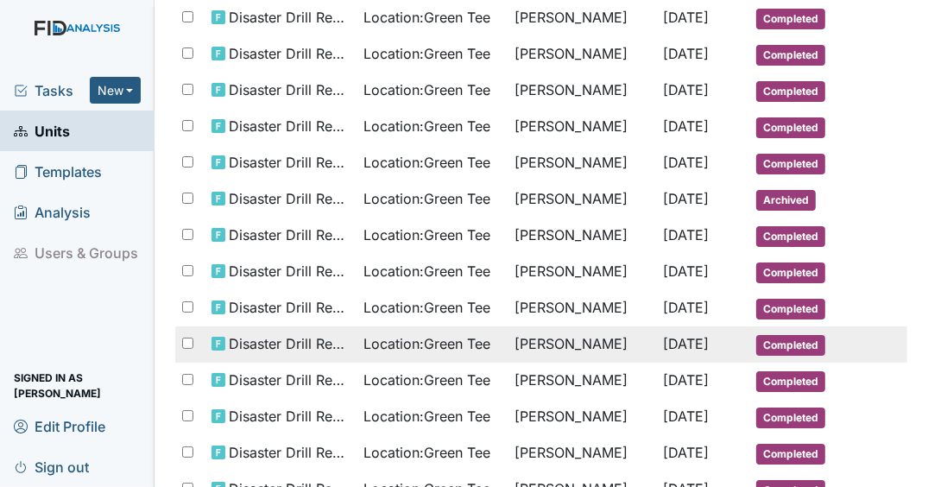
scroll to position [898, 0]
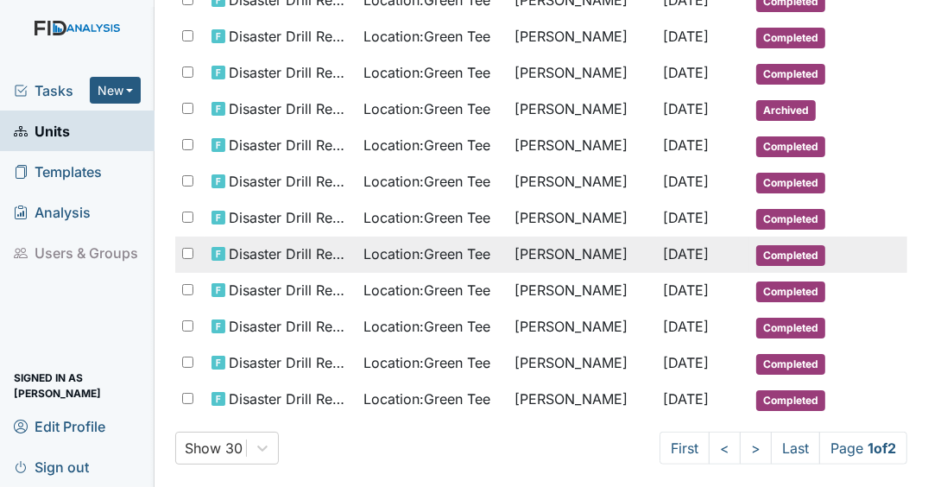
click at [676, 262] on span "Nov 1, 2024" at bounding box center [687, 253] width 46 height 17
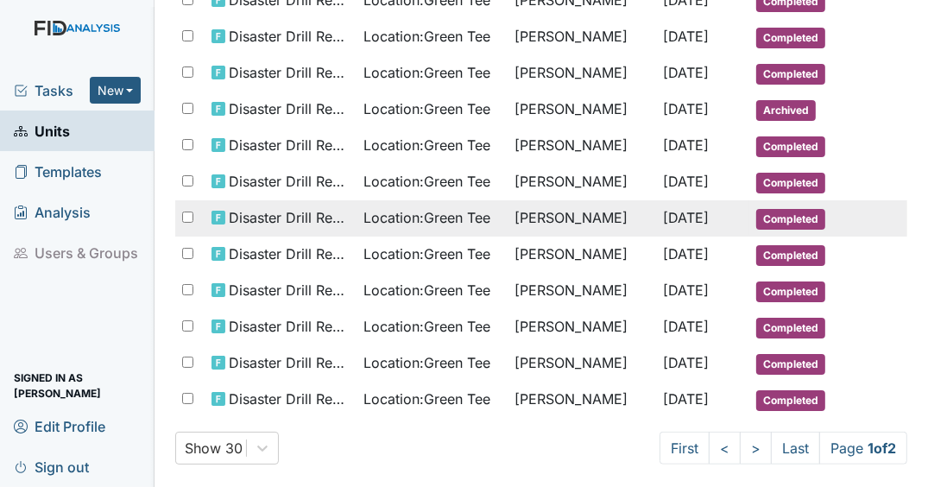
click at [664, 226] on span "Nov 8, 2024" at bounding box center [687, 217] width 46 height 17
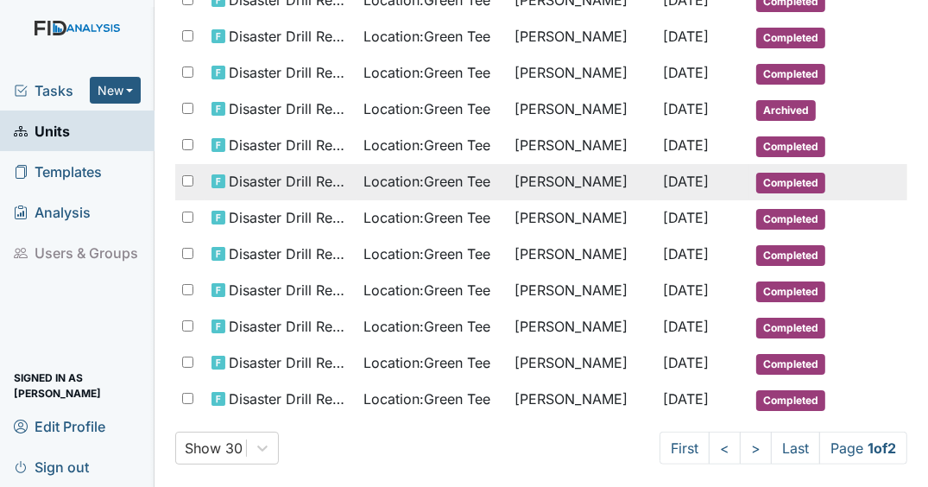
click at [613, 200] on td "Deborah Lucky" at bounding box center [581, 182] width 148 height 36
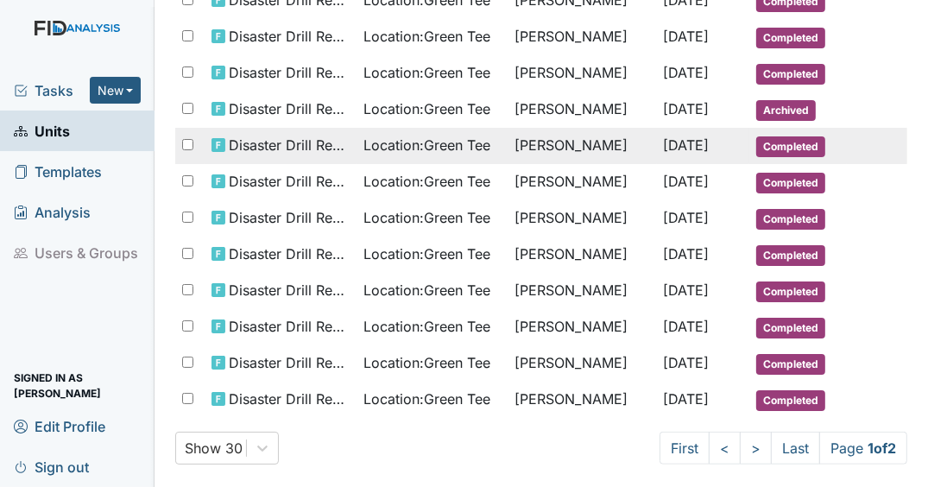
click at [659, 164] on td "Nov 29, 2024" at bounding box center [703, 146] width 93 height 36
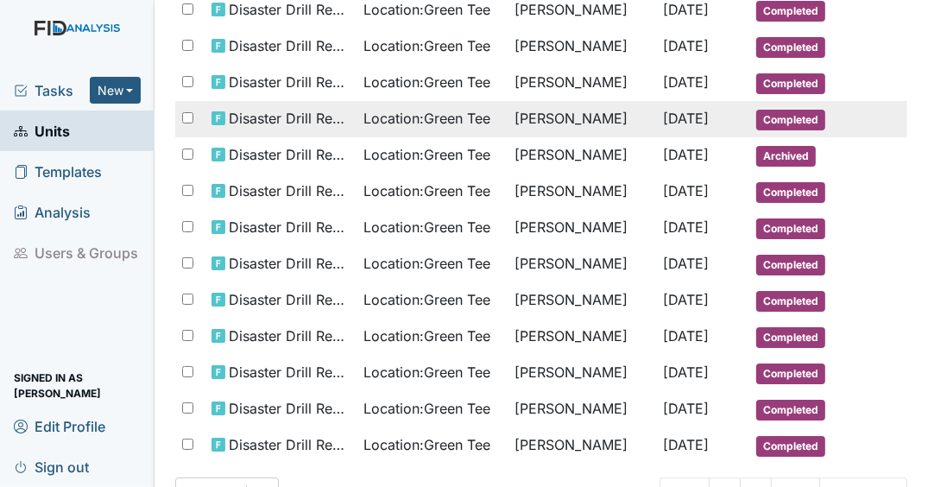
scroll to position [829, 0]
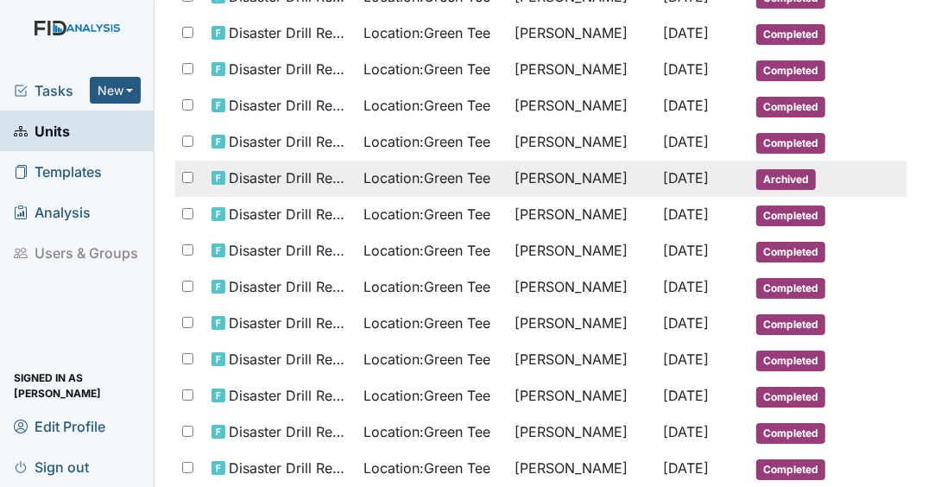
click at [603, 197] on td "Deborah Lucky" at bounding box center [581, 179] width 148 height 36
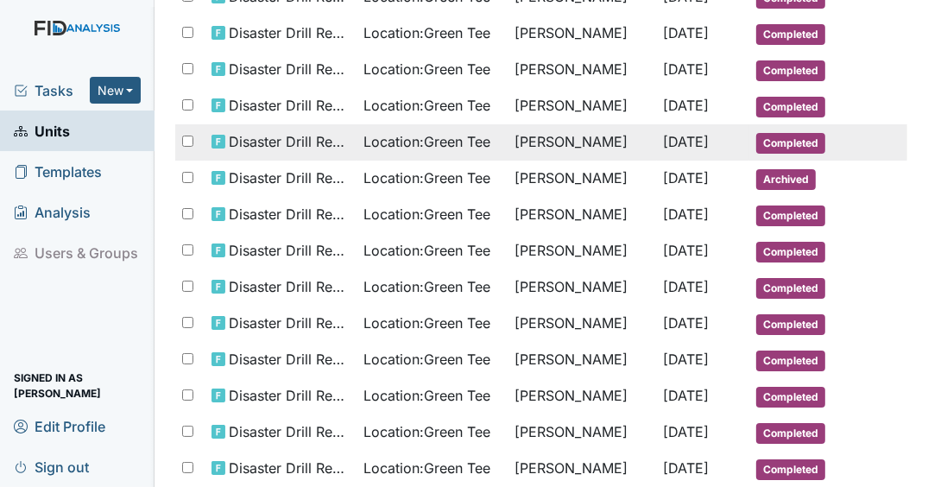
click at [515, 161] on td "Conswella Graham" at bounding box center [581, 142] width 148 height 36
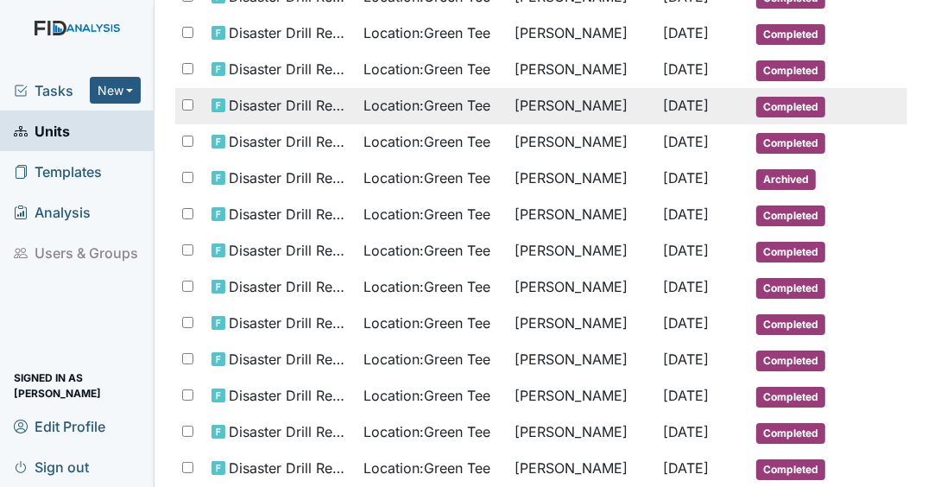
click at [657, 124] on td "Jan 22, 2025" at bounding box center [703, 106] width 93 height 36
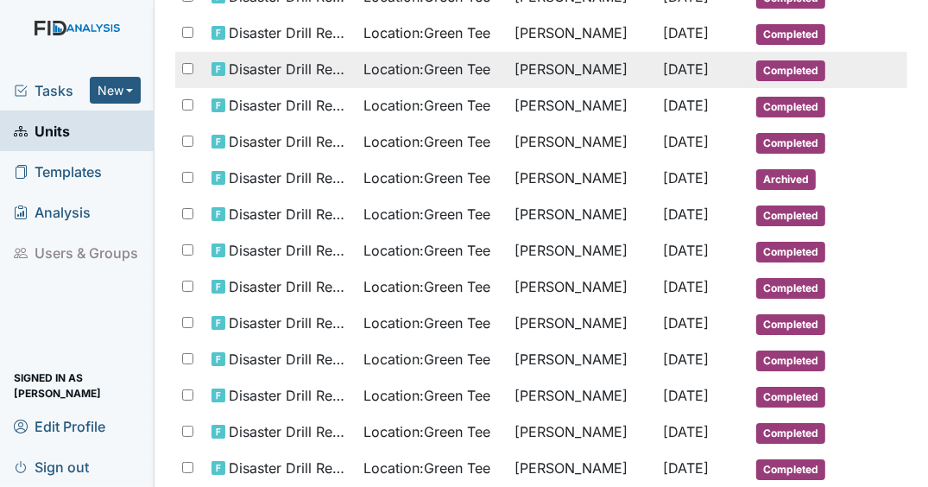
click at [664, 78] on span "Jan 22, 2025" at bounding box center [687, 68] width 46 height 17
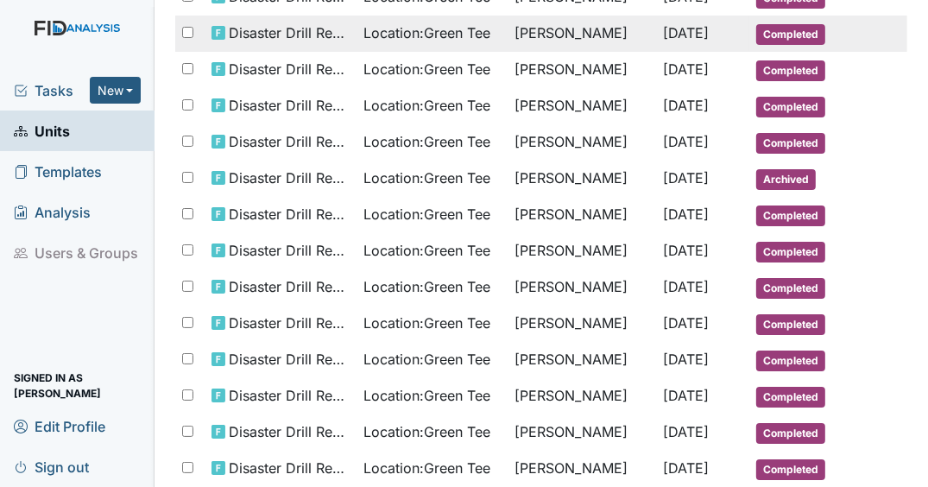
click at [673, 52] on td "Feb 15, 2025" at bounding box center [703, 34] width 93 height 36
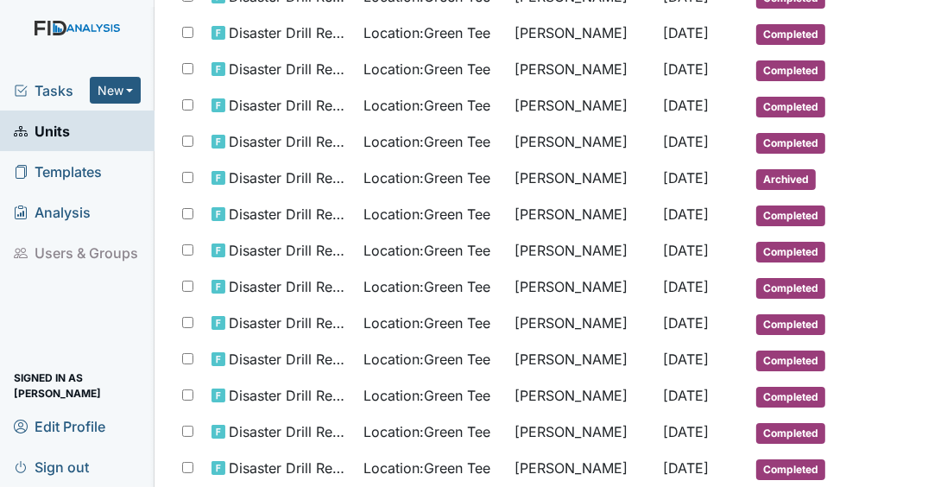
click at [112, 146] on link "Units" at bounding box center [77, 130] width 154 height 41
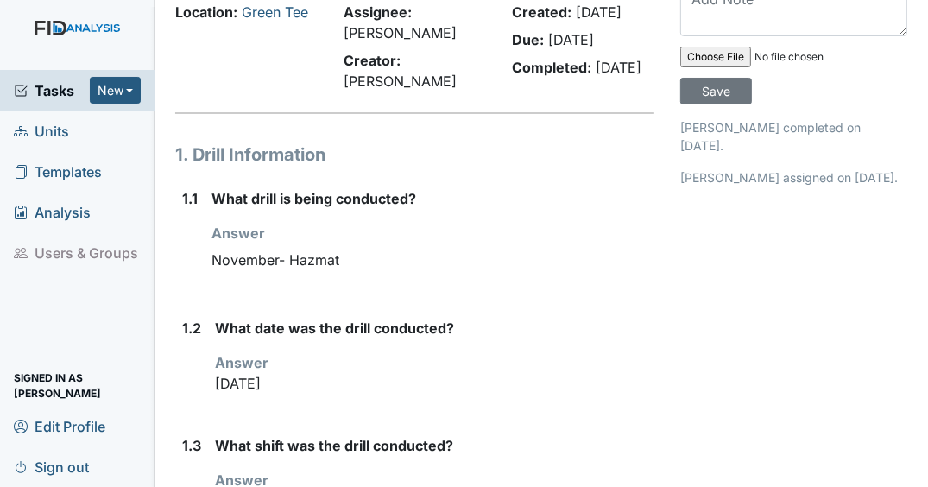
scroll to position [138, 0]
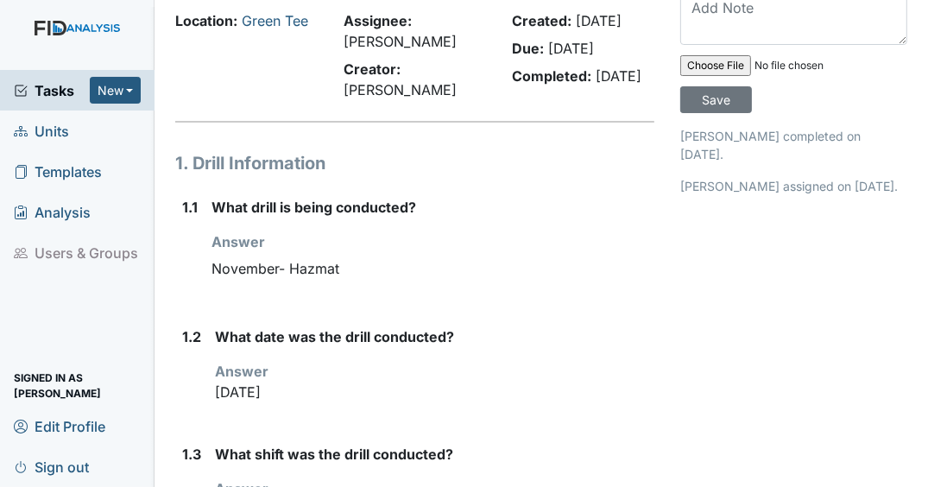
scroll to position [138, 0]
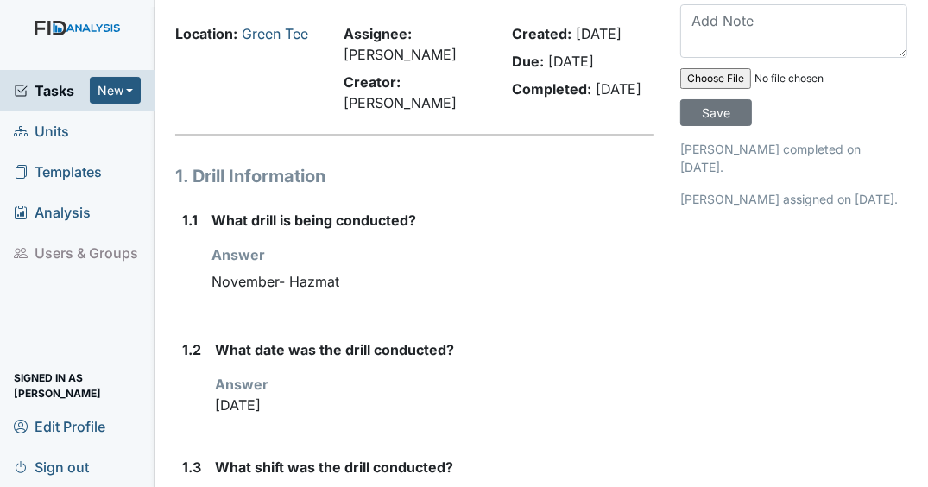
scroll to position [138, 0]
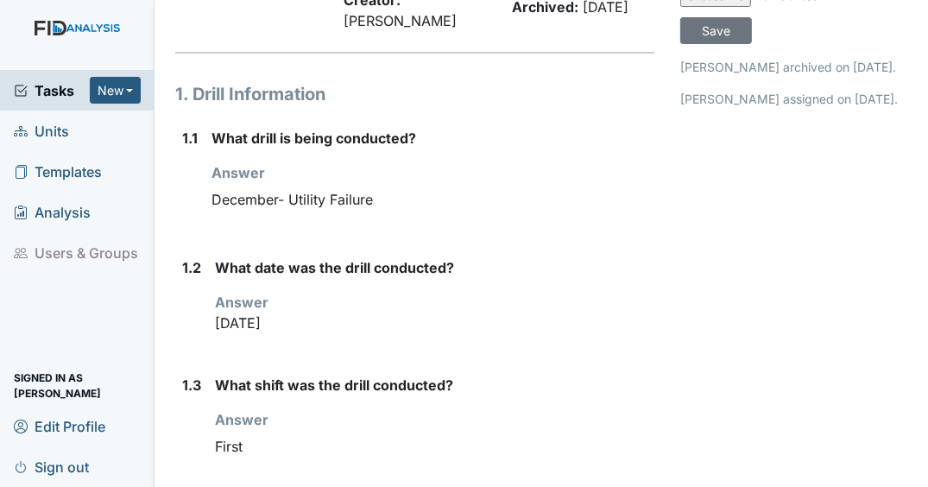
scroll to position [207, 0]
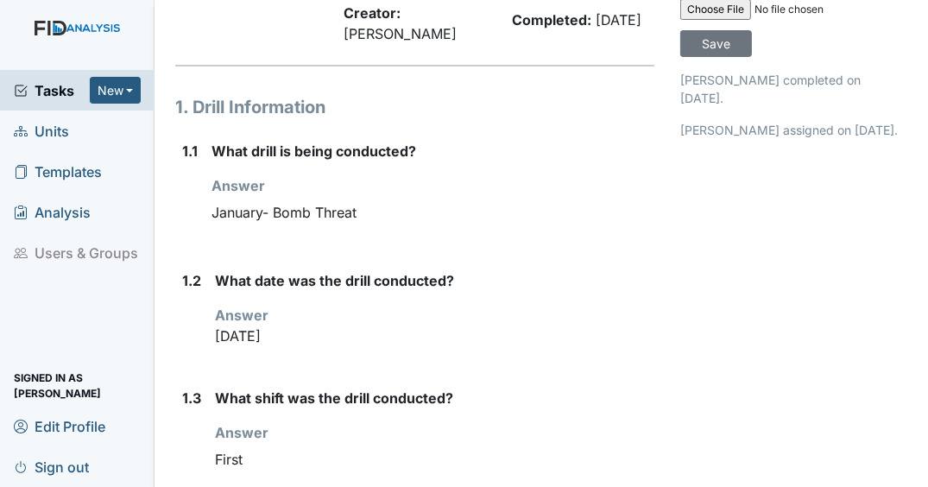
scroll to position [138, 0]
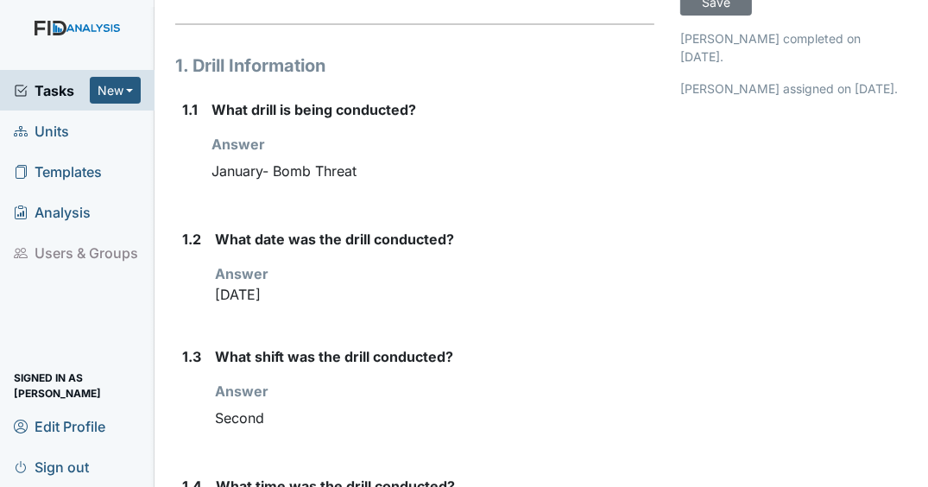
scroll to position [207, 0]
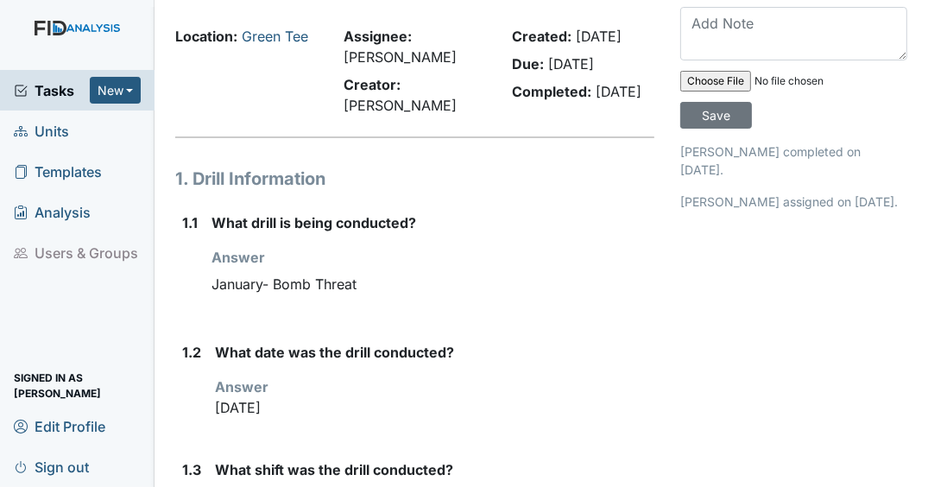
scroll to position [138, 0]
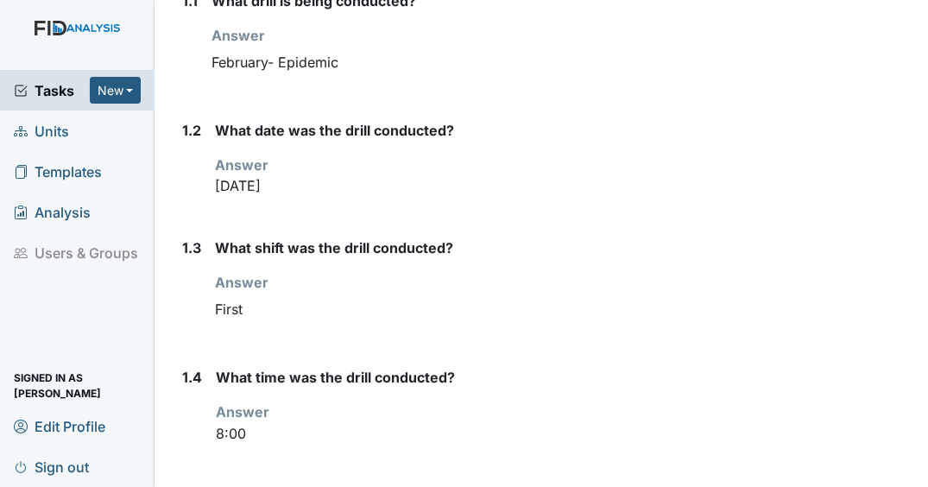
scroll to position [276, 0]
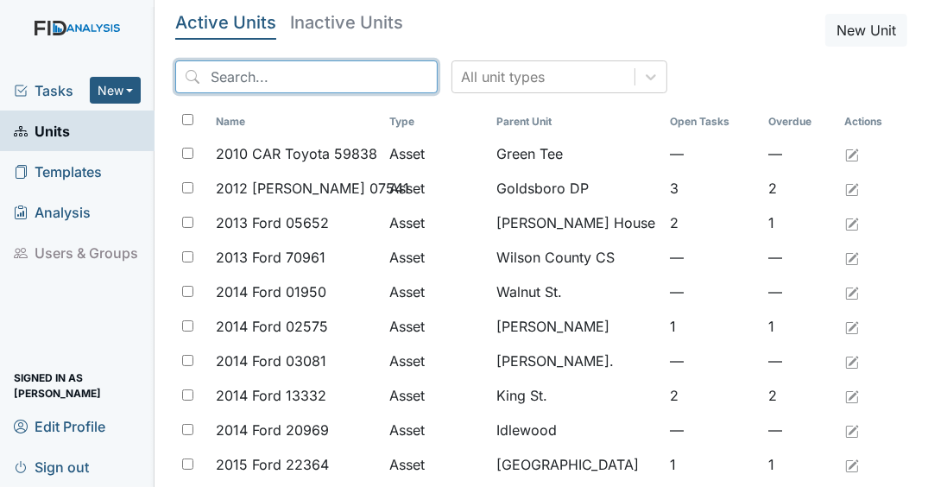
click at [288, 83] on input "search" at bounding box center [306, 76] width 262 height 33
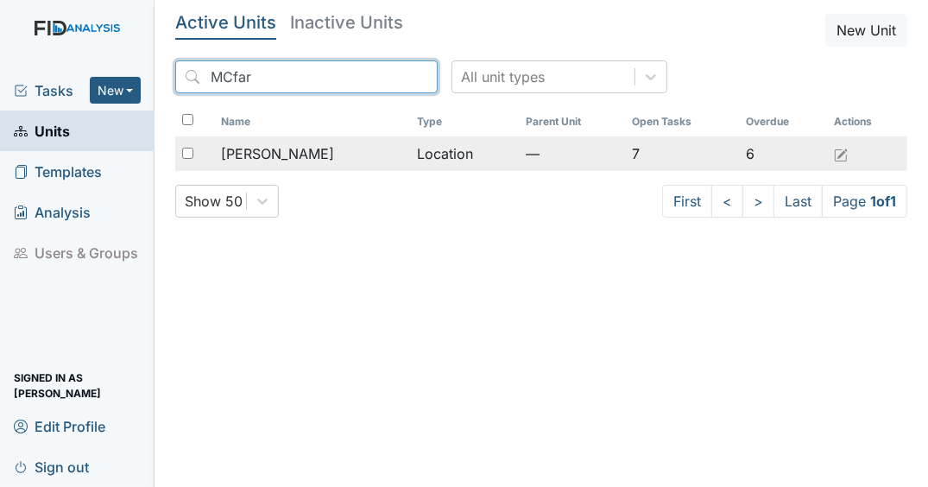
type input "MCfar"
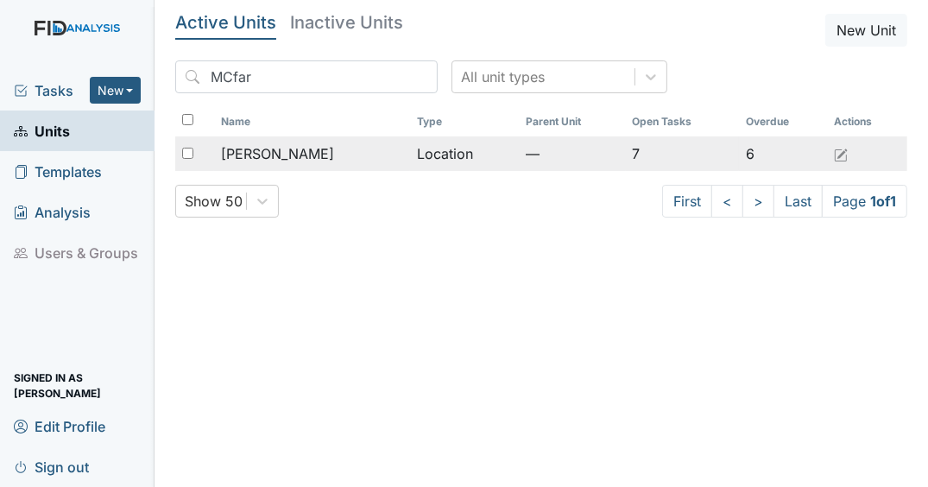
click at [292, 153] on span "[PERSON_NAME]" at bounding box center [277, 153] width 113 height 21
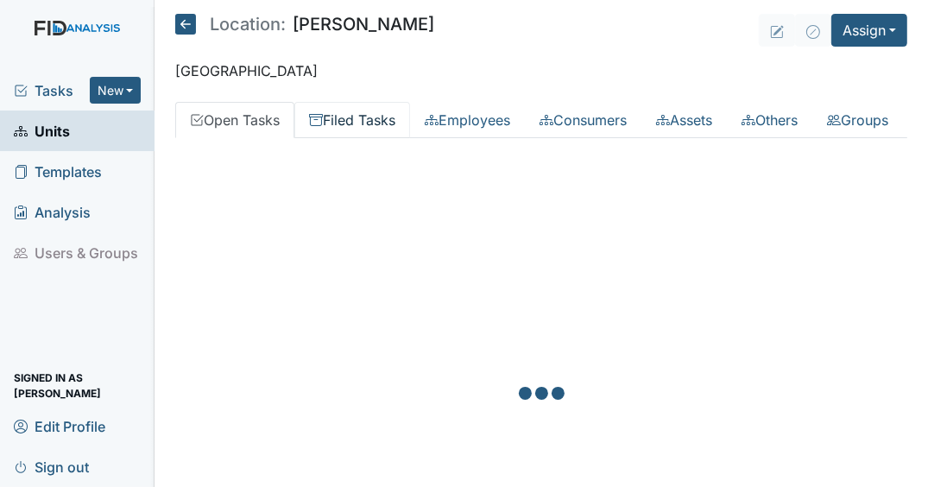
click at [375, 123] on link "Filed Tasks" at bounding box center [352, 120] width 116 height 36
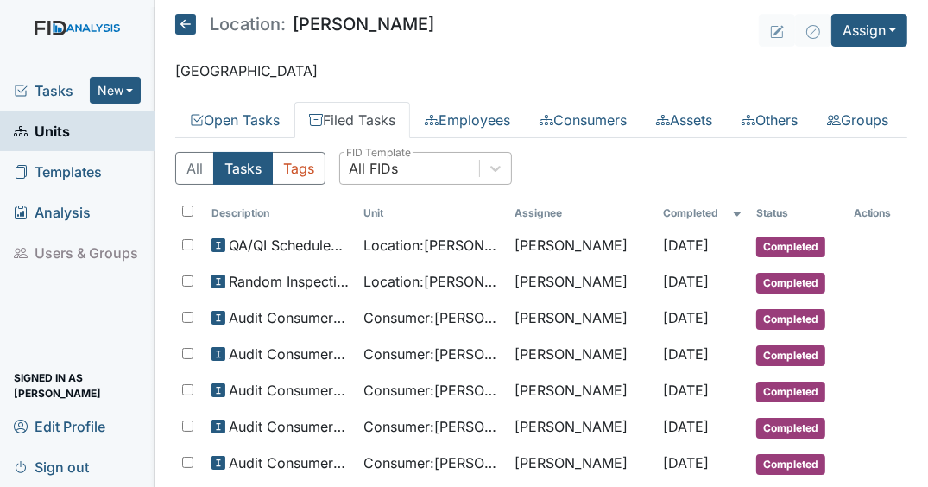
click at [478, 184] on div "All FIDs" at bounding box center [409, 168] width 139 height 31
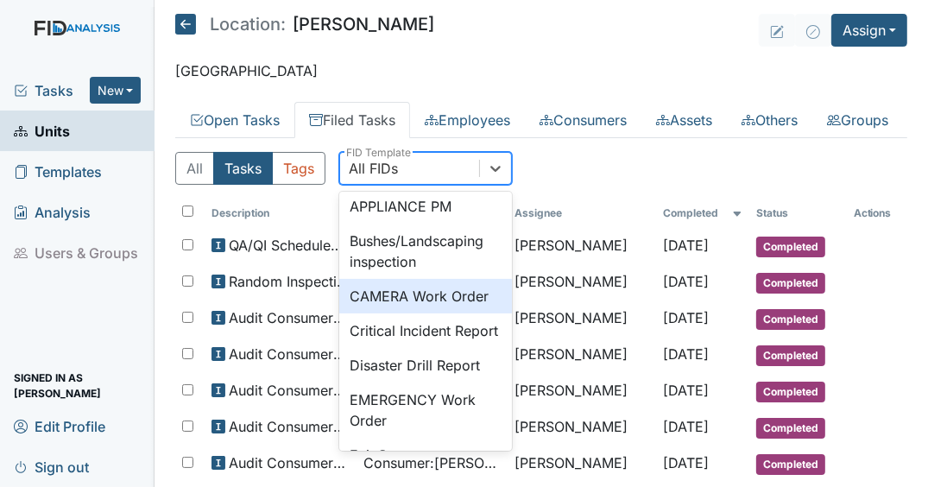
scroll to position [138, 0]
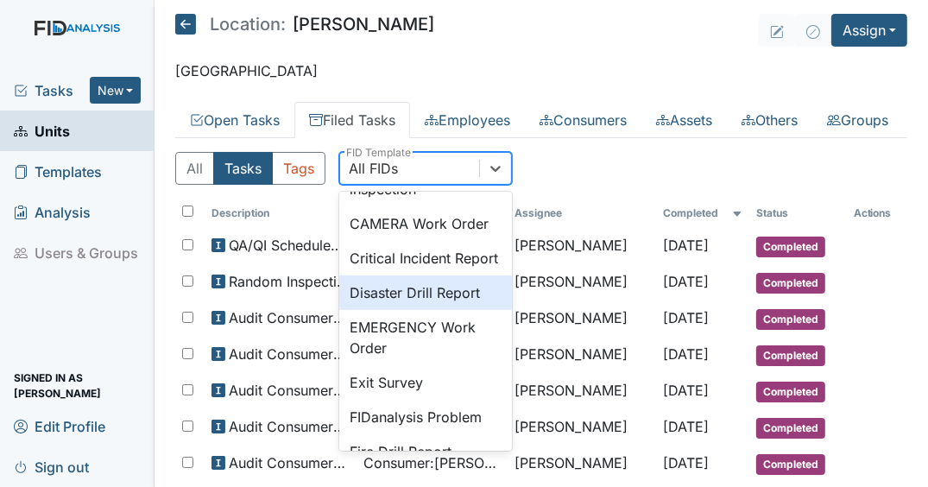
click at [400, 310] on div "Disaster Drill Report" at bounding box center [425, 292] width 173 height 35
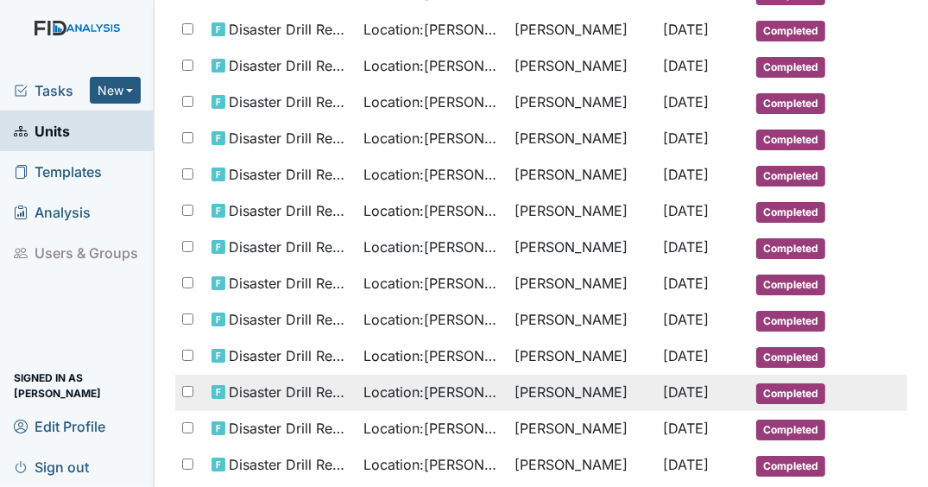
scroll to position [829, 0]
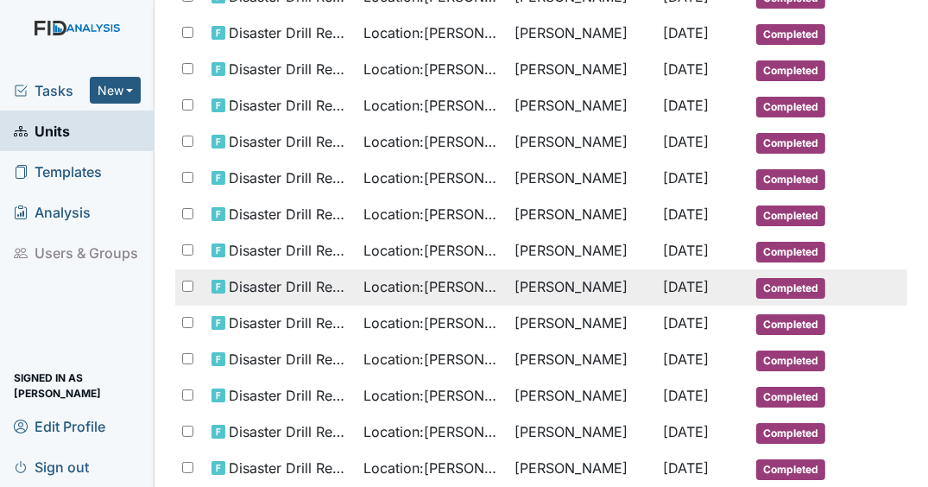
click at [588, 306] on td "[PERSON_NAME]" at bounding box center [581, 287] width 148 height 36
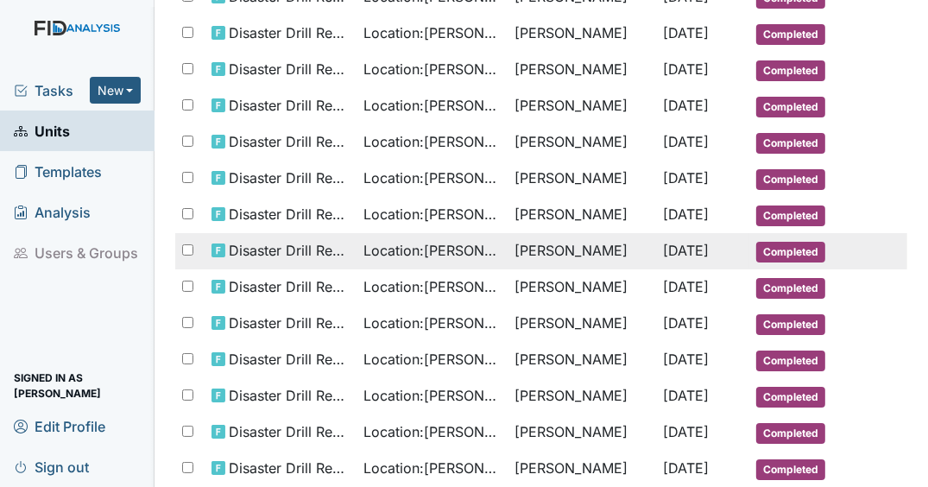
click at [667, 259] on span "[DATE]" at bounding box center [687, 250] width 46 height 17
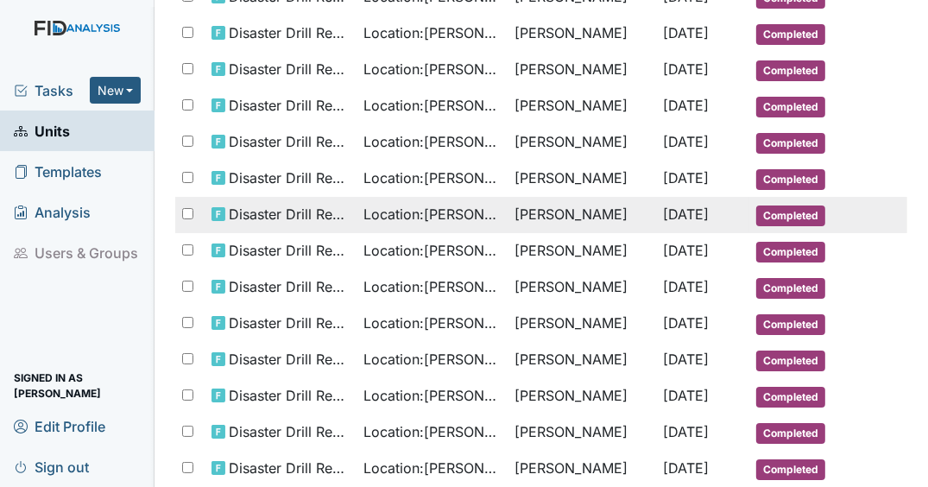
click at [664, 223] on span "Nov 7, 2024" at bounding box center [687, 213] width 46 height 17
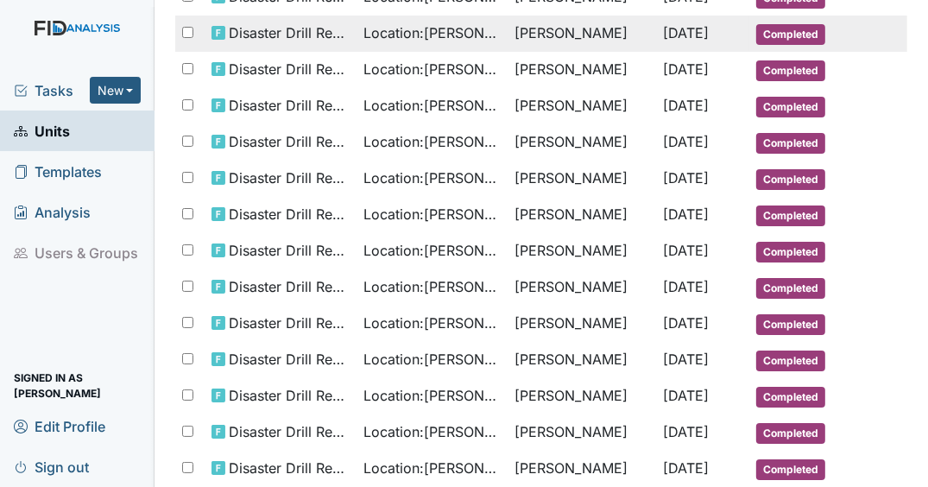
click at [862, 29] on td at bounding box center [877, 23] width 60 height 14
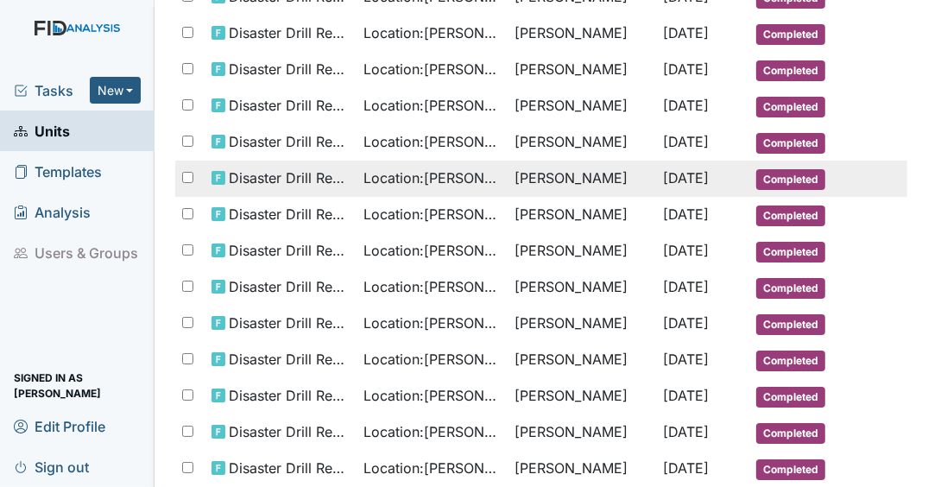
click at [664, 186] on span "Nov 12, 2024" at bounding box center [687, 177] width 46 height 17
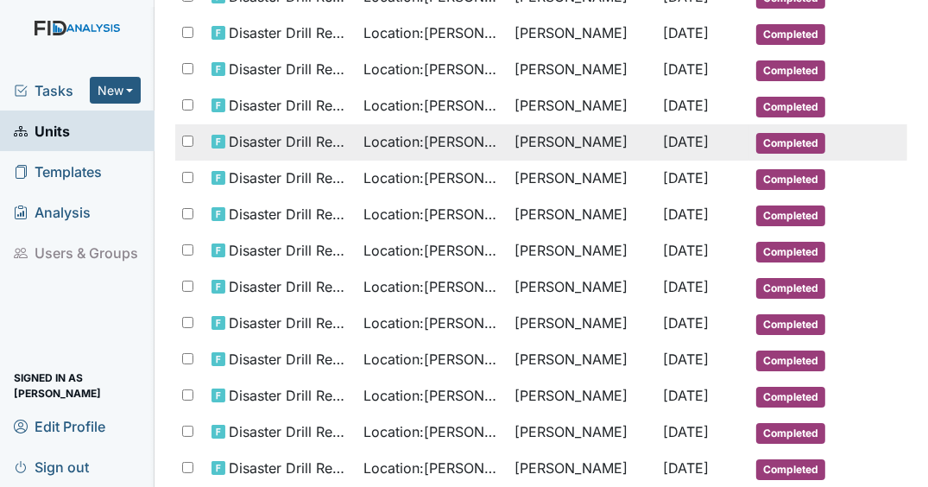
click at [677, 150] on span "Nov 14, 2024" at bounding box center [687, 141] width 46 height 17
click at [586, 161] on td "Gloria Coppage" at bounding box center [581, 142] width 148 height 36
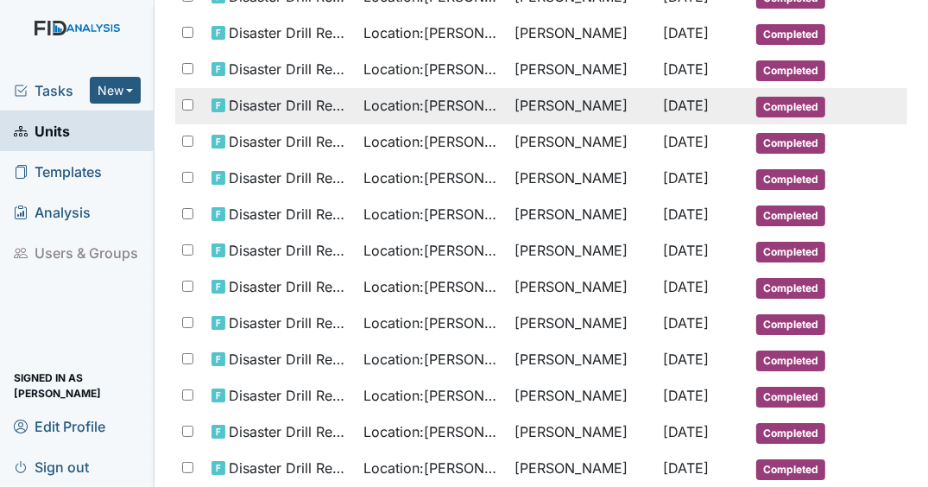
click at [601, 124] on td "Gloria Coppage" at bounding box center [581, 106] width 148 height 36
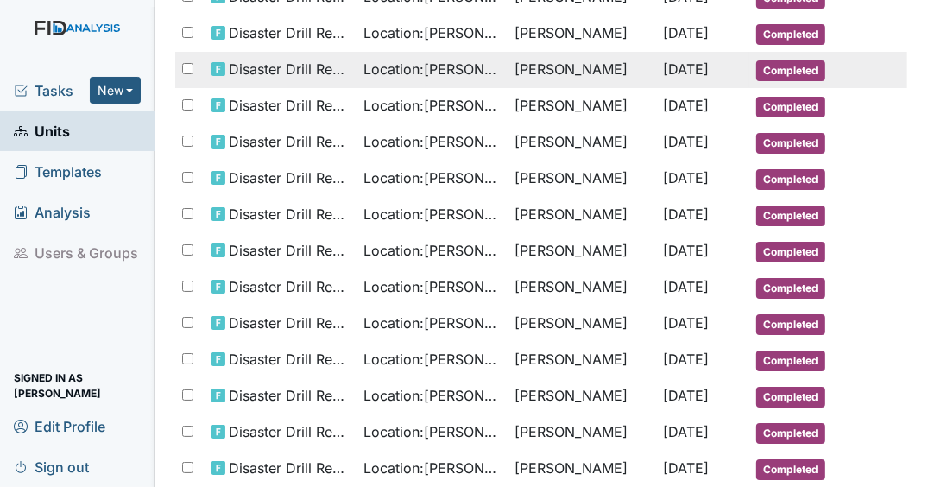
scroll to position [759, 0]
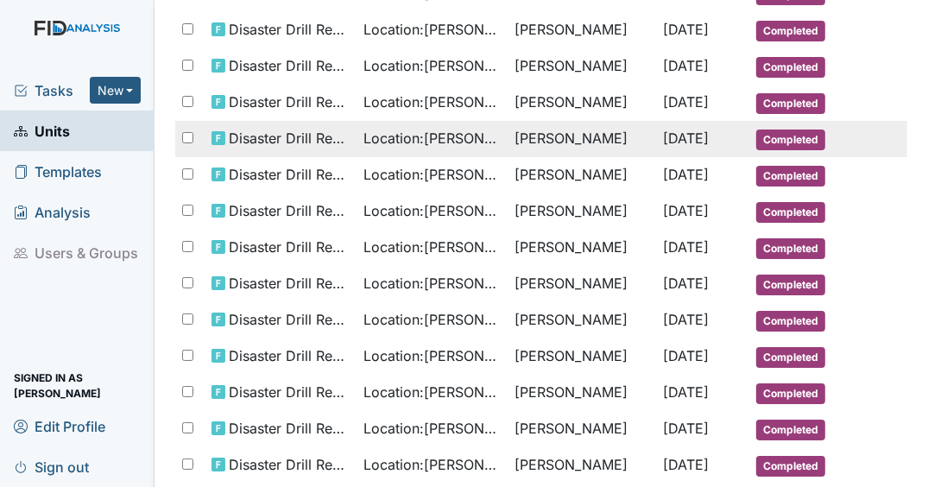
click at [583, 157] on td "Gloria Coppage" at bounding box center [581, 139] width 148 height 36
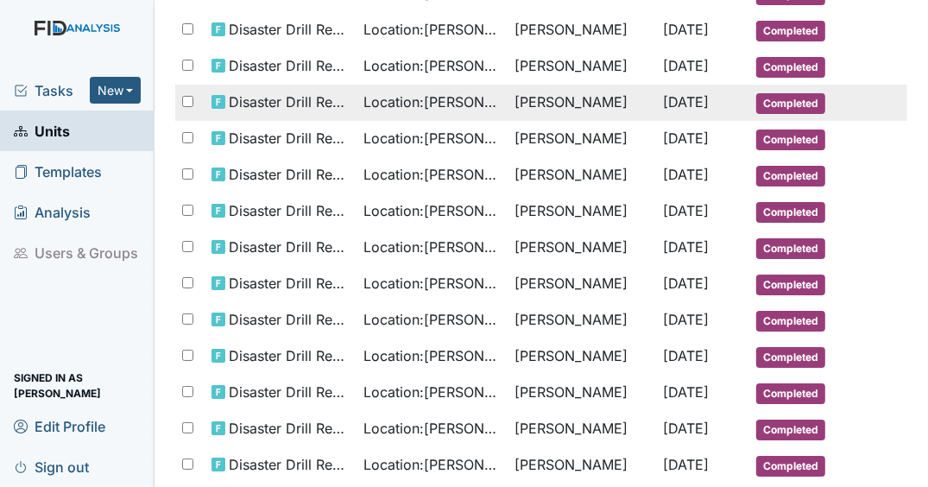
click at [668, 110] on span "Jan 3, 2025" at bounding box center [687, 101] width 46 height 17
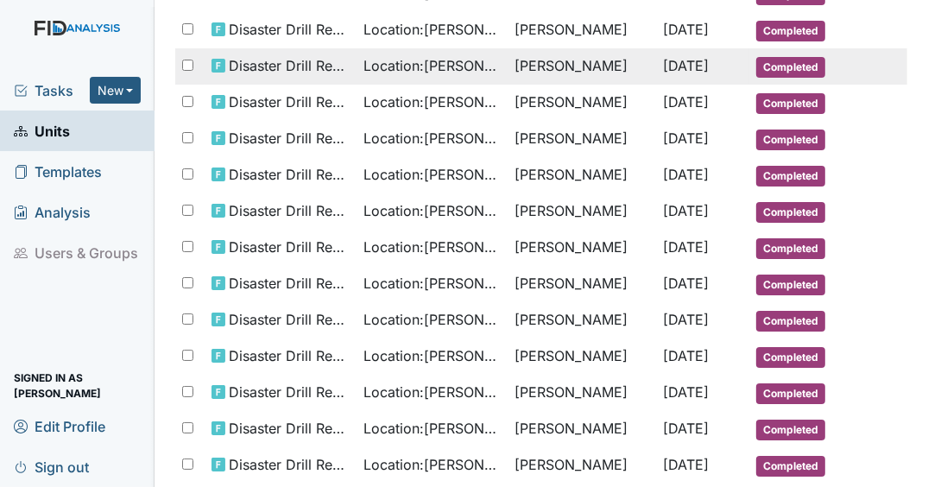
click at [672, 74] on span "[DATE]" at bounding box center [687, 65] width 46 height 17
click at [676, 74] on span "Jan 23, 2025" at bounding box center [687, 65] width 46 height 17
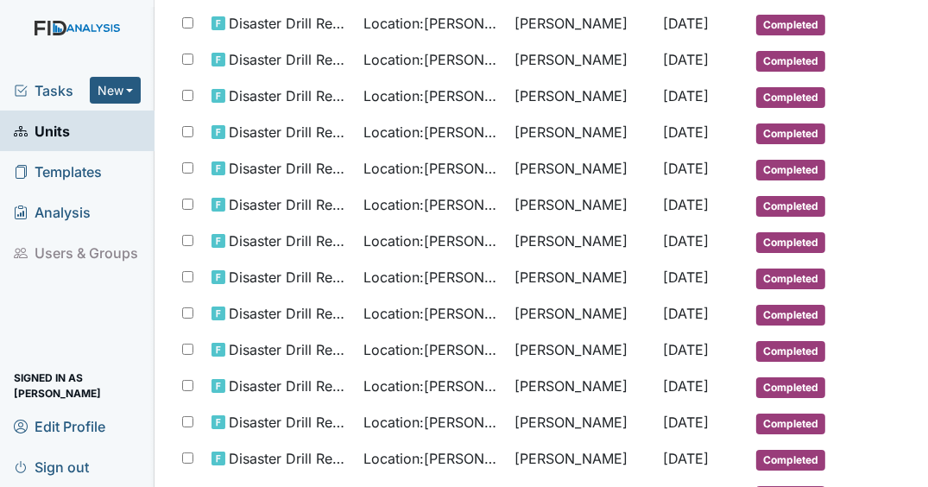
scroll to position [621, 0]
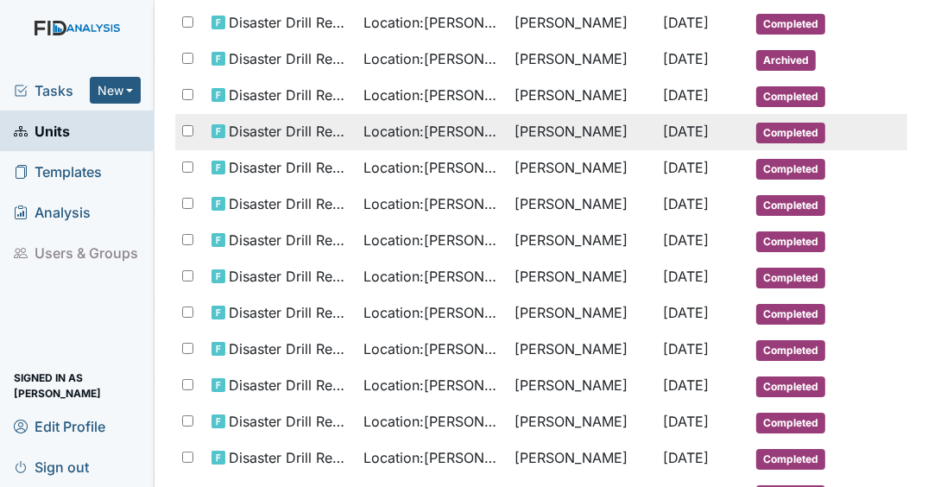
click at [664, 140] on span "Jan 23, 2025" at bounding box center [687, 131] width 46 height 17
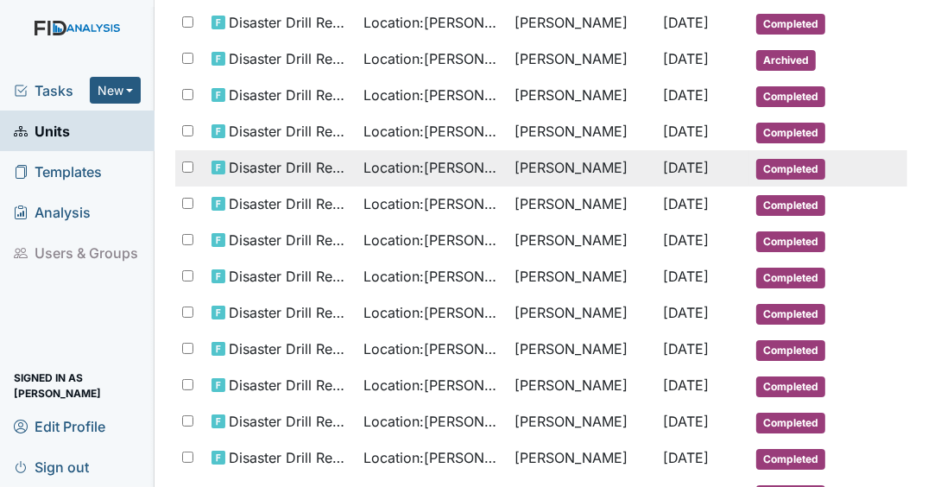
click at [622, 186] on td "[PERSON_NAME]" at bounding box center [581, 168] width 148 height 36
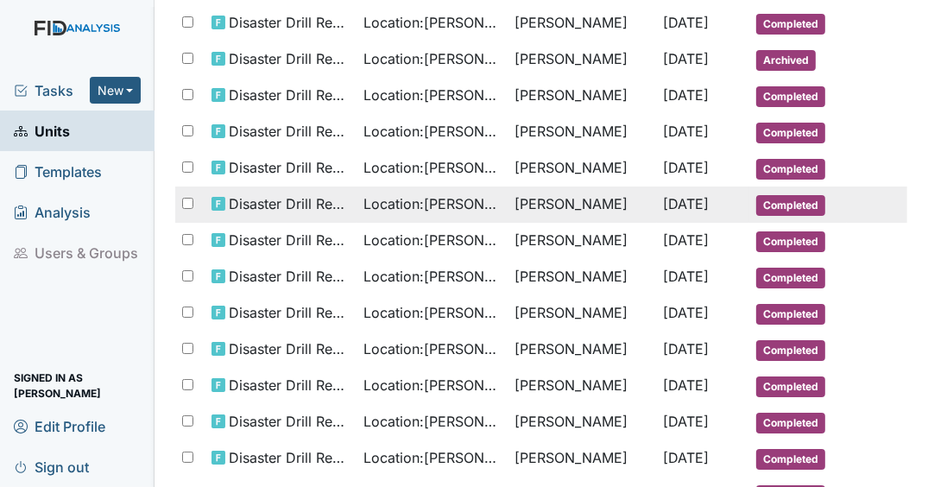
click at [664, 212] on span "Jan 23, 2025" at bounding box center [687, 203] width 46 height 17
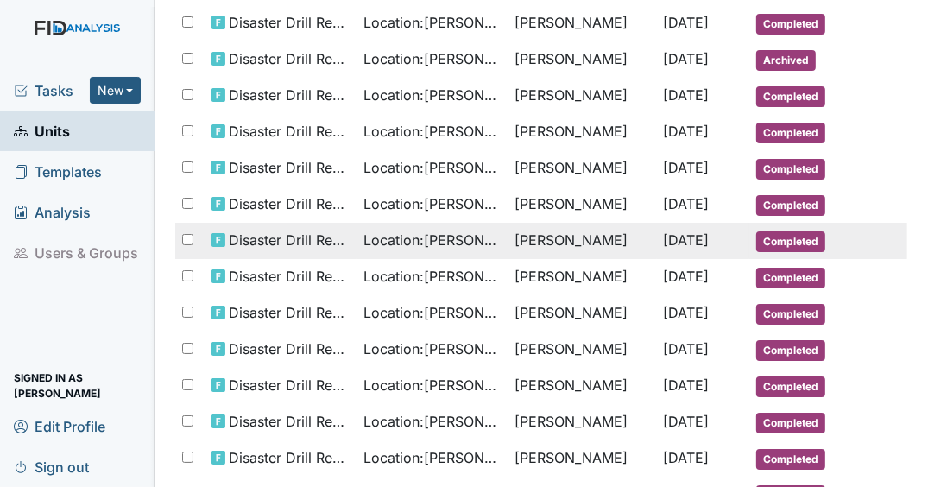
click at [564, 259] on td "Gloria Coppage" at bounding box center [581, 241] width 148 height 36
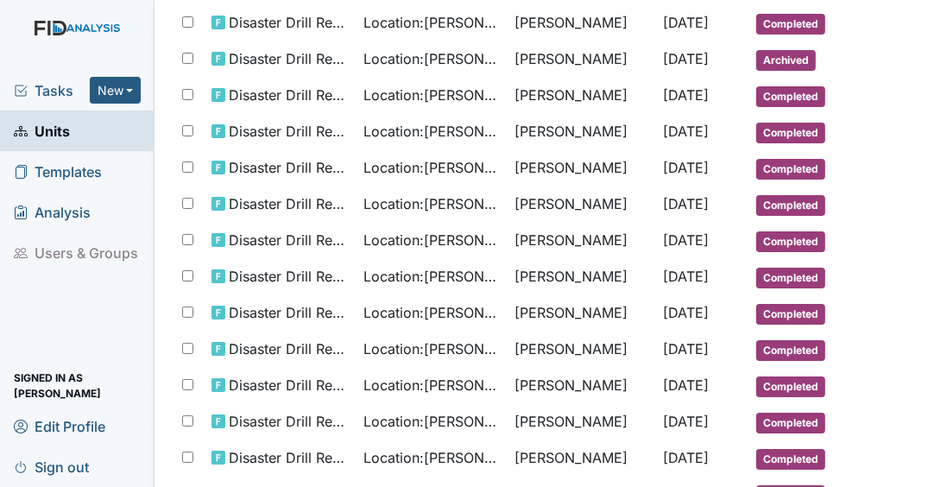
click at [91, 146] on link "Units" at bounding box center [77, 130] width 154 height 41
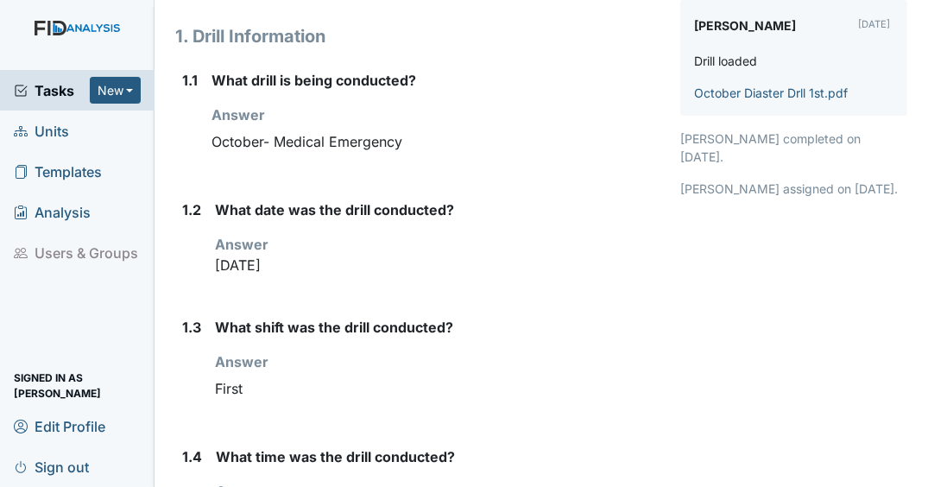
scroll to position [207, 0]
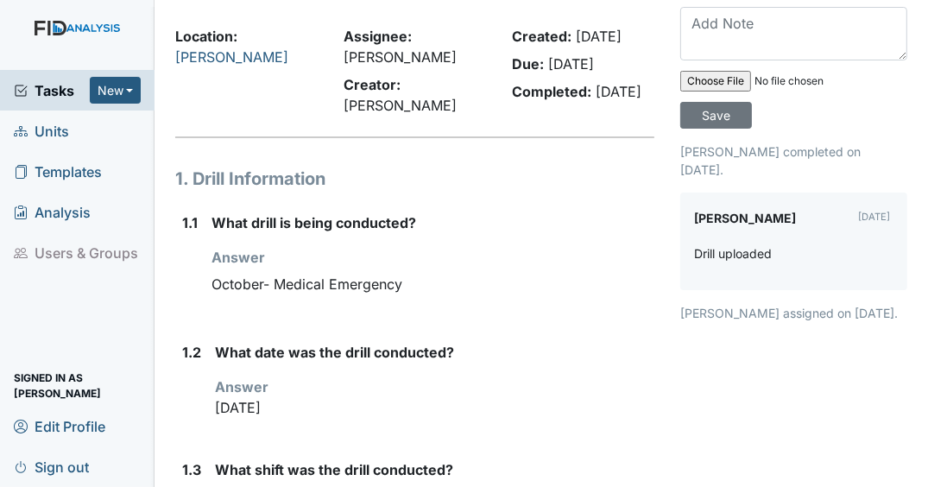
scroll to position [207, 0]
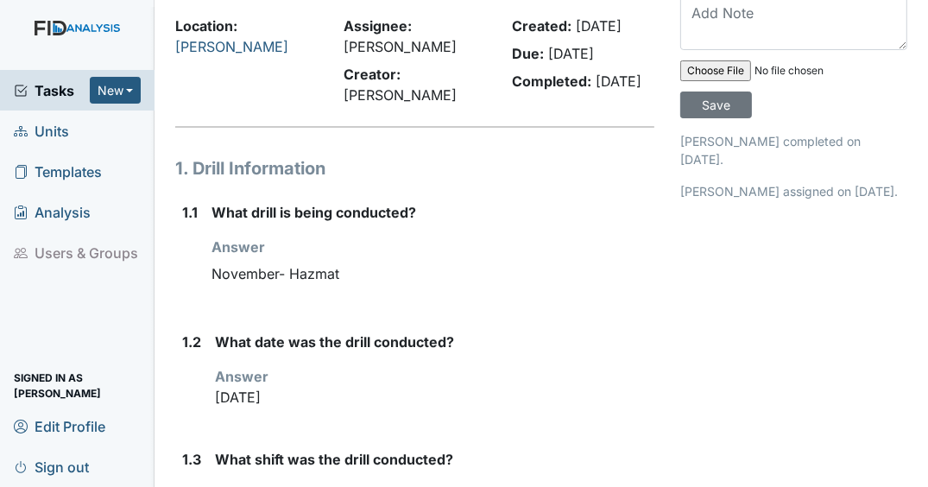
scroll to position [207, 0]
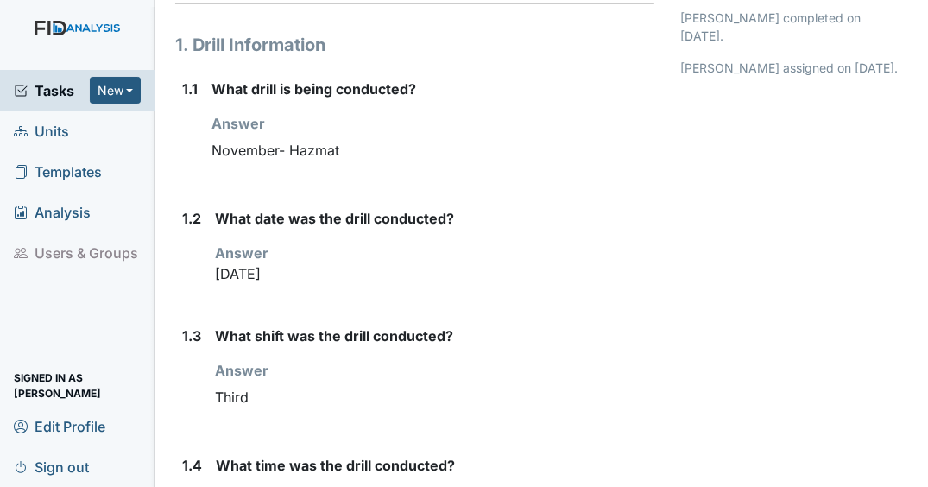
scroll to position [207, 0]
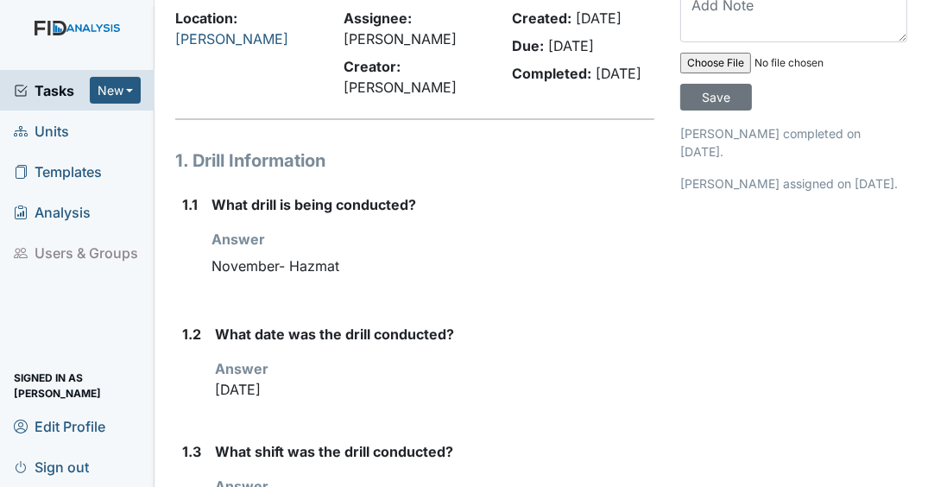
scroll to position [207, 0]
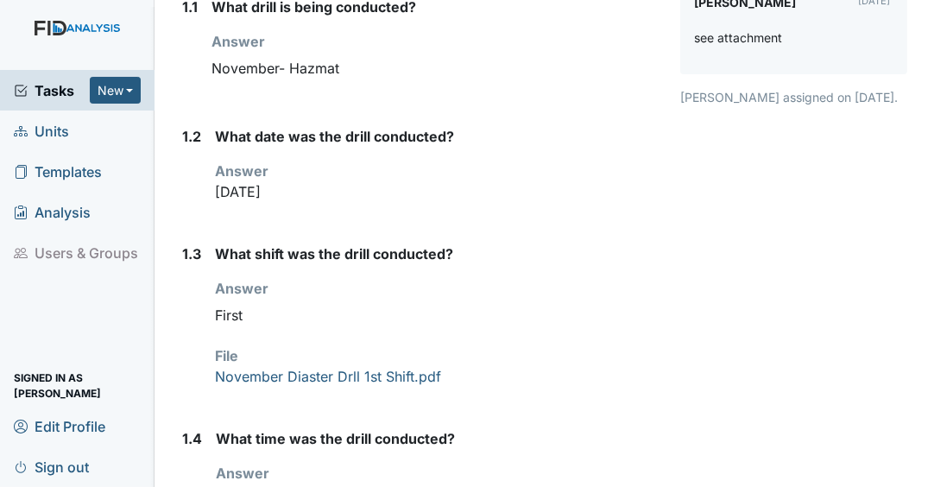
scroll to position [345, 0]
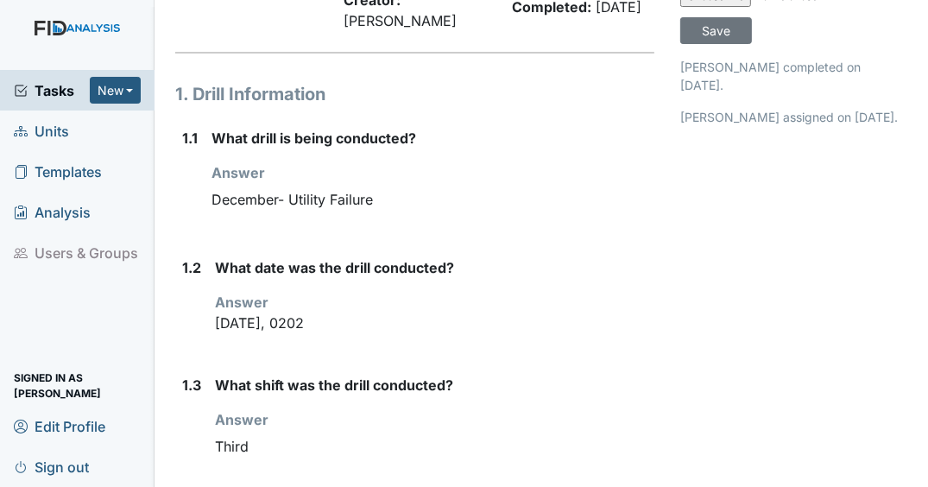
scroll to position [207, 0]
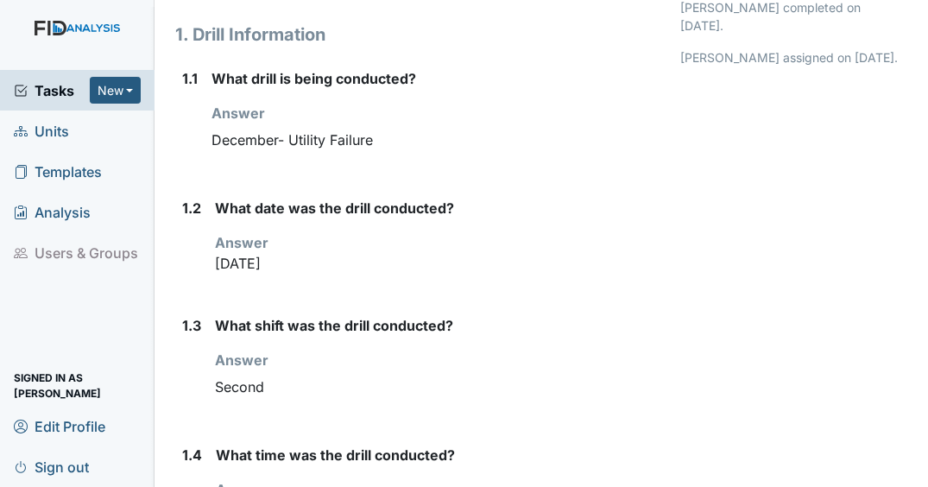
scroll to position [207, 0]
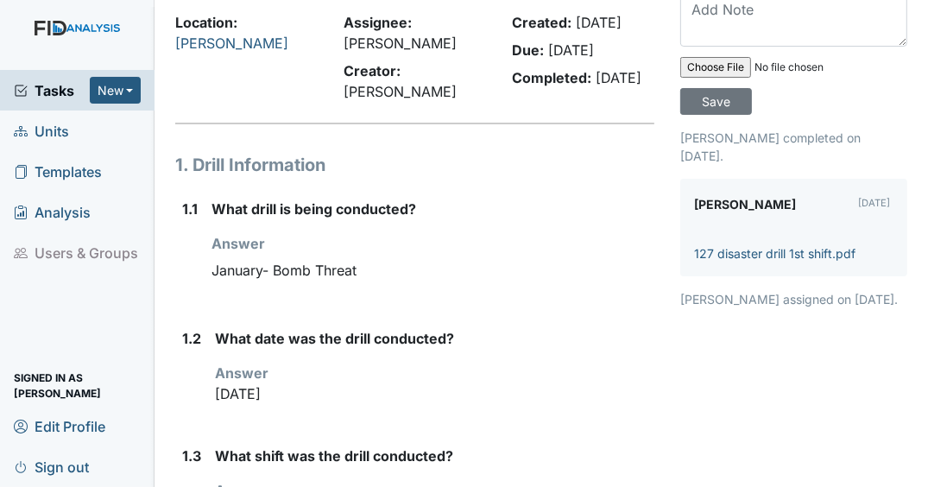
scroll to position [207, 0]
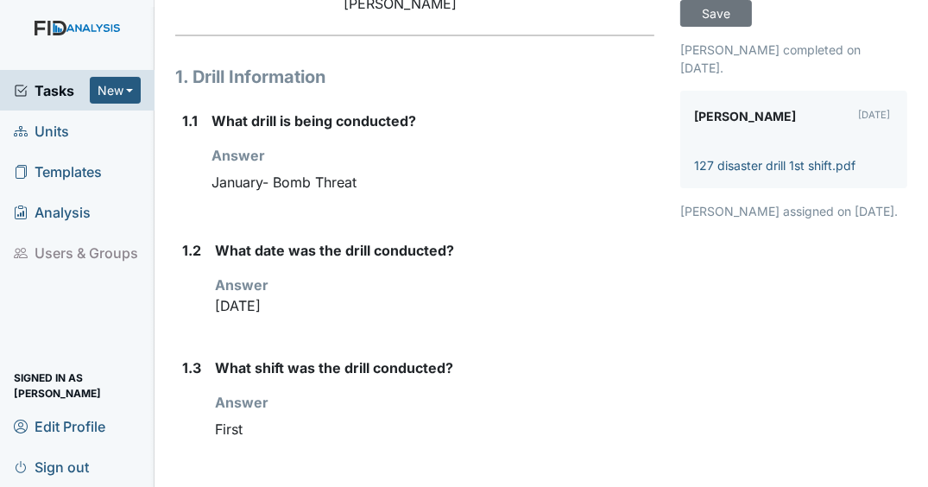
scroll to position [138, 0]
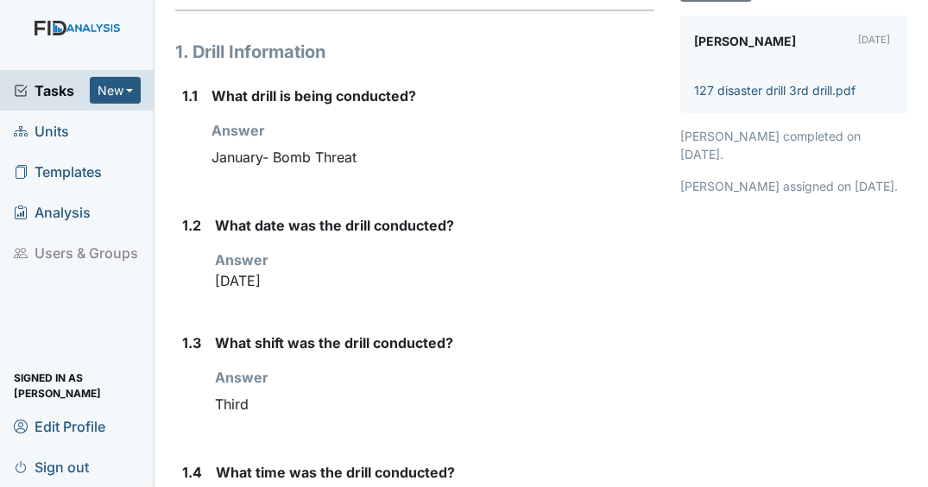
scroll to position [207, 0]
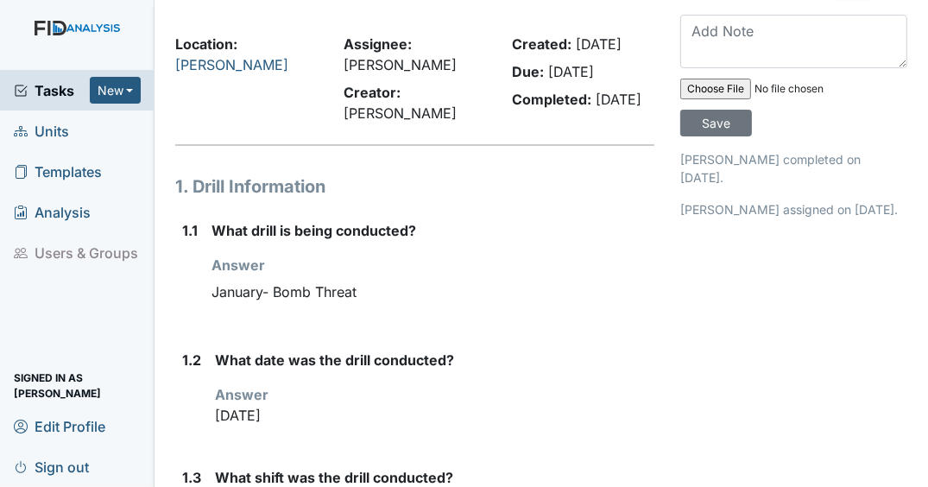
scroll to position [207, 0]
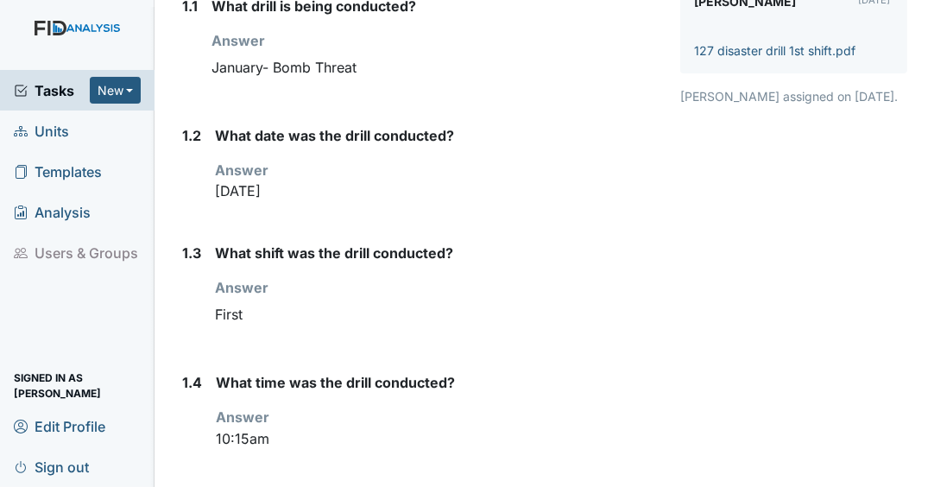
scroll to position [276, 0]
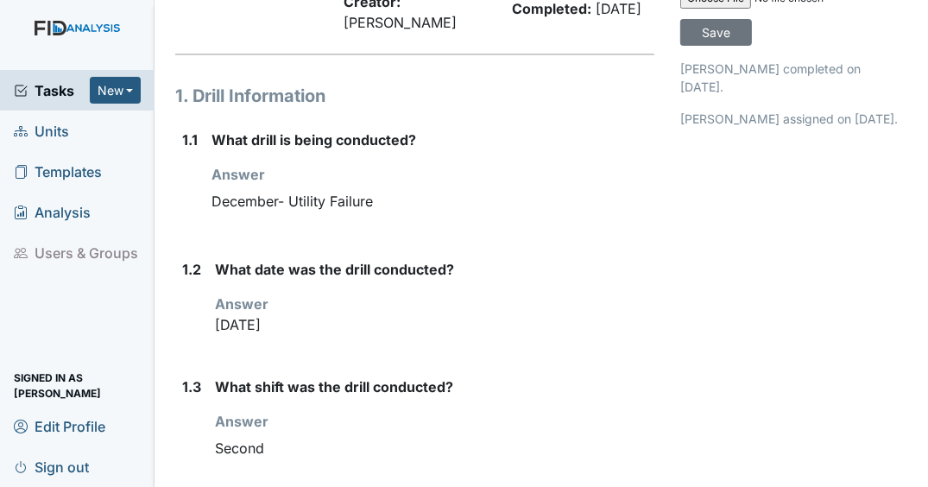
scroll to position [138, 0]
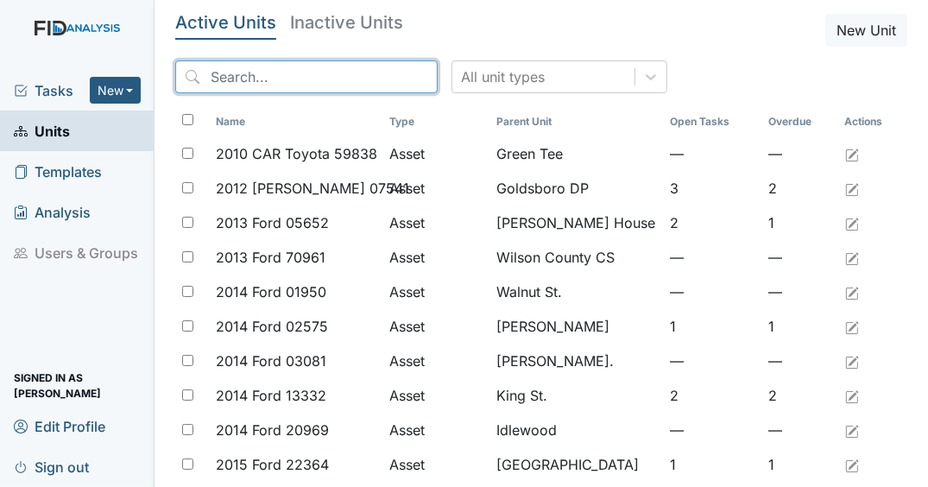
click at [343, 79] on input "search" at bounding box center [306, 76] width 262 height 33
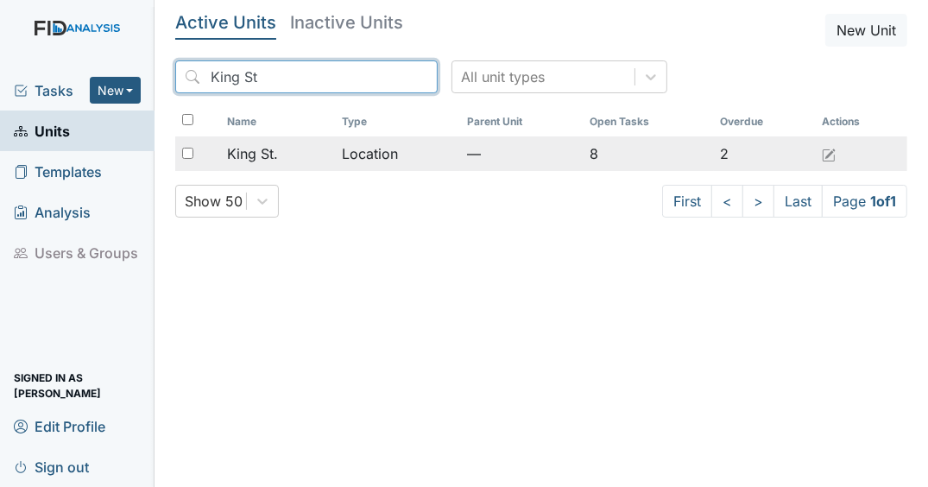
type input "King St"
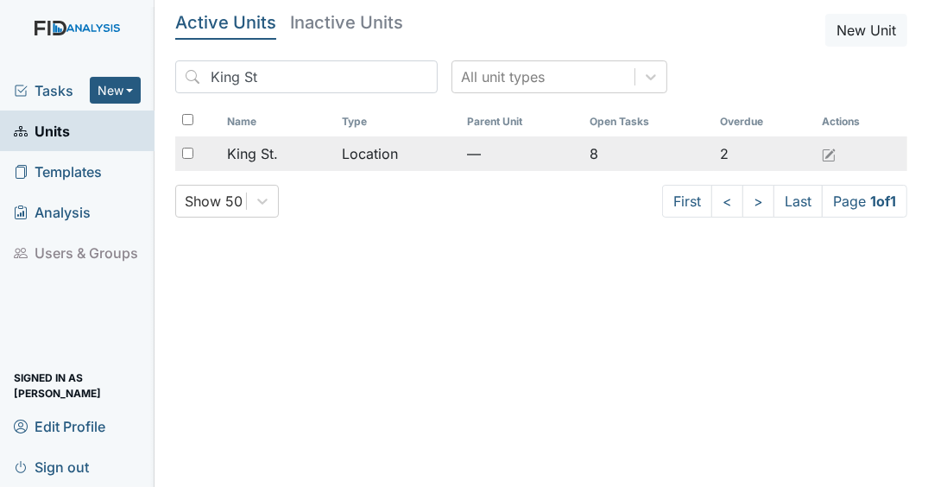
click at [280, 154] on div "King St." at bounding box center [278, 153] width 102 height 21
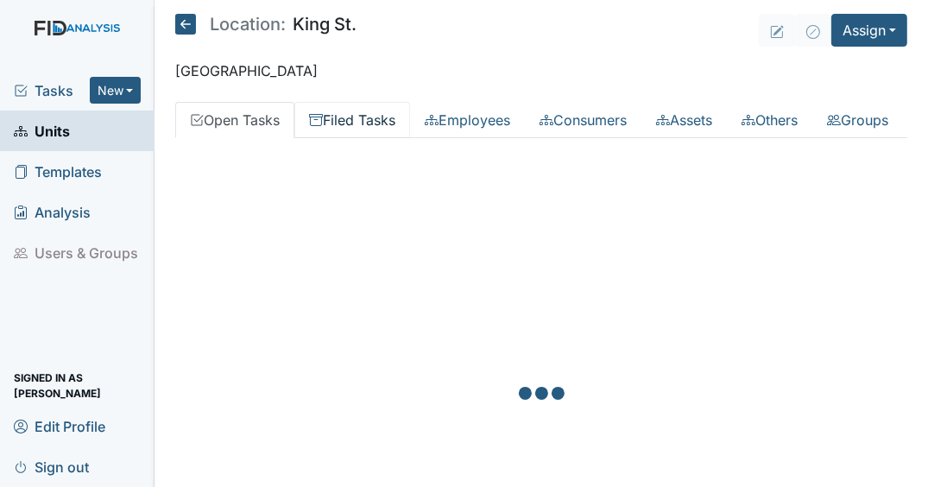
click at [363, 118] on link "Filed Tasks" at bounding box center [352, 120] width 116 height 36
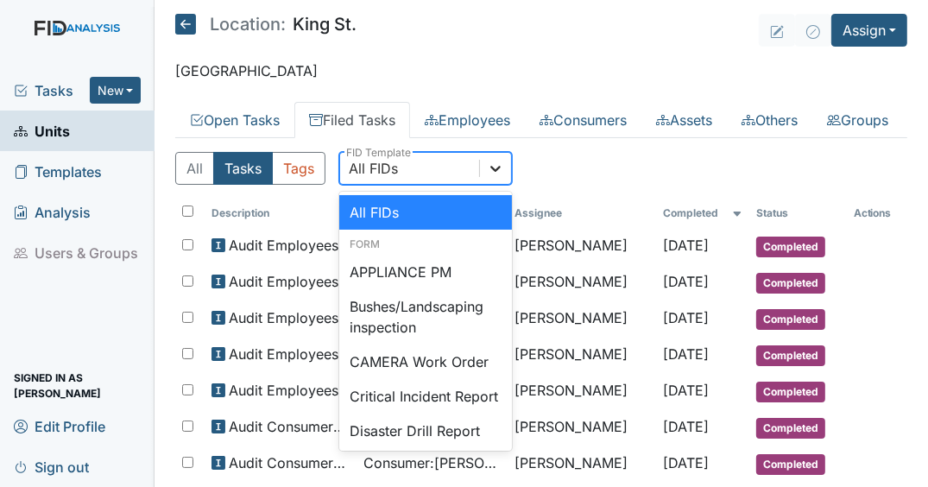
click at [483, 184] on div at bounding box center [495, 168] width 31 height 31
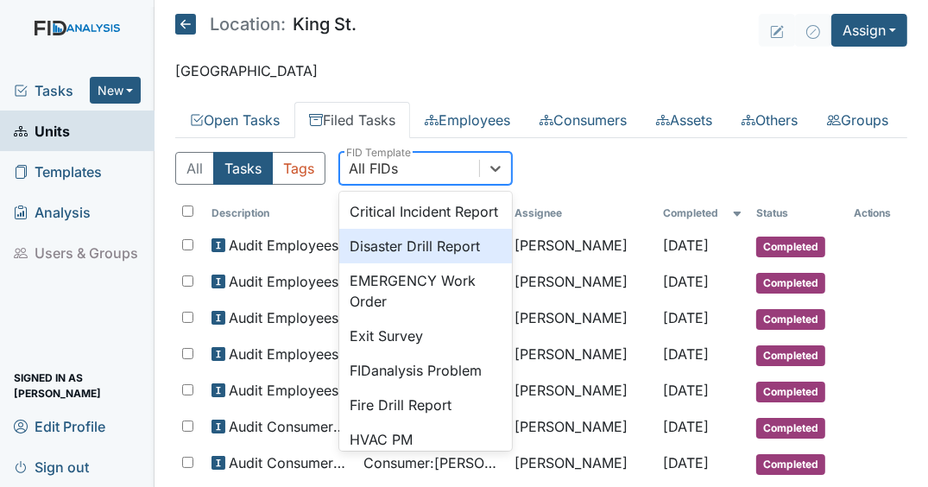
scroll to position [207, 0]
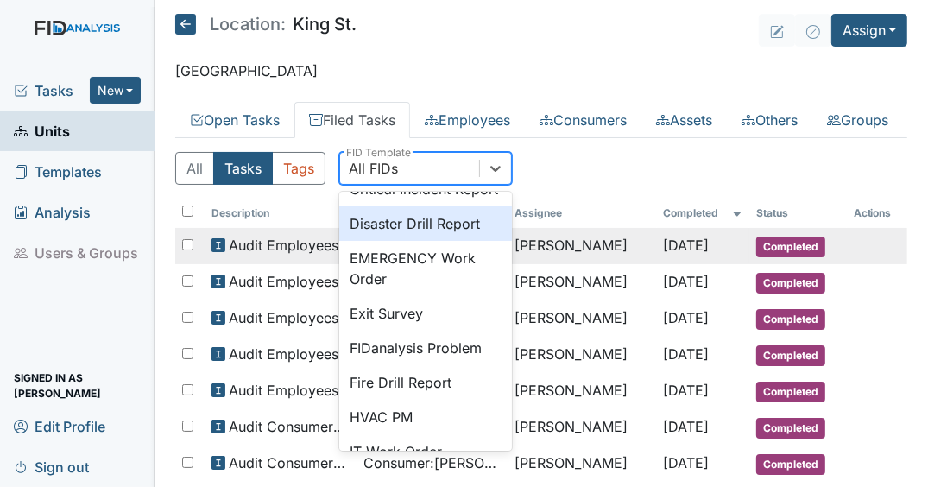
click at [396, 241] on div "Disaster Drill Report" at bounding box center [425, 223] width 173 height 35
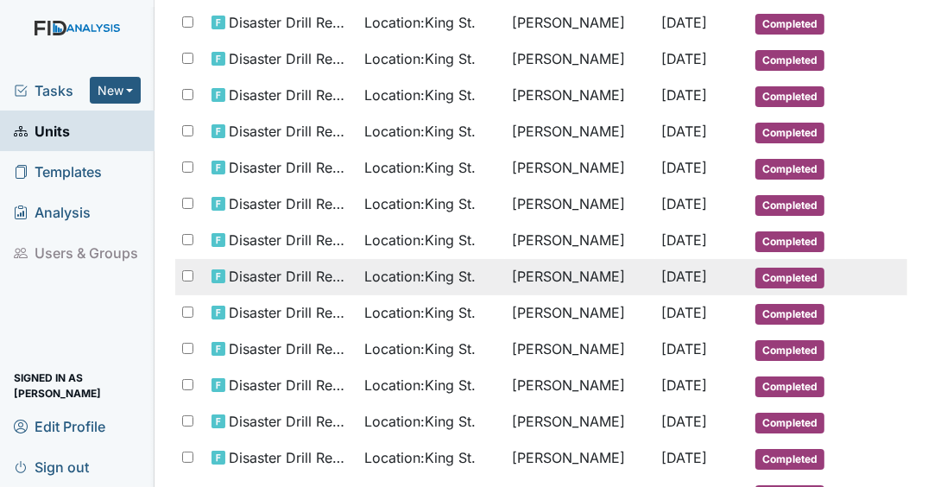
scroll to position [759, 0]
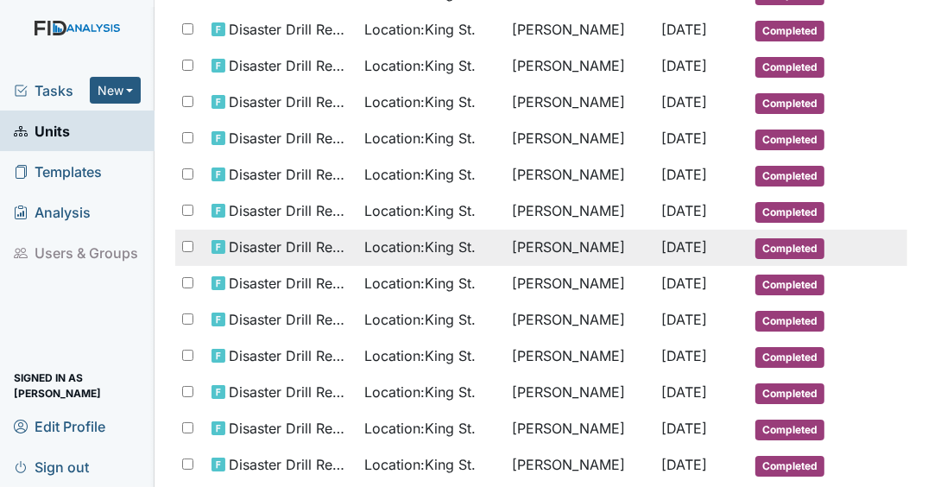
click at [493, 266] on td "Location : King St." at bounding box center [431, 248] width 148 height 36
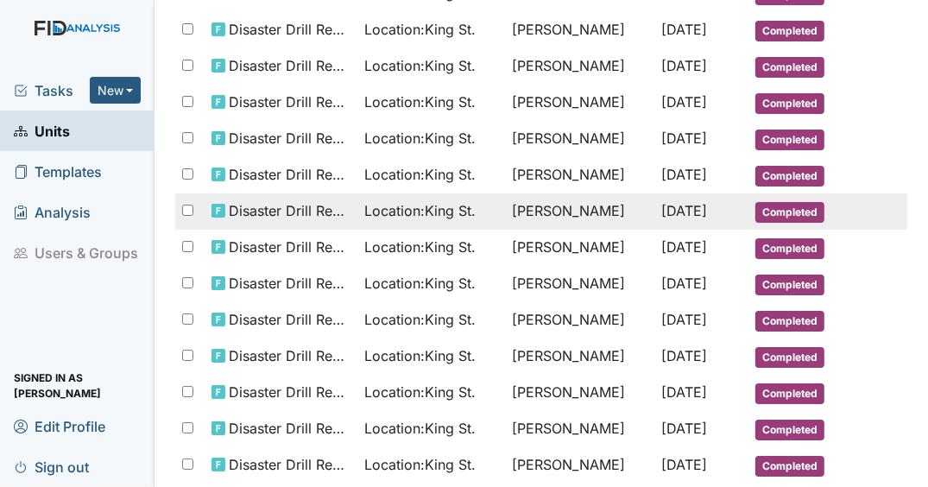
click at [662, 219] on span "Nov 15, 2024" at bounding box center [685, 210] width 46 height 17
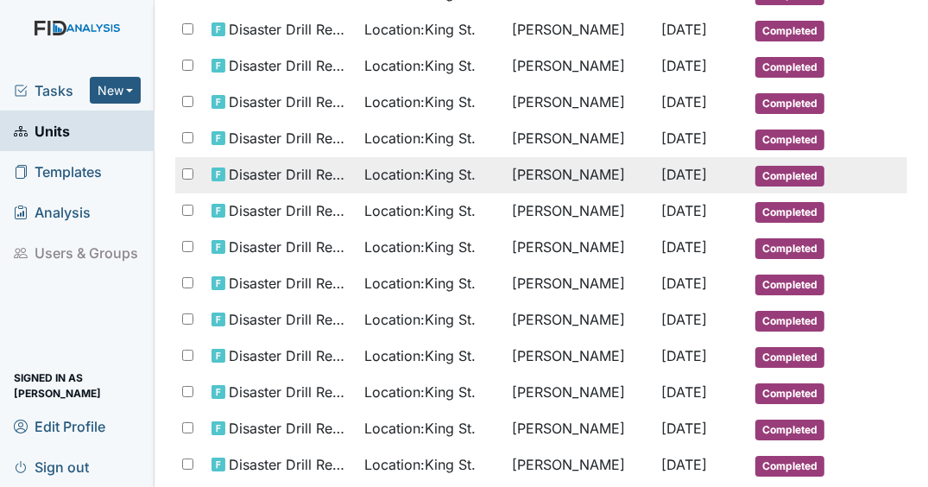
click at [674, 183] on span "Nov 29, 2024" at bounding box center [685, 174] width 46 height 17
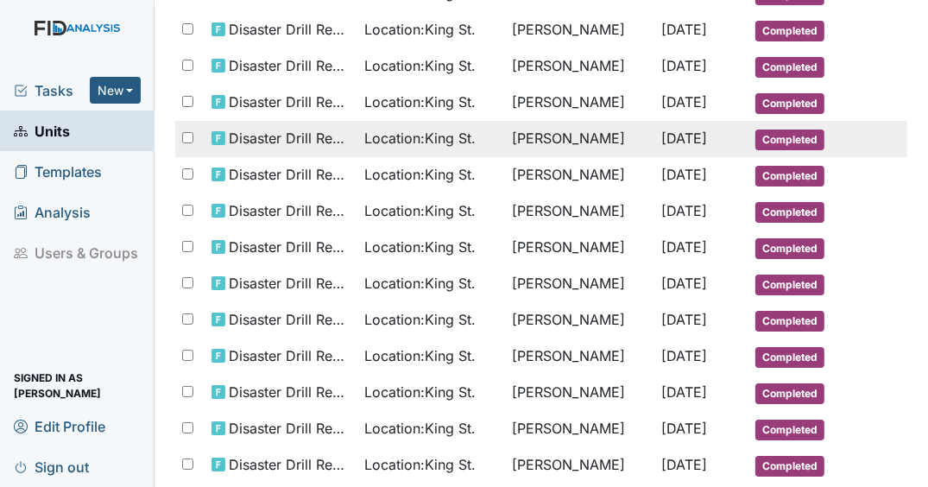
click at [662, 147] on span "Dec 31, 2024" at bounding box center [685, 137] width 46 height 17
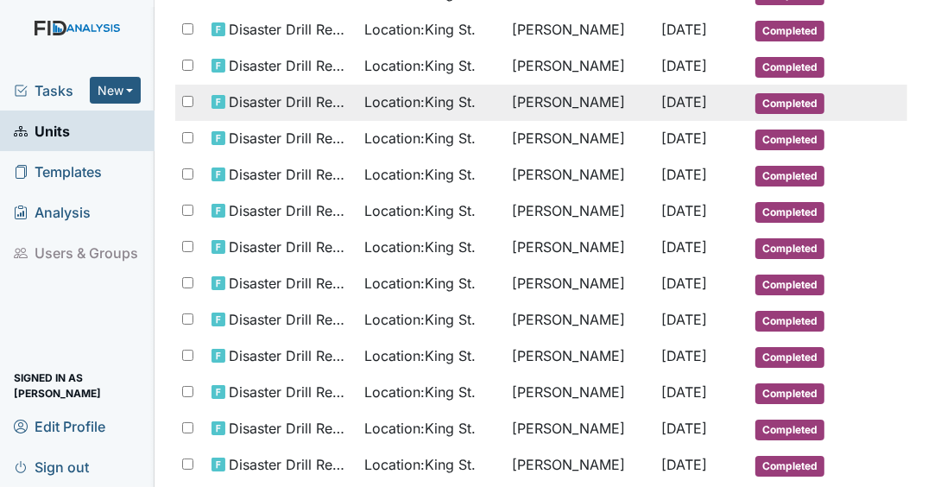
click at [662, 110] on span "Dec 31, 2024" at bounding box center [685, 101] width 46 height 17
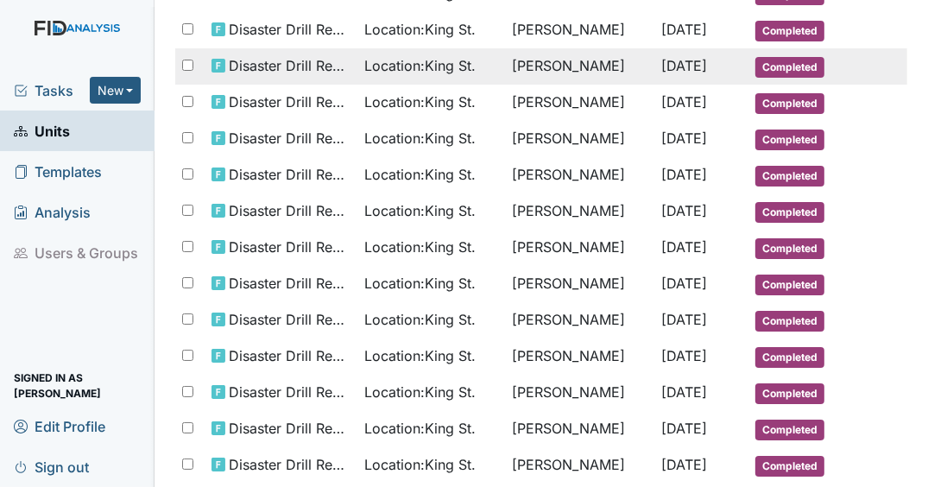
click at [468, 76] on span "Location : King St." at bounding box center [419, 65] width 111 height 21
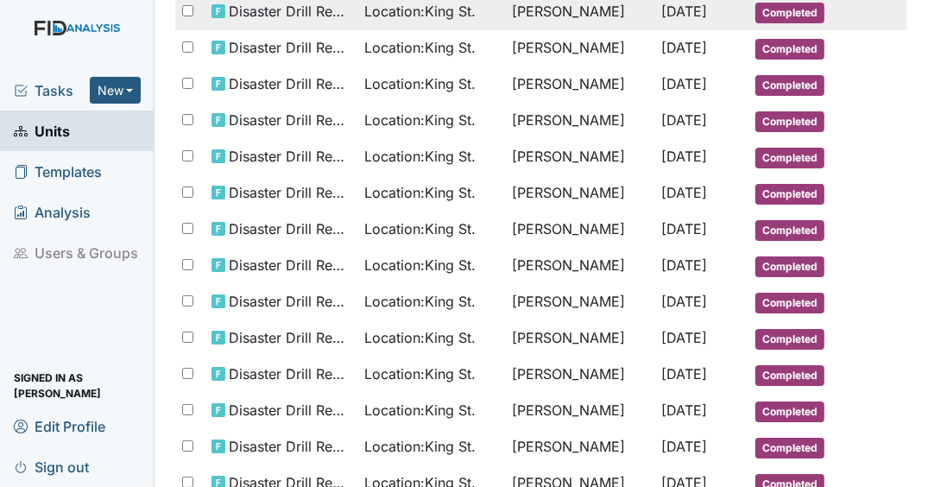
scroll to position [621, 0]
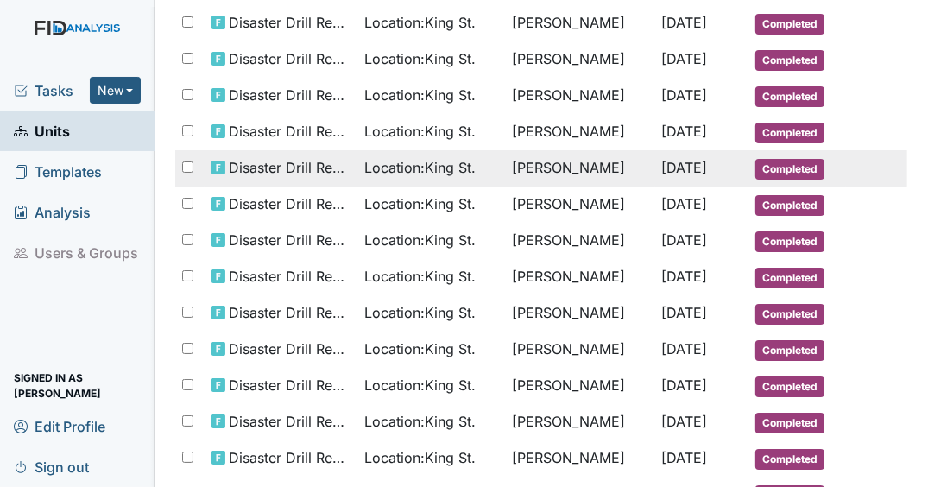
click at [553, 186] on td "Gloria Coppage" at bounding box center [579, 168] width 149 height 36
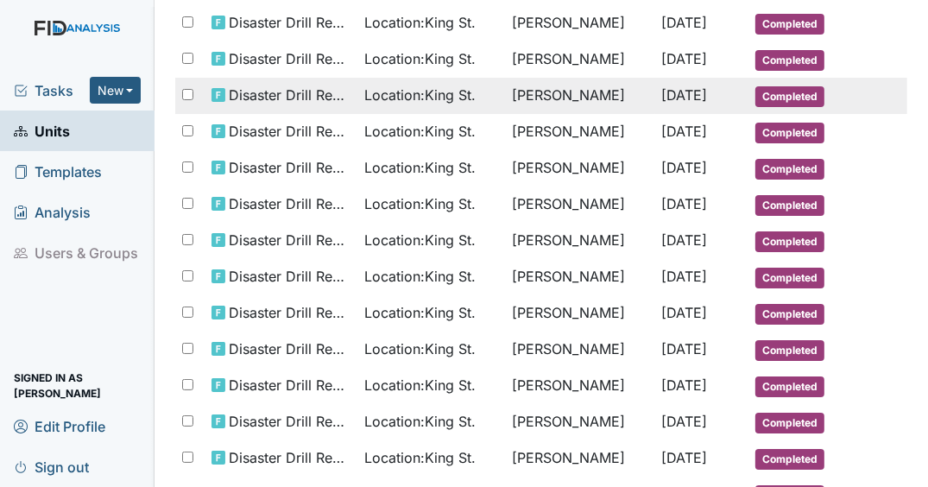
click at [662, 104] on span "[DATE]" at bounding box center [685, 94] width 46 height 17
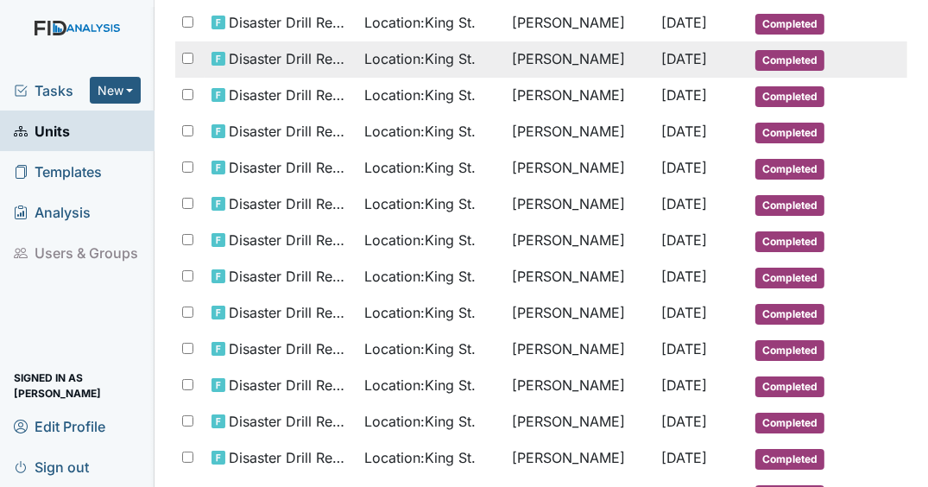
click at [621, 78] on td "Jeremy Rera" at bounding box center [579, 59] width 149 height 36
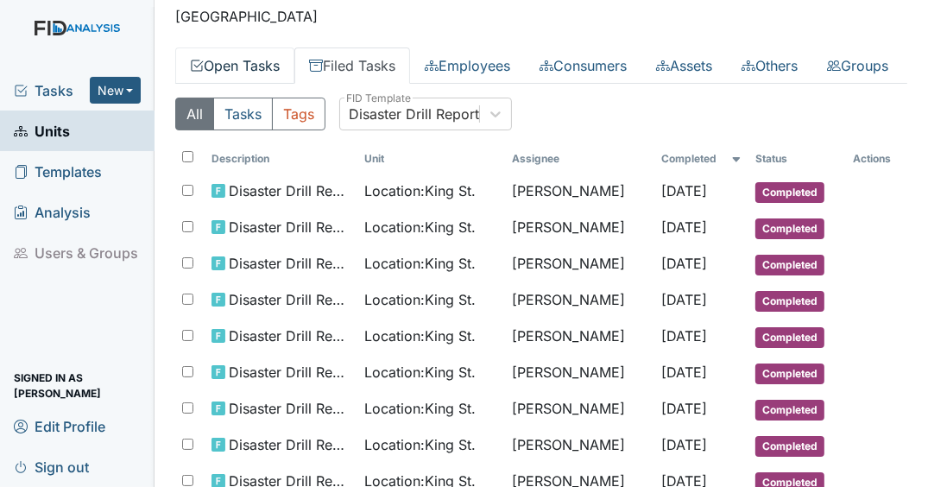
scroll to position [0, 0]
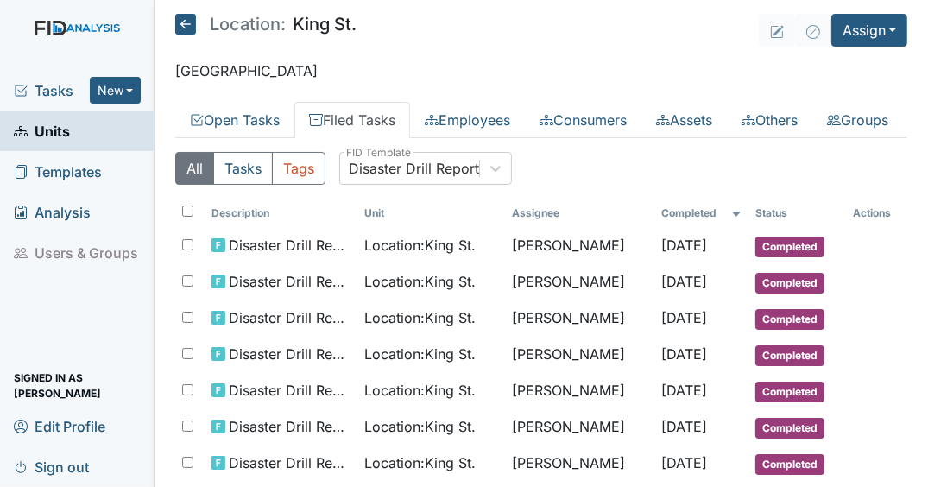
click at [89, 136] on link "Units" at bounding box center [77, 130] width 154 height 41
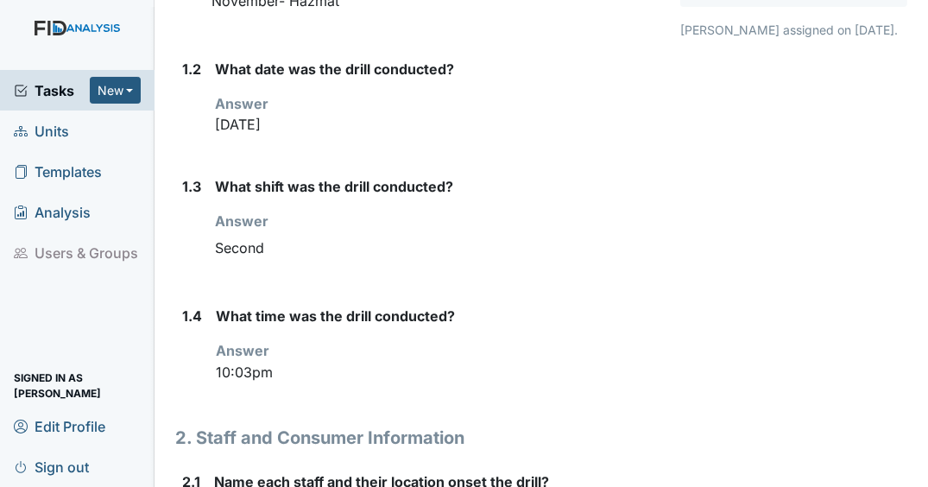
scroll to position [345, 0]
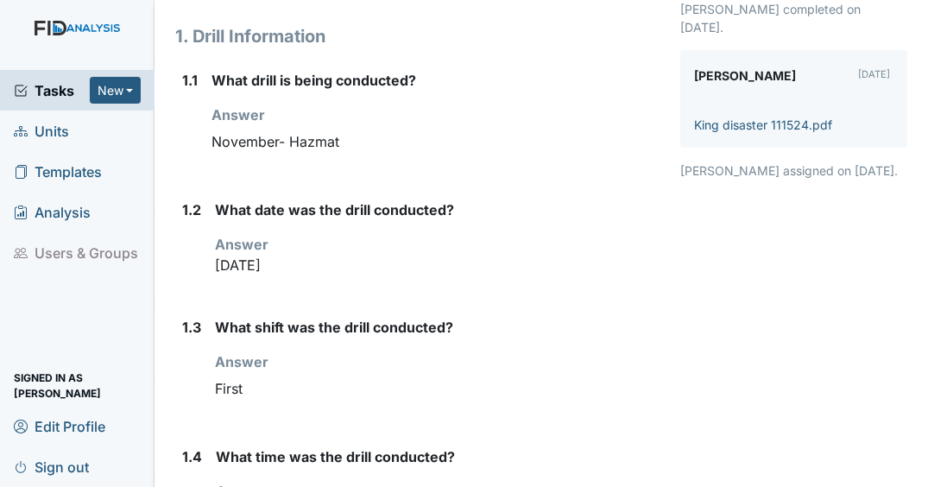
scroll to position [207, 0]
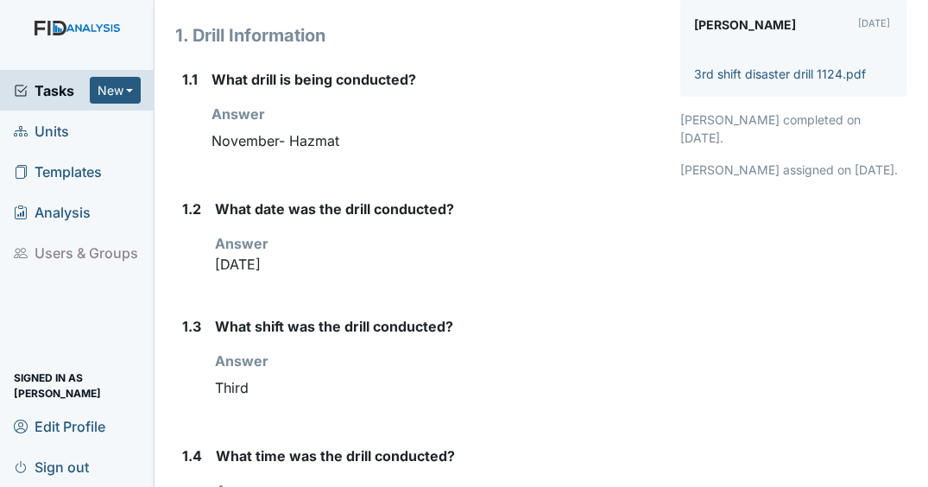
scroll to position [207, 0]
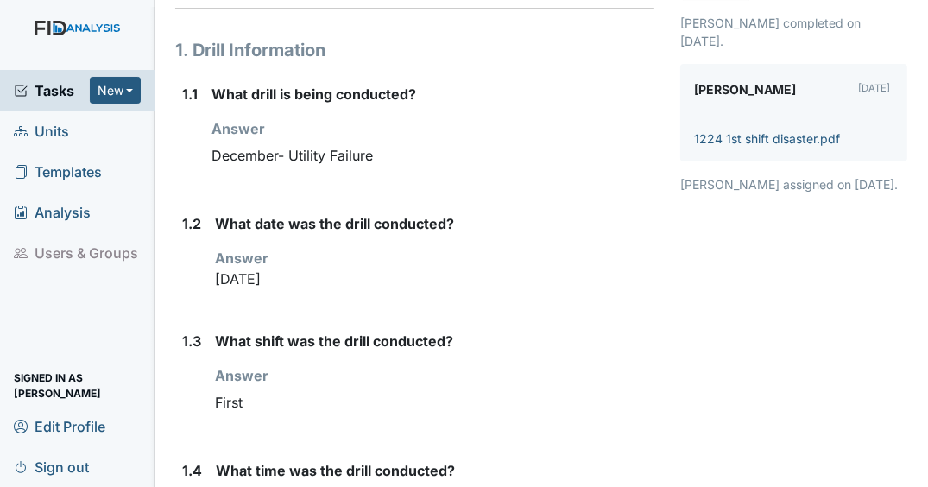
scroll to position [207, 0]
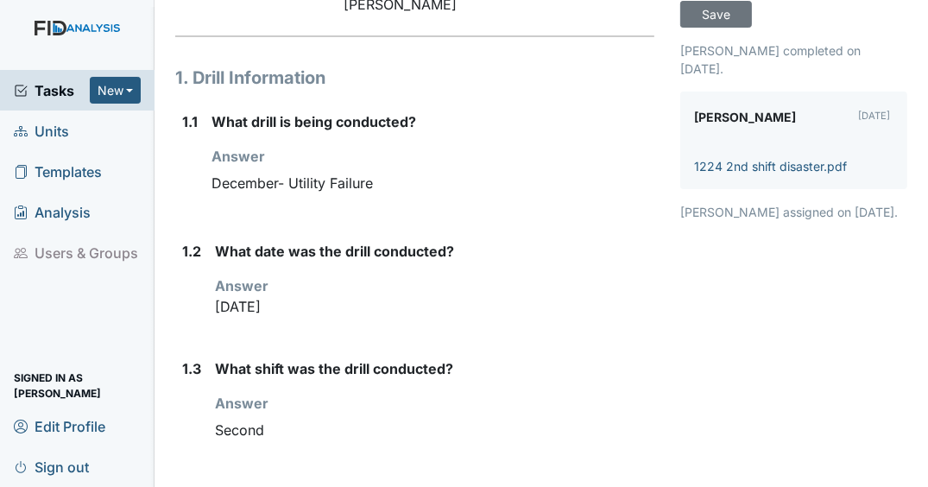
scroll to position [207, 0]
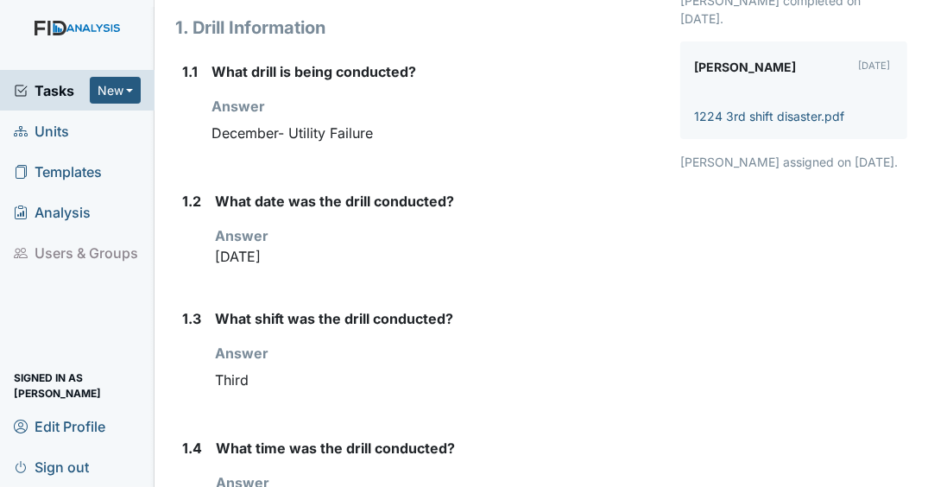
scroll to position [207, 0]
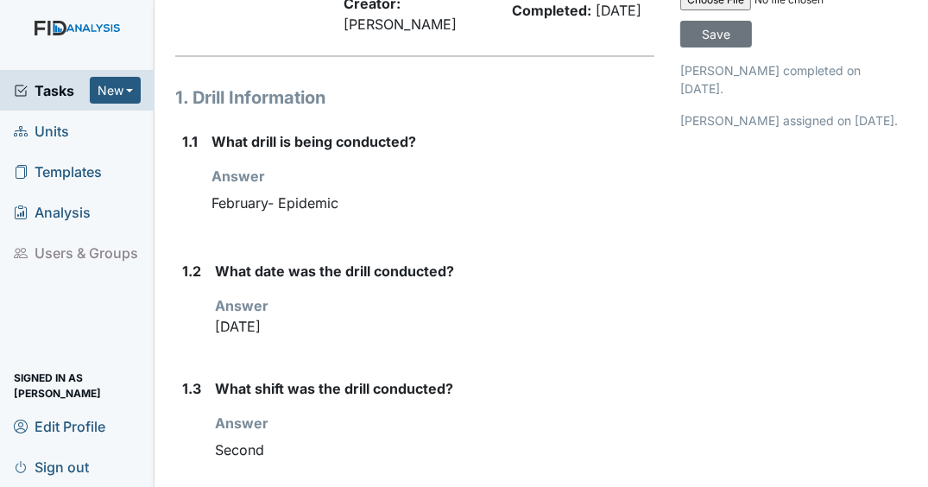
scroll to position [138, 0]
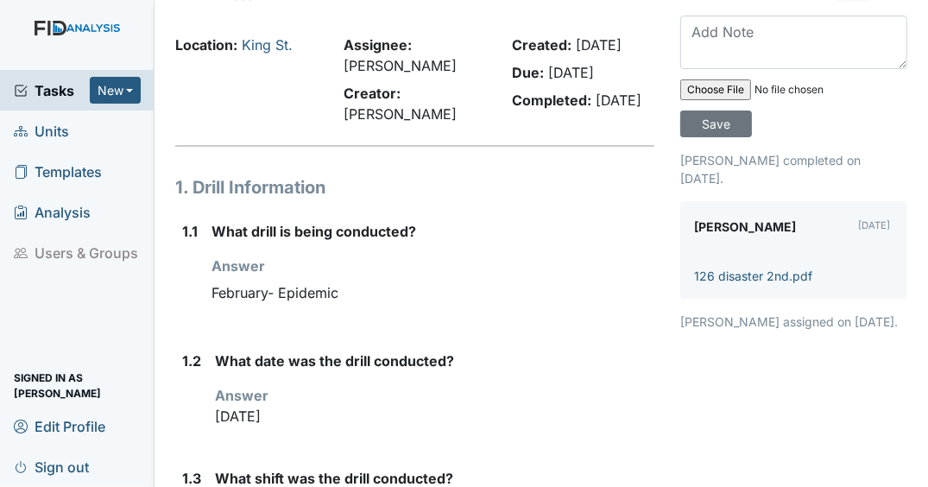
scroll to position [69, 0]
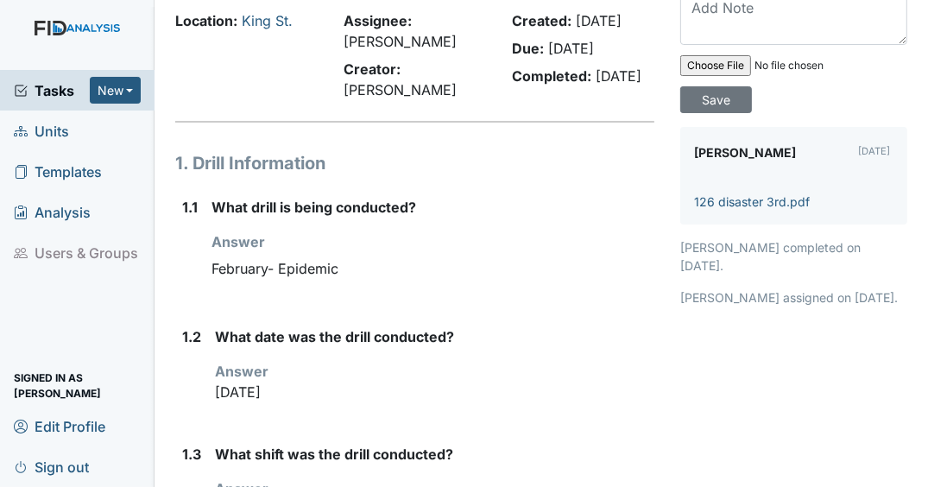
scroll to position [345, 0]
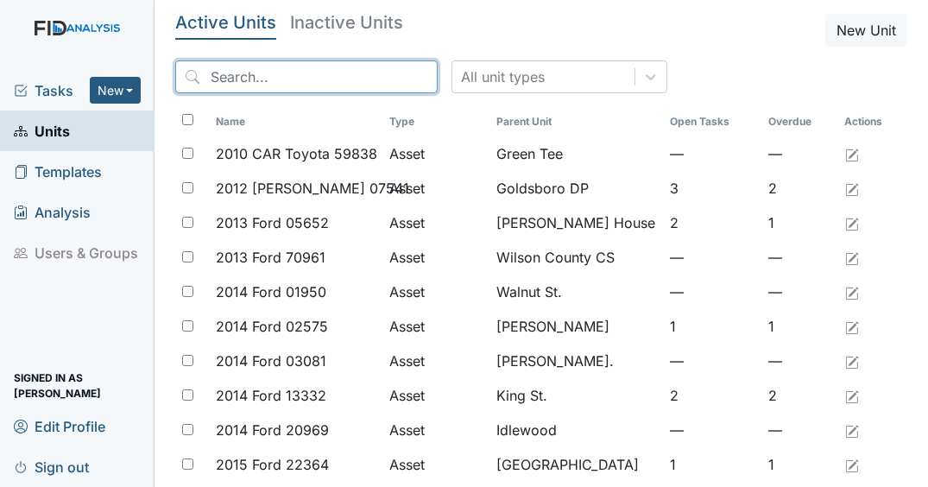
click at [295, 78] on input "search" at bounding box center [306, 76] width 262 height 33
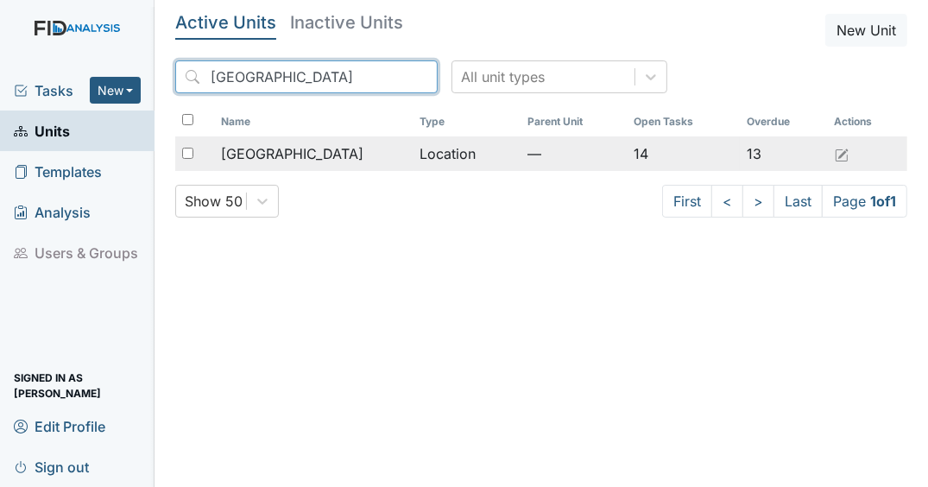
type input "[GEOGRAPHIC_DATA]"
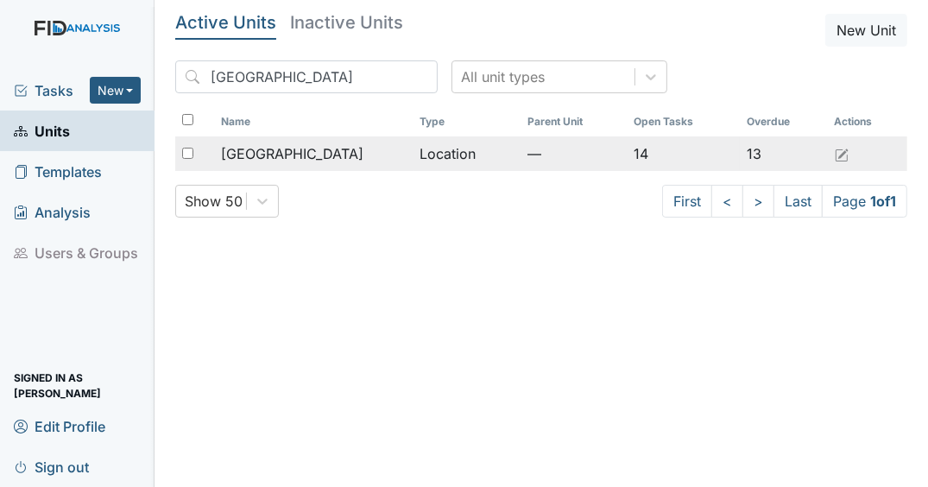
click at [291, 152] on div "[GEOGRAPHIC_DATA]" at bounding box center [314, 153] width 186 height 21
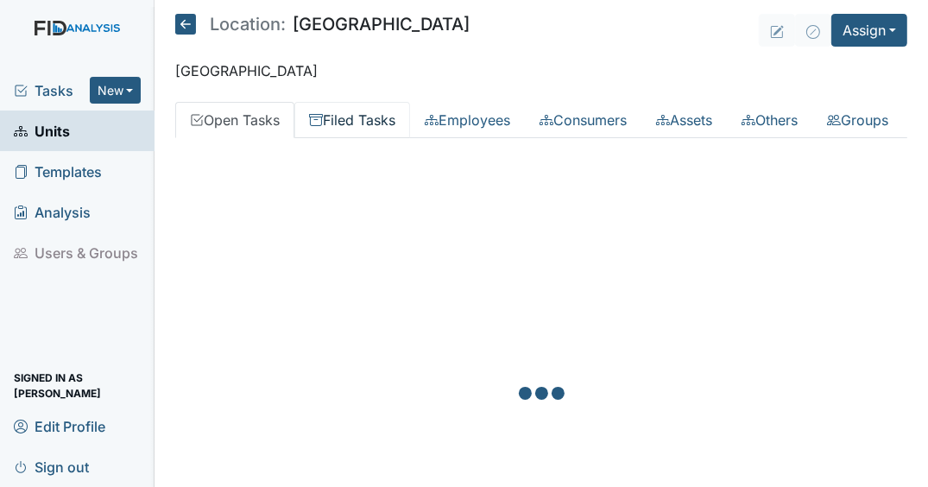
click at [359, 117] on link "Filed Tasks" at bounding box center [352, 120] width 116 height 36
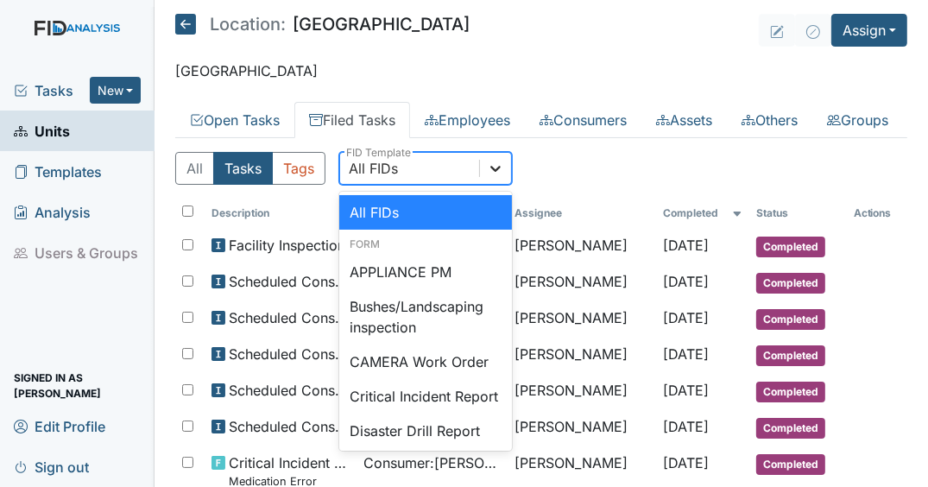
click at [488, 177] on icon at bounding box center [495, 168] width 17 height 17
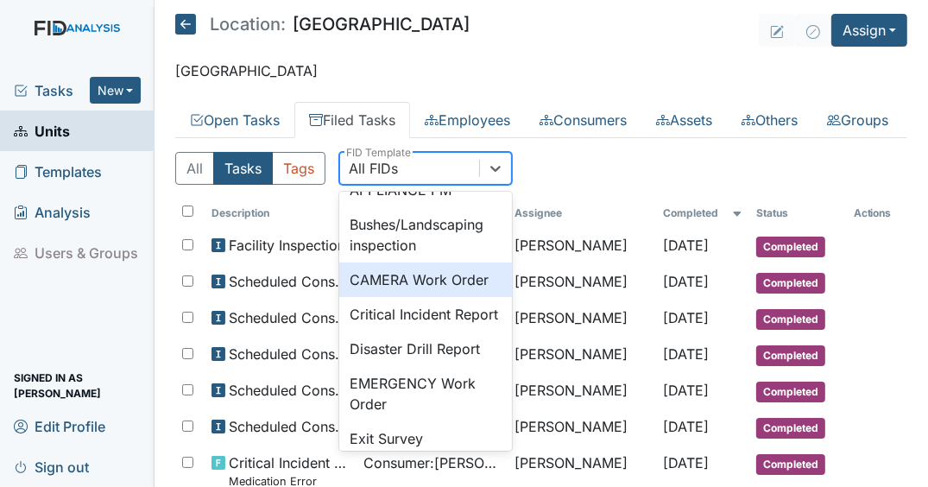
scroll to position [138, 0]
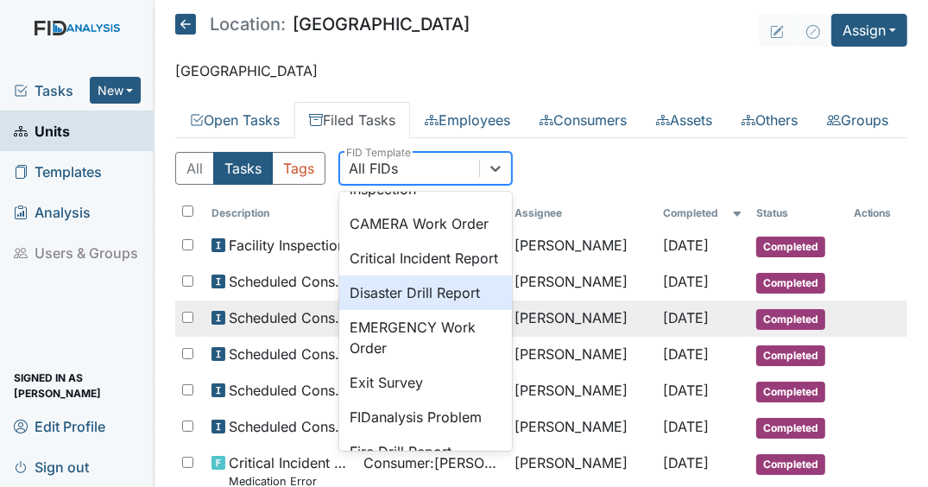
click at [374, 310] on div "Disaster Drill Report" at bounding box center [425, 292] width 173 height 35
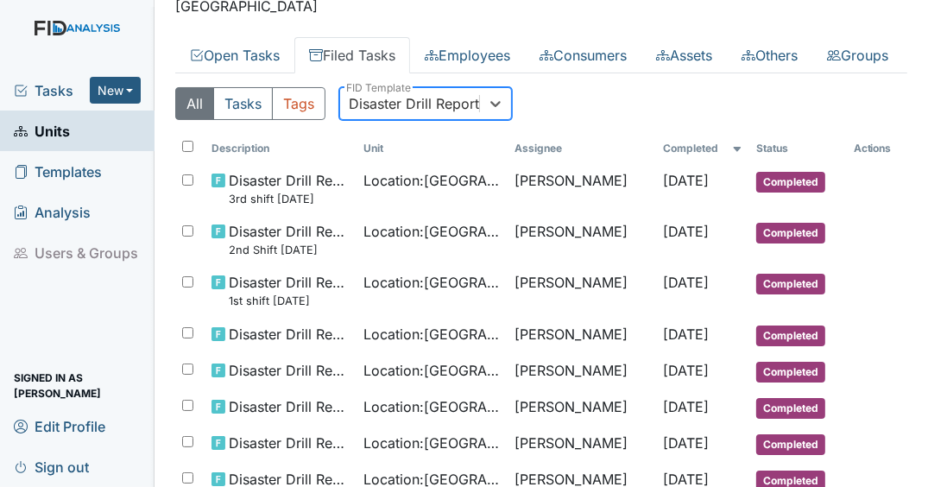
scroll to position [276, 0]
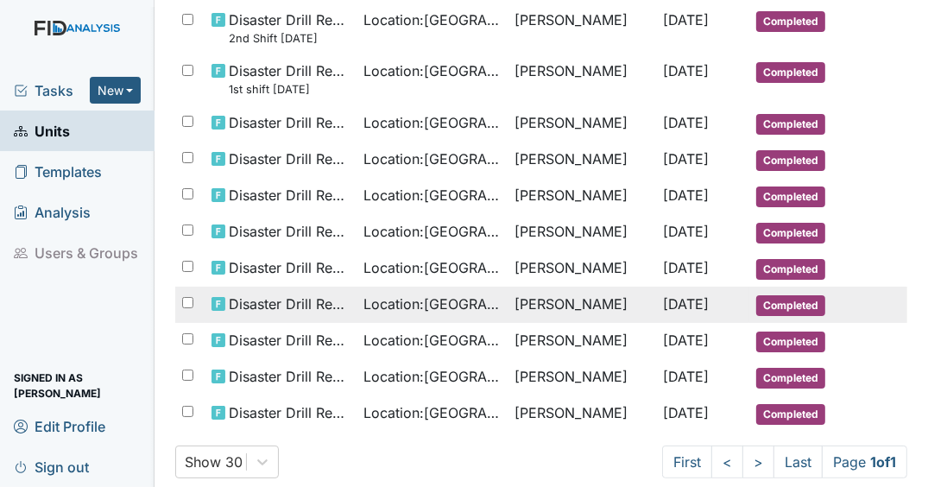
click at [555, 323] on td "Keren Bennett" at bounding box center [581, 305] width 148 height 36
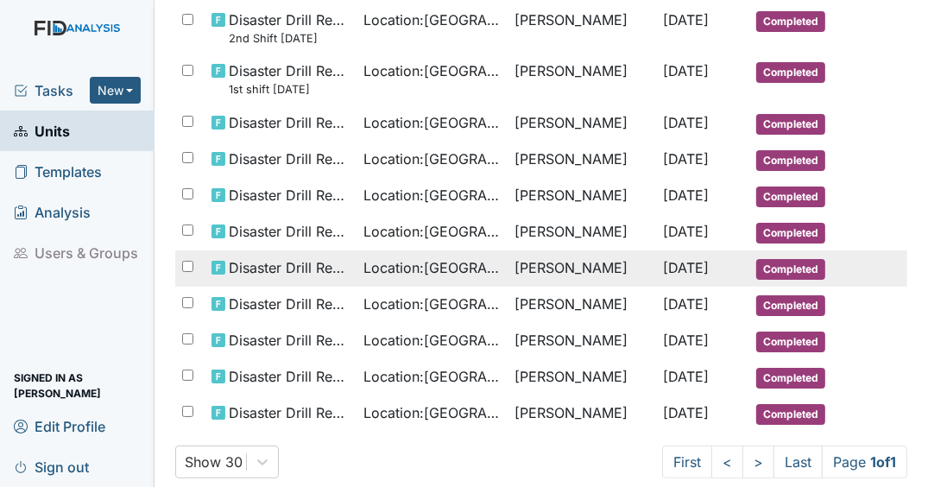
click at [664, 276] on span "Nov 7, 2024" at bounding box center [687, 267] width 46 height 17
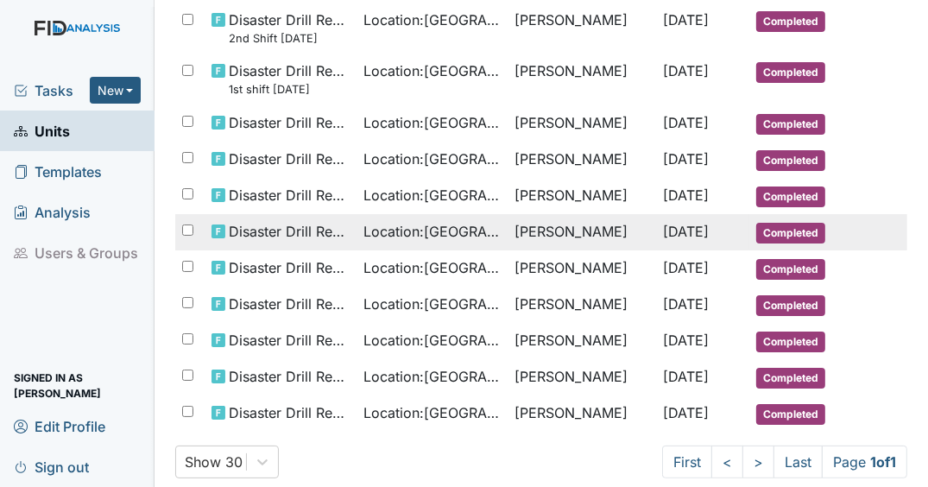
click at [671, 240] on span "[DATE]" at bounding box center [687, 231] width 46 height 17
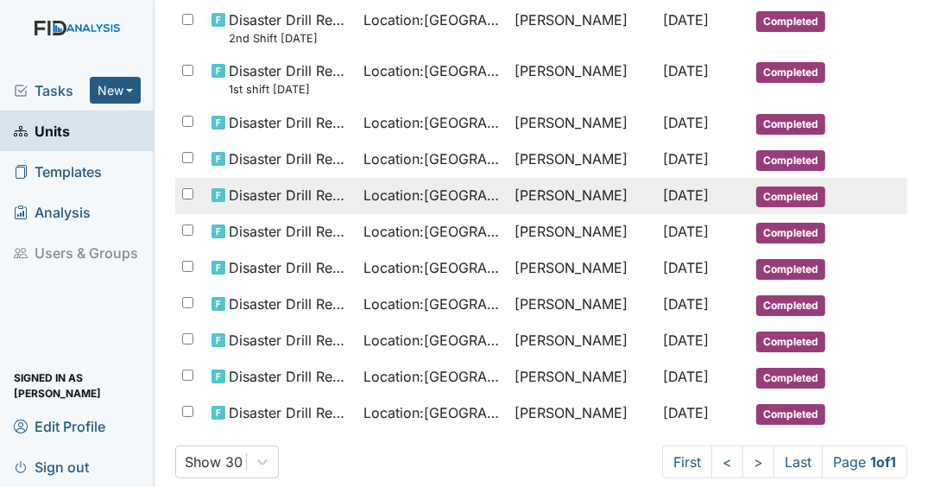
click at [664, 204] on span "Feb 28, 2025" at bounding box center [687, 194] width 46 height 17
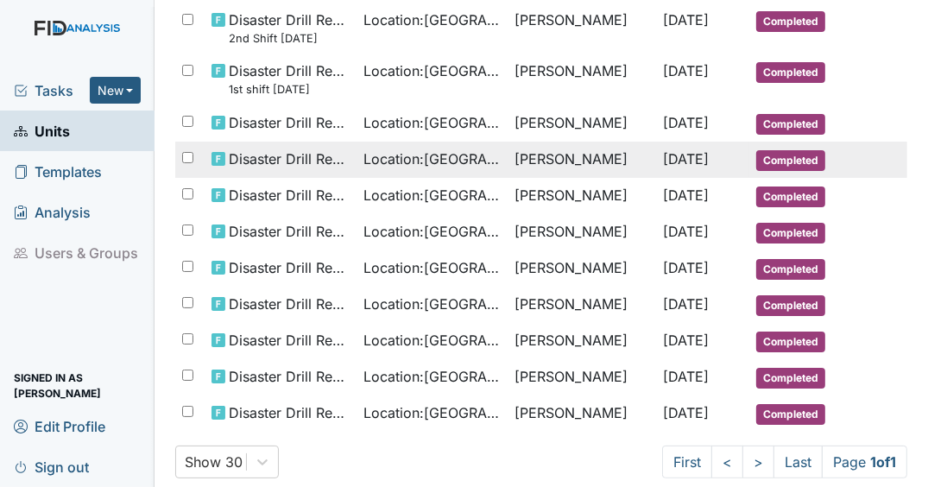
click at [664, 167] on span "Feb 28, 2025" at bounding box center [687, 158] width 46 height 17
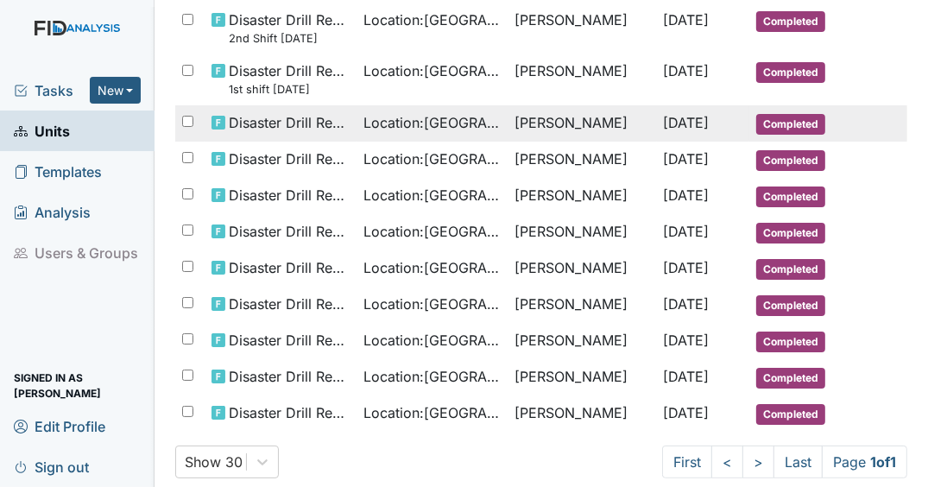
click at [664, 131] on span "Feb 28, 2025" at bounding box center [687, 122] width 46 height 17
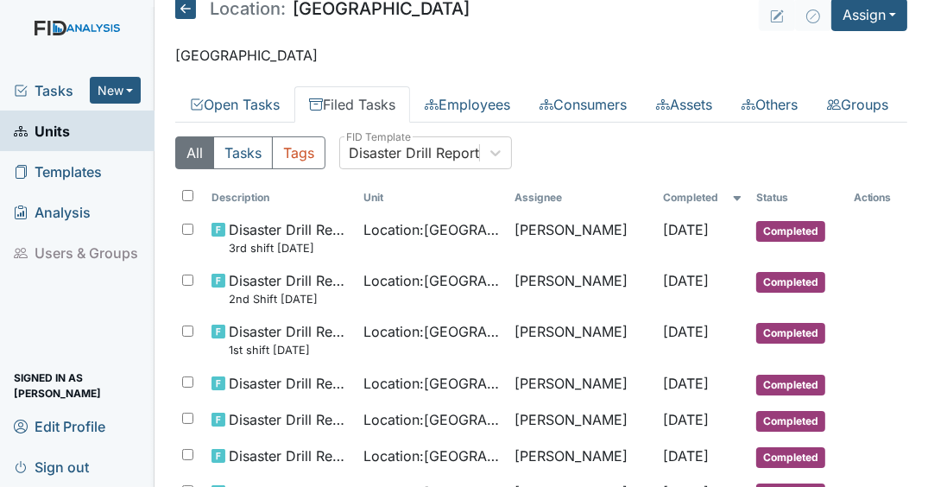
scroll to position [0, 0]
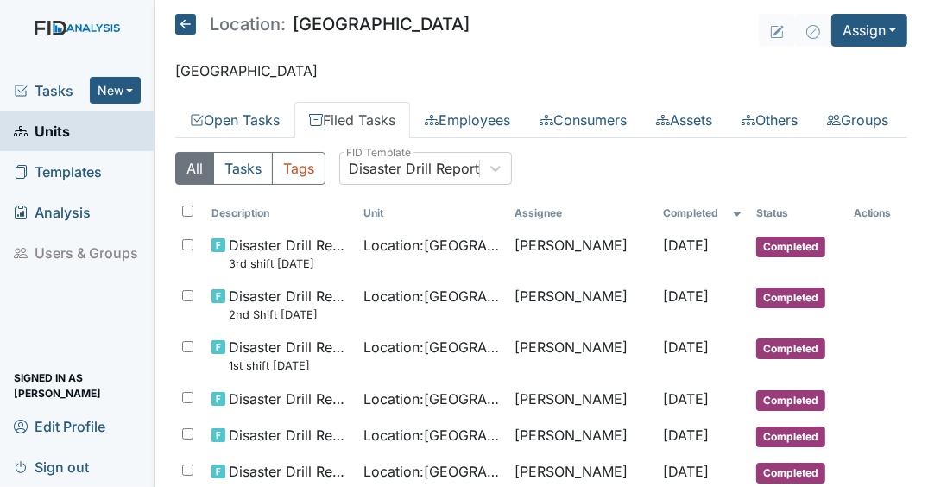
click at [99, 136] on link "Units" at bounding box center [77, 130] width 154 height 41
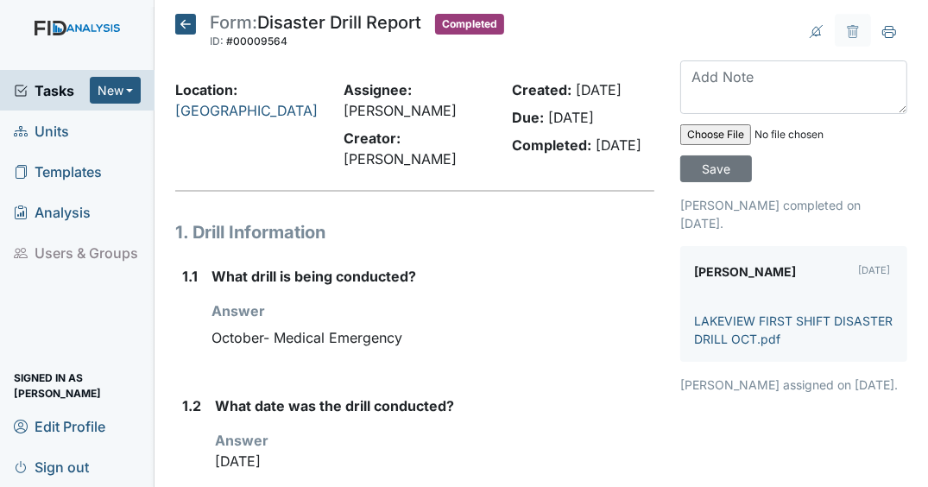
scroll to position [138, 0]
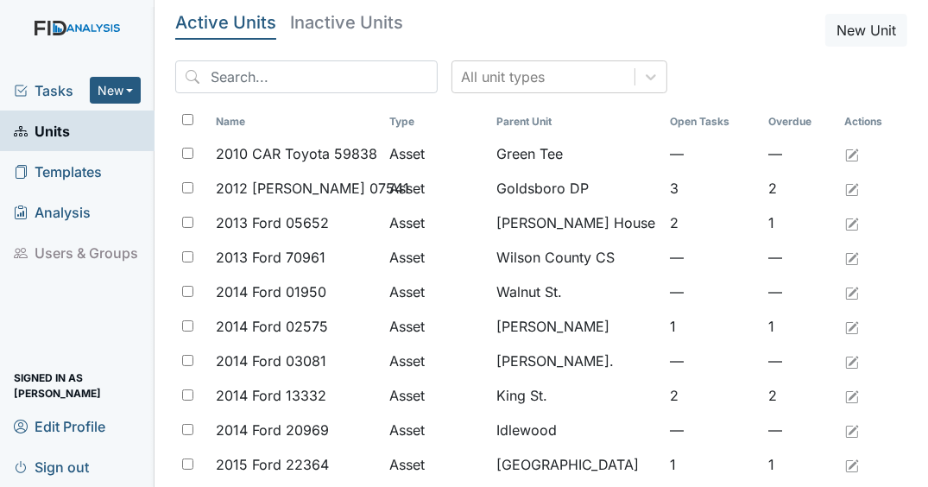
click at [357, 95] on div "All unit types" at bounding box center [541, 83] width 732 height 47
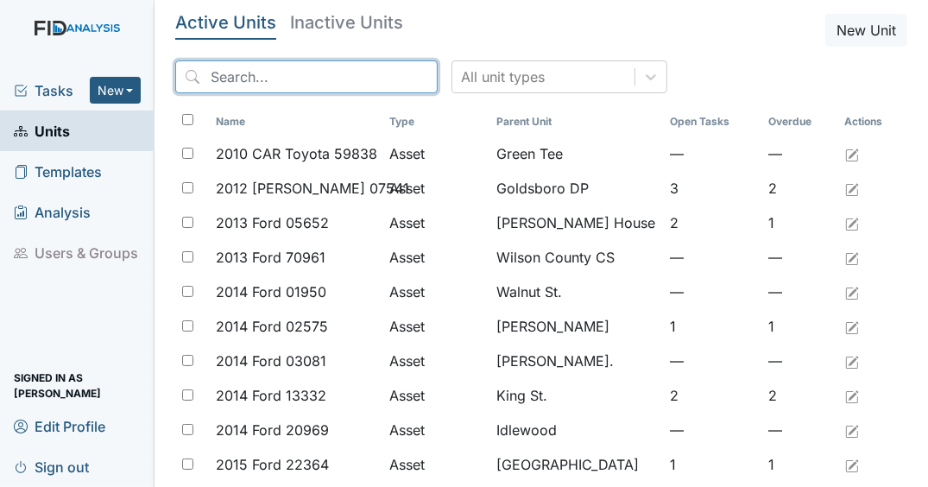
click at [354, 72] on input "search" at bounding box center [306, 76] width 262 height 33
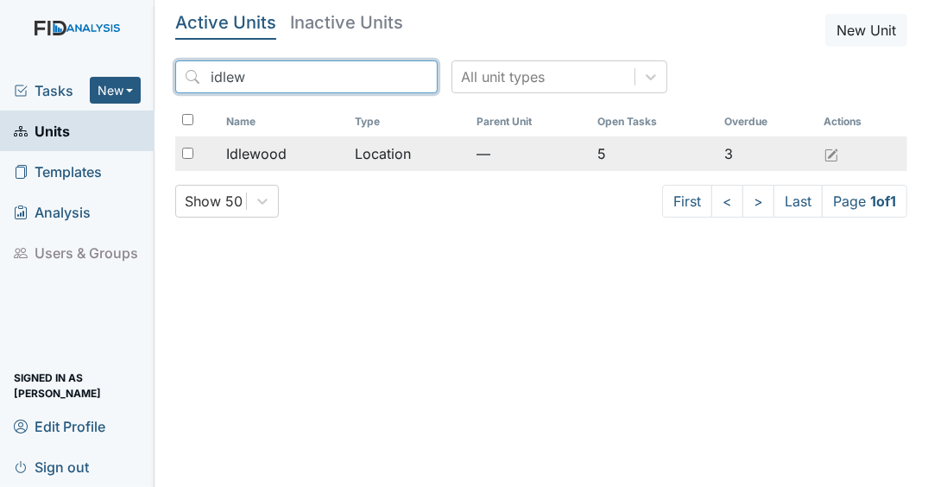
type input "idlew"
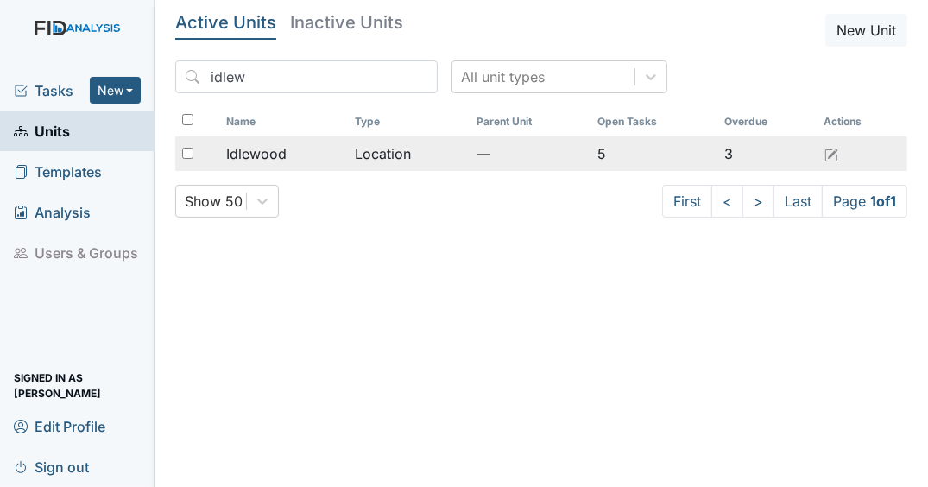
click at [314, 150] on div "Idlewood" at bounding box center [284, 153] width 116 height 21
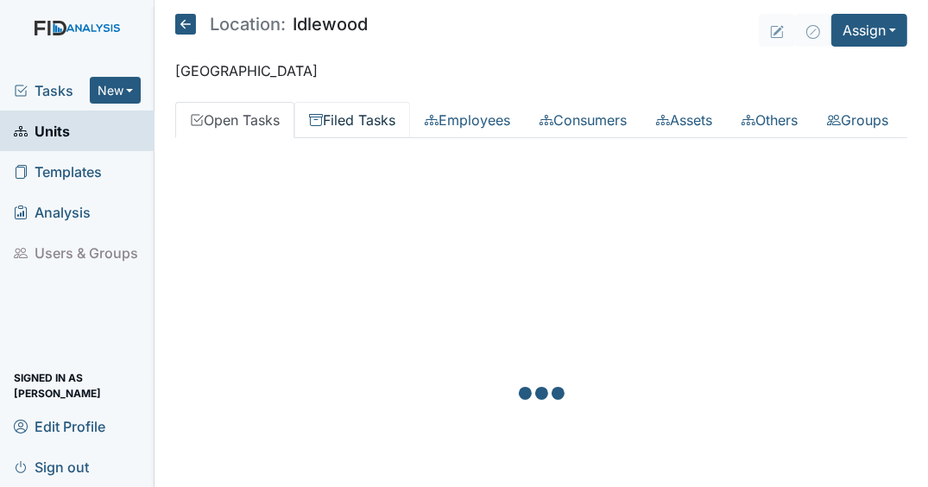
click at [369, 132] on link "Filed Tasks" at bounding box center [352, 120] width 116 height 36
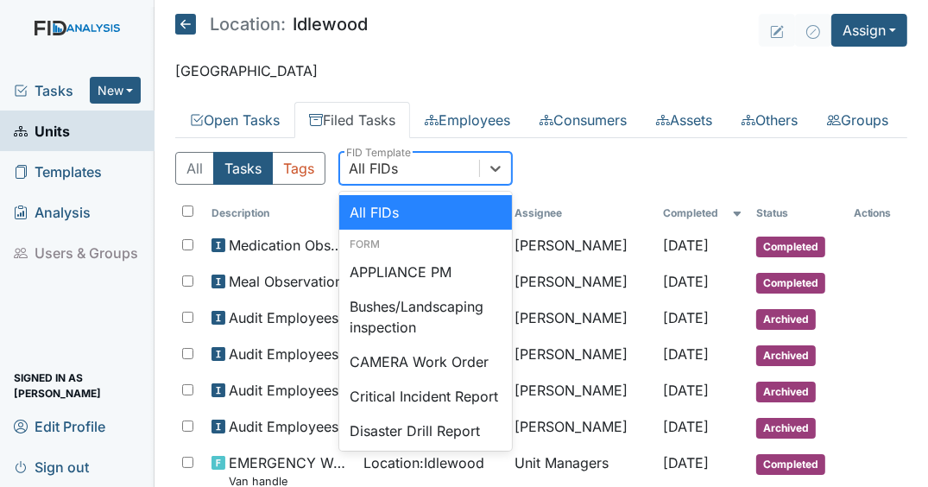
drag, startPoint x: 488, startPoint y: 195, endPoint x: 472, endPoint y: 223, distance: 31.7
click at [488, 177] on icon at bounding box center [495, 168] width 17 height 17
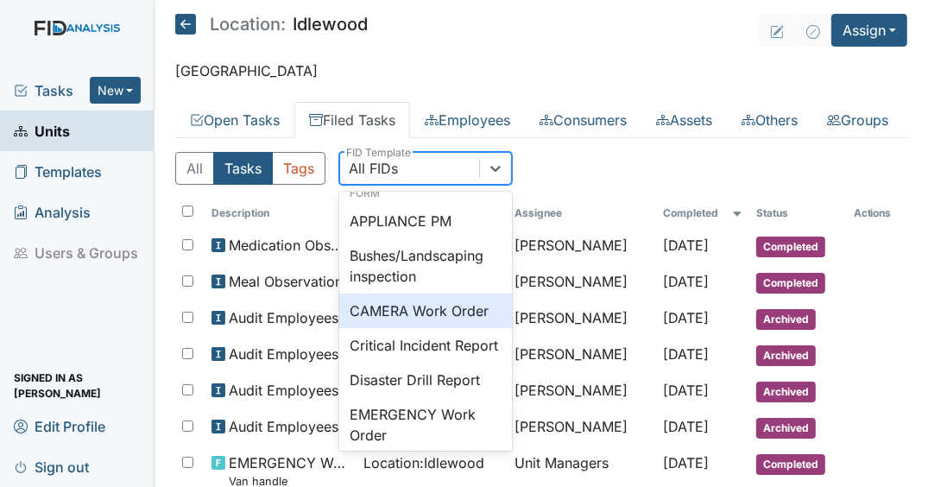
scroll to position [69, 0]
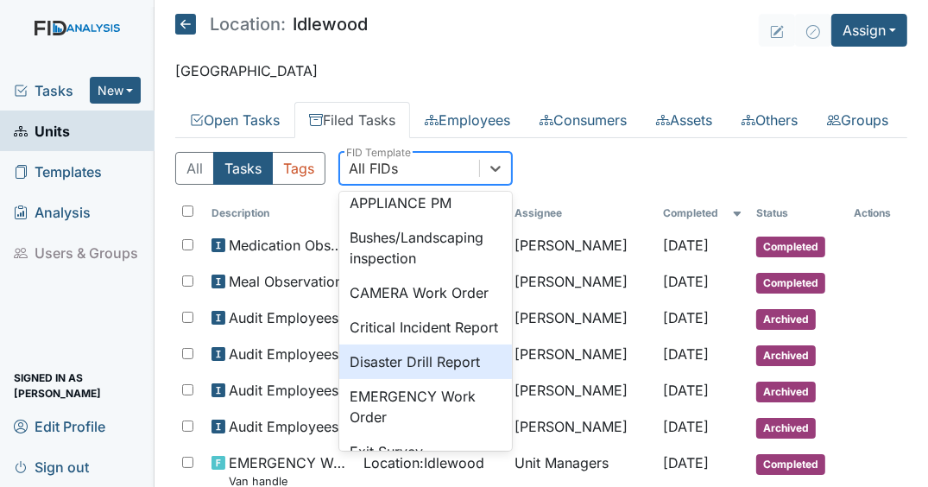
click at [400, 379] on div "Disaster Drill Report" at bounding box center [425, 361] width 173 height 35
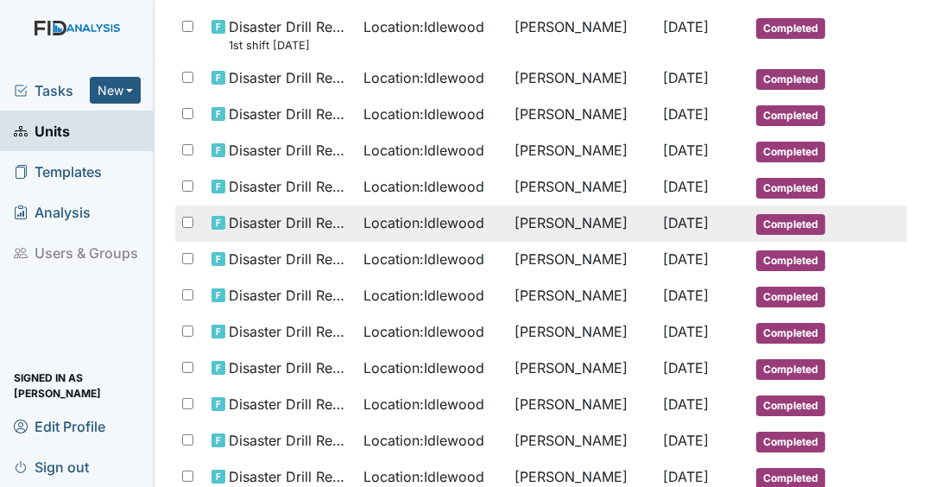
scroll to position [483, 0]
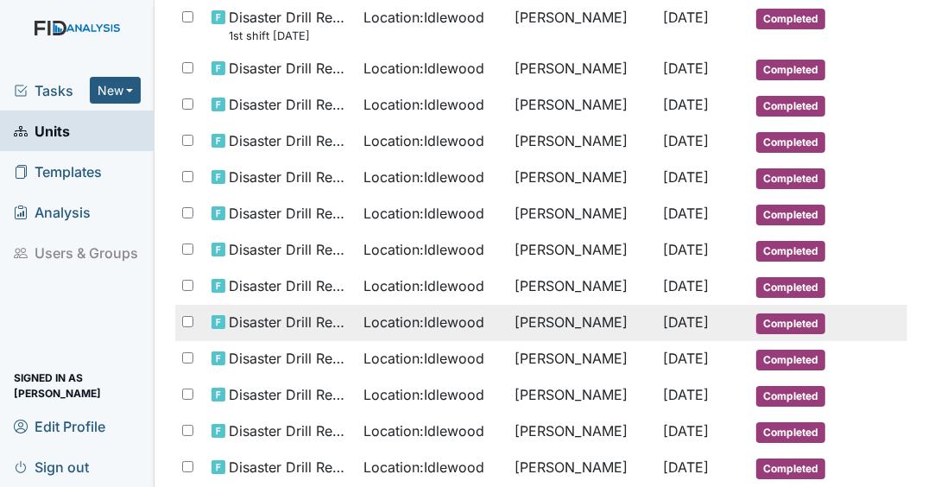
click at [570, 341] on td "[PERSON_NAME]" at bounding box center [581, 323] width 148 height 36
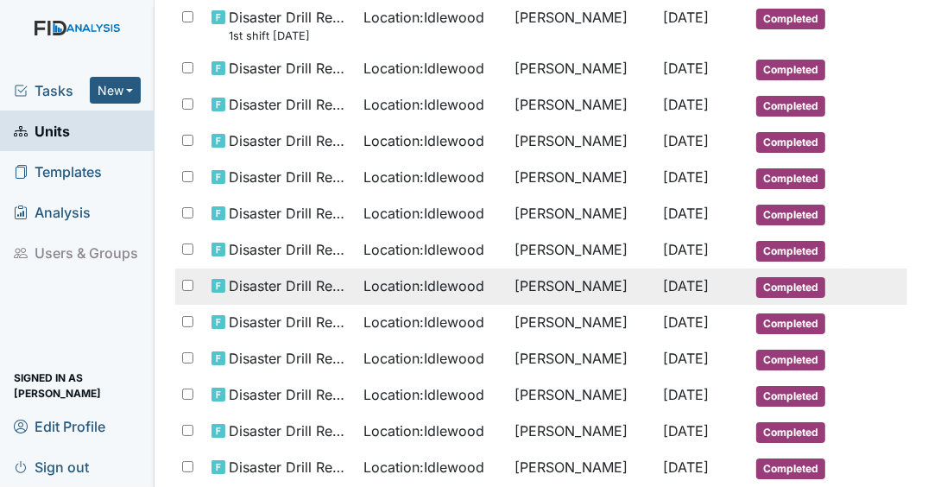
click at [681, 294] on span "Nov 7, 2024" at bounding box center [687, 285] width 46 height 17
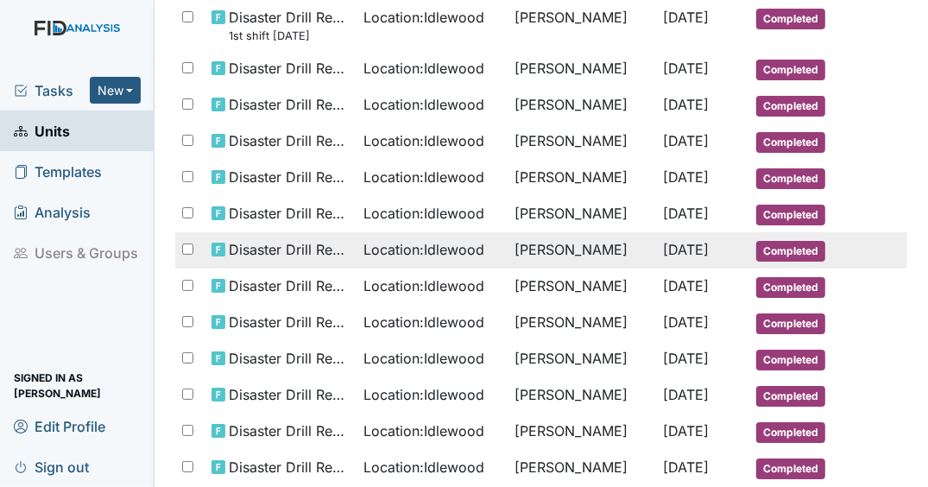
click at [697, 258] on span "Nov 7, 2024" at bounding box center [687, 249] width 46 height 17
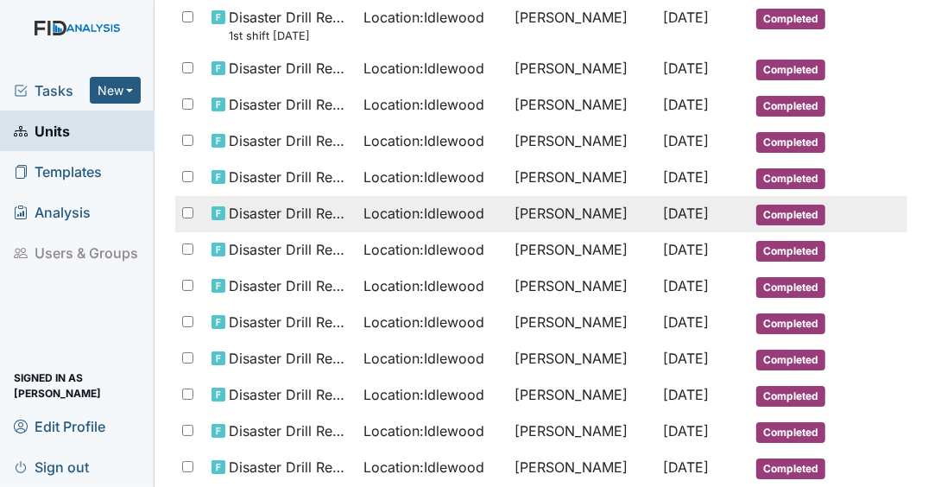
click at [681, 222] on span "Feb 28, 2025" at bounding box center [687, 213] width 46 height 17
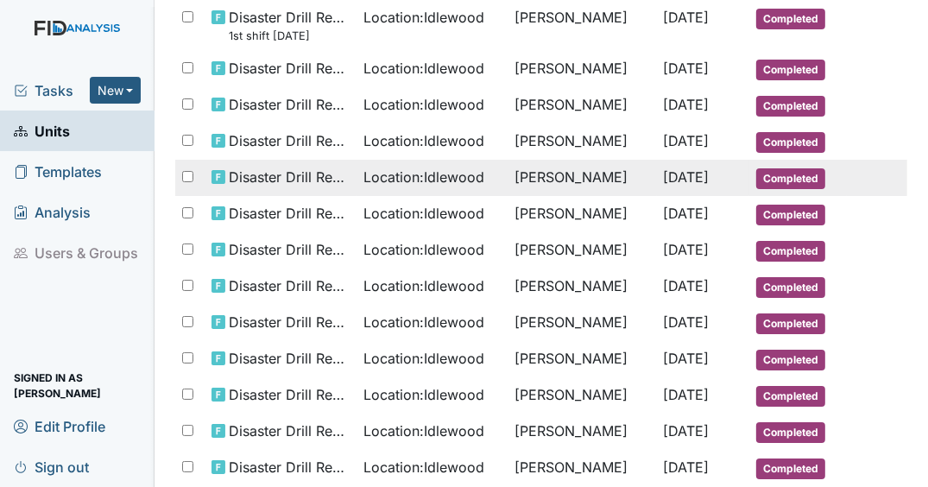
click at [657, 196] on td "Feb 28, 2025" at bounding box center [703, 178] width 93 height 36
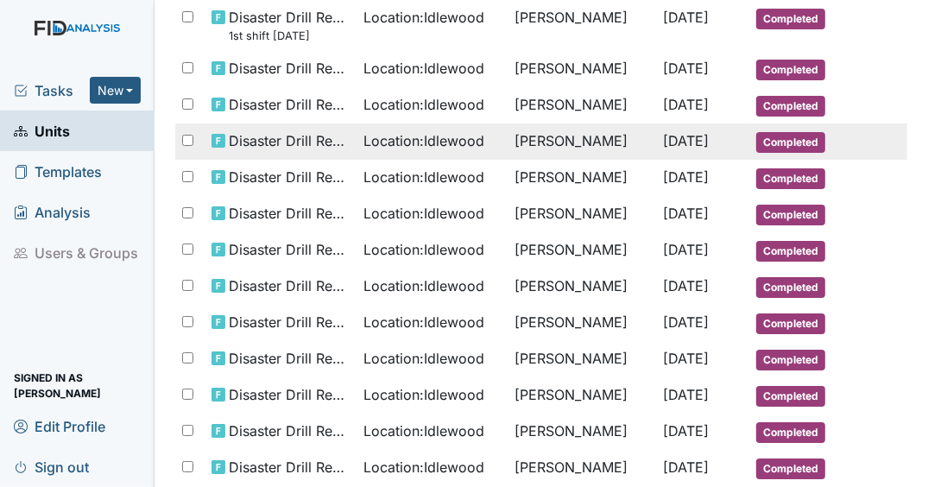
click at [616, 160] on td "Keren Bennett" at bounding box center [581, 141] width 148 height 36
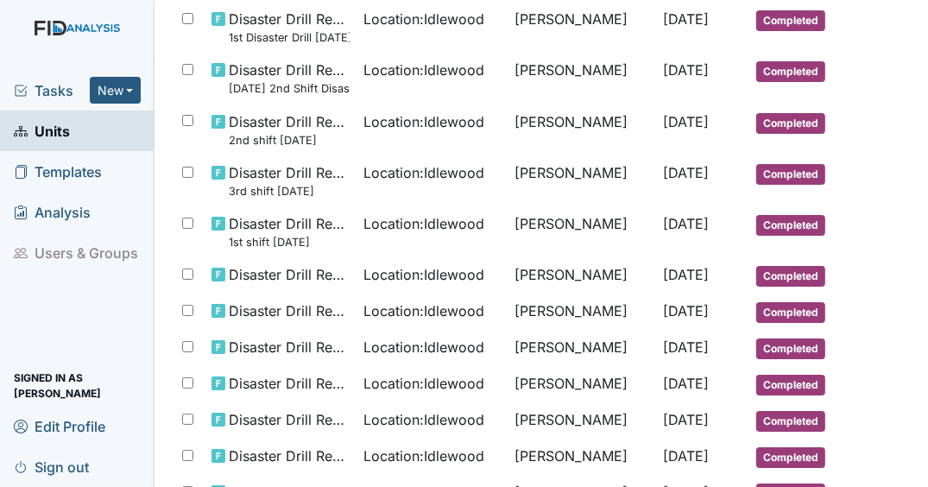
scroll to position [0, 0]
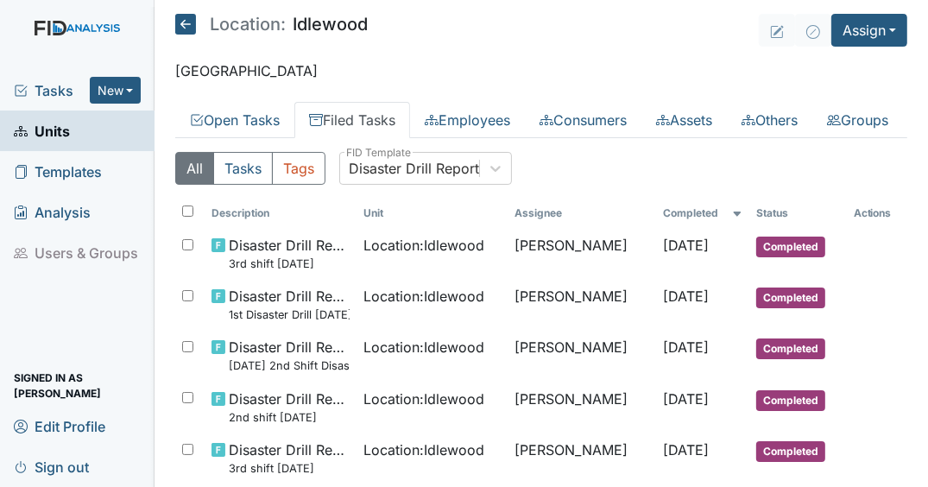
drag, startPoint x: 79, startPoint y: 140, endPoint x: 88, endPoint y: 138, distance: 8.8
click at [79, 140] on link "Units" at bounding box center [77, 130] width 154 height 41
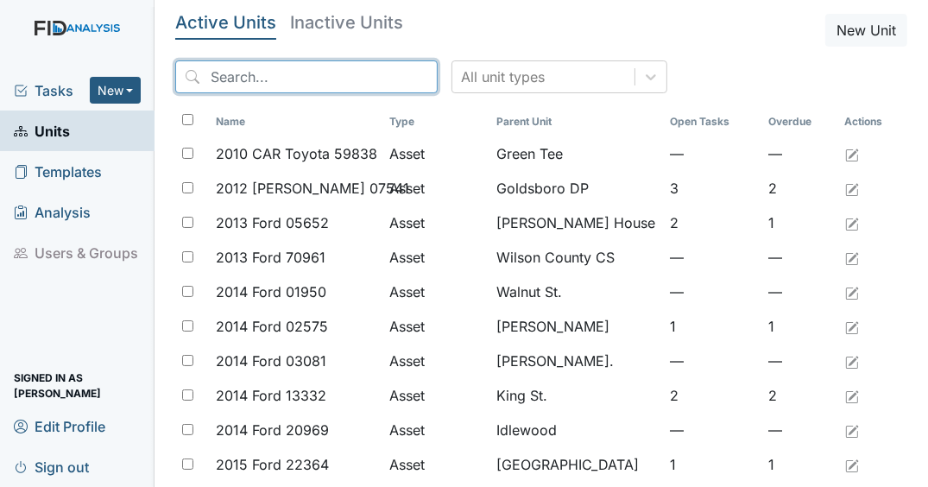
click at [249, 79] on input "search" at bounding box center [306, 76] width 262 height 33
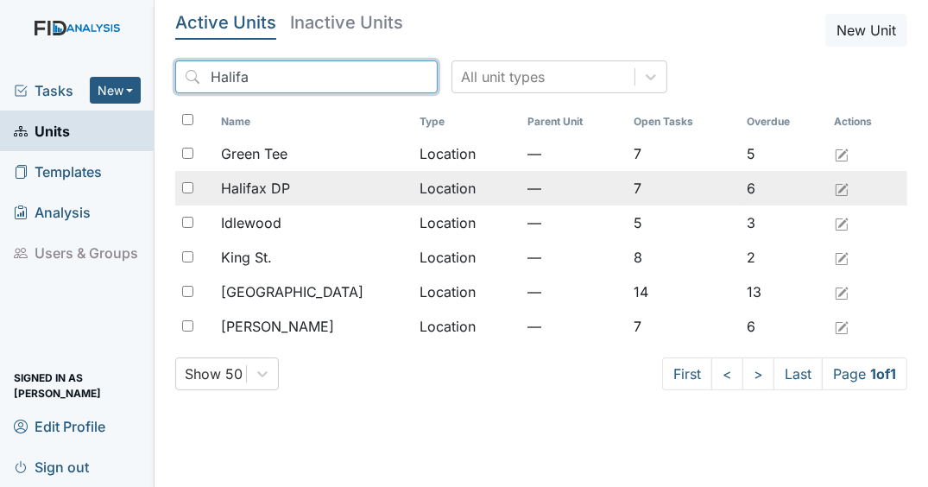
type input "Halifa"
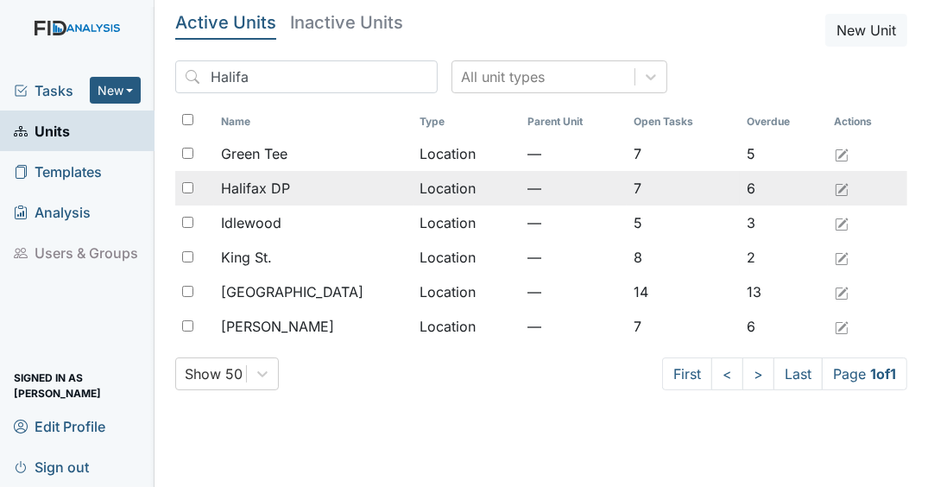
click at [305, 185] on div "Halifax DP" at bounding box center [314, 188] width 186 height 21
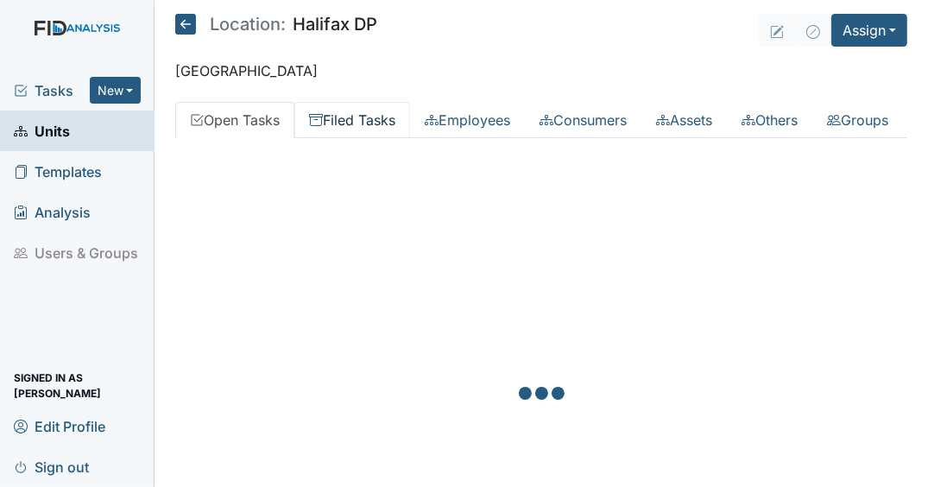
click at [381, 106] on link "Filed Tasks" at bounding box center [352, 120] width 116 height 36
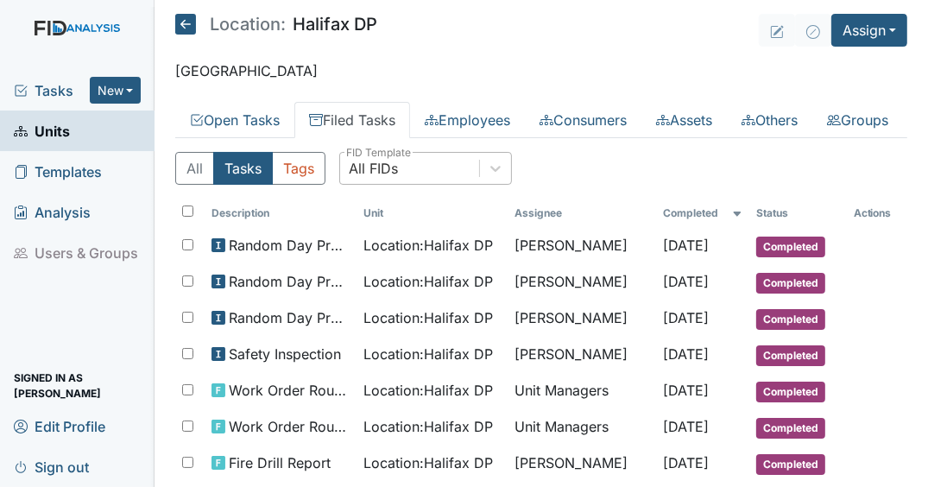
click at [423, 184] on div "All FIDs" at bounding box center [409, 168] width 139 height 31
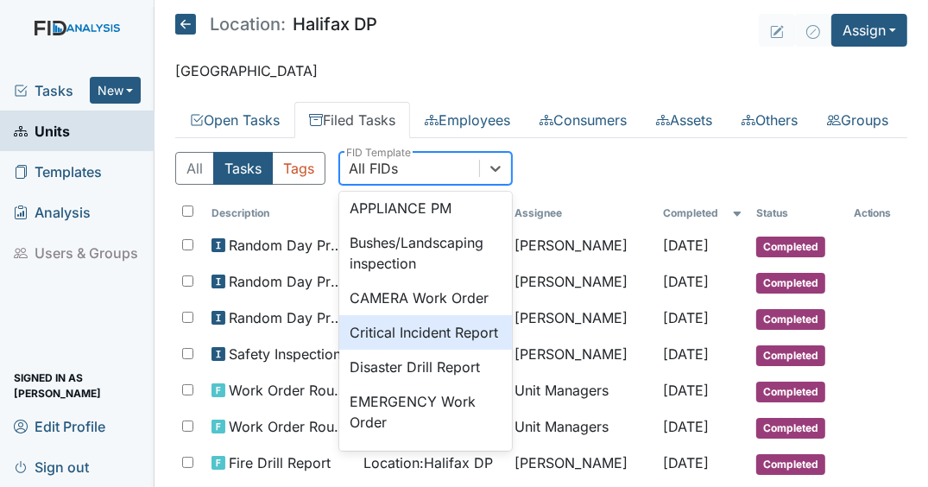
scroll to position [207, 0]
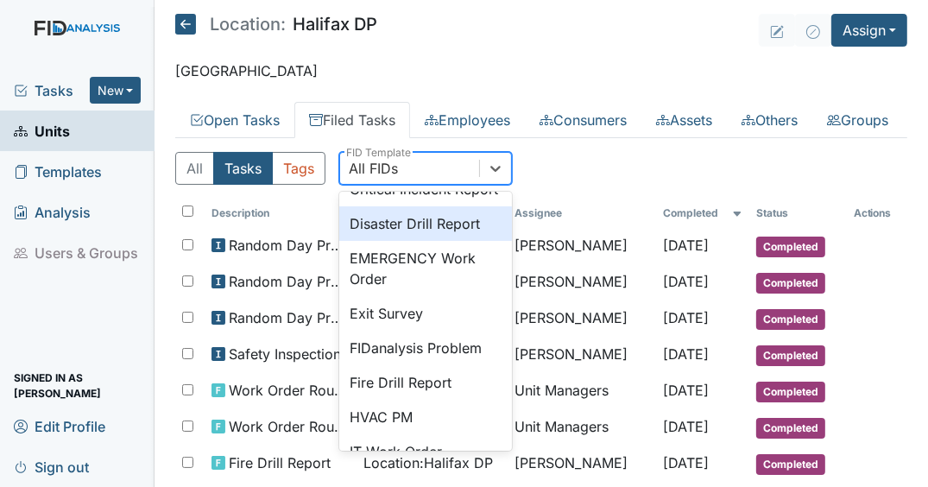
click at [401, 241] on div "Disaster Drill Report" at bounding box center [425, 223] width 173 height 35
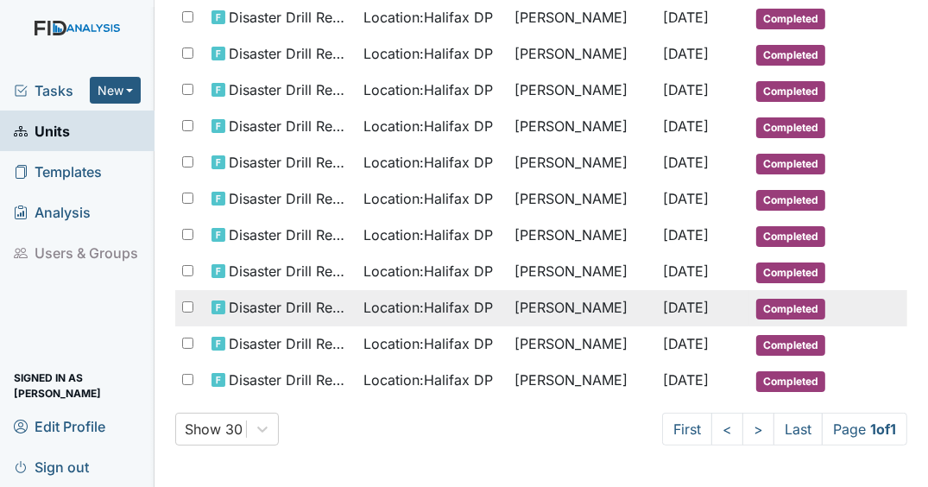
scroll to position [368, 0]
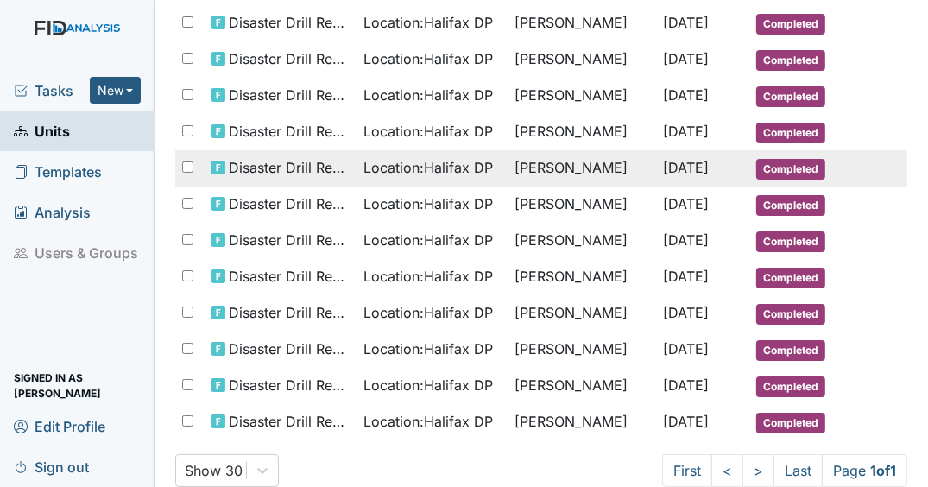
click at [664, 176] on span "Nov 13, 2024" at bounding box center [687, 167] width 46 height 17
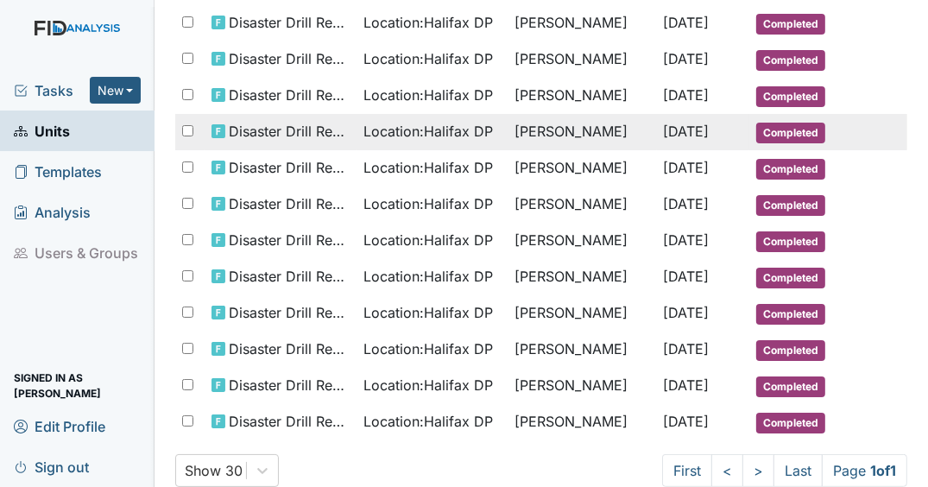
click at [592, 150] on td "[PERSON_NAME]" at bounding box center [581, 132] width 148 height 36
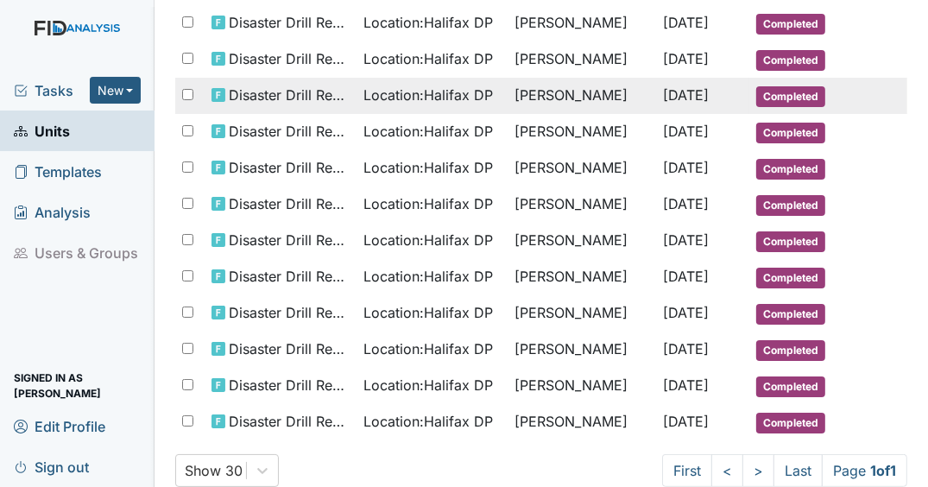
click at [614, 114] on td "[PERSON_NAME]" at bounding box center [581, 96] width 148 height 36
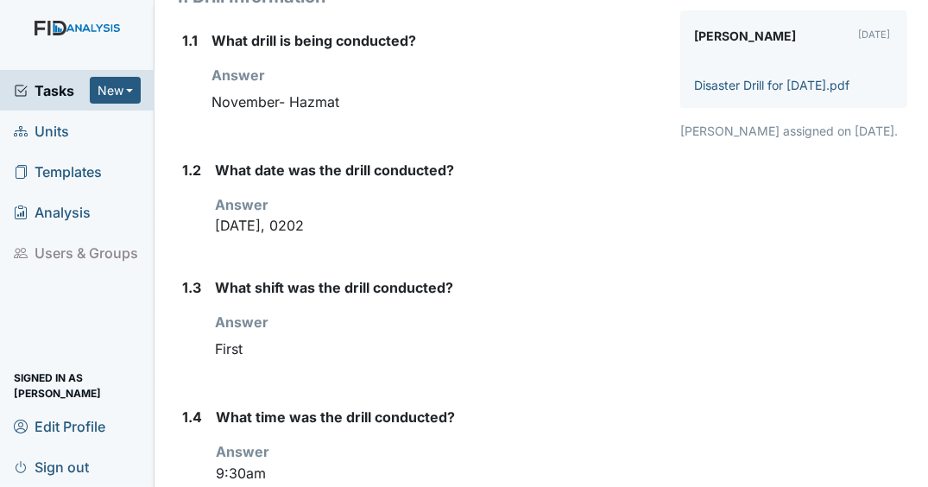
scroll to position [276, 0]
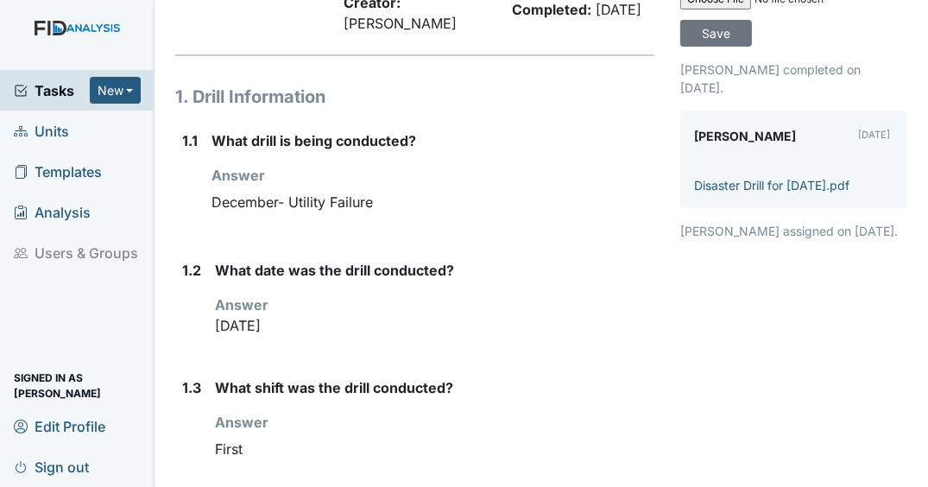
scroll to position [138, 0]
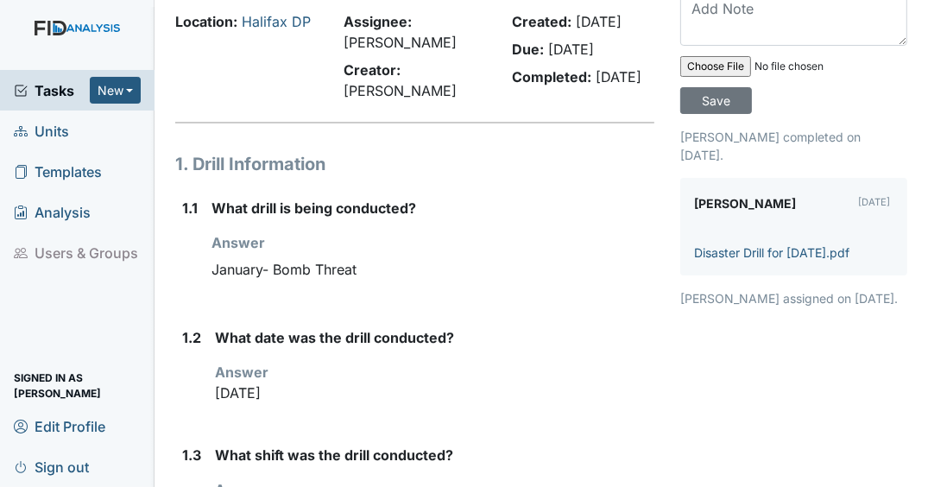
scroll to position [207, 0]
